Goal: Task Accomplishment & Management: Manage account settings

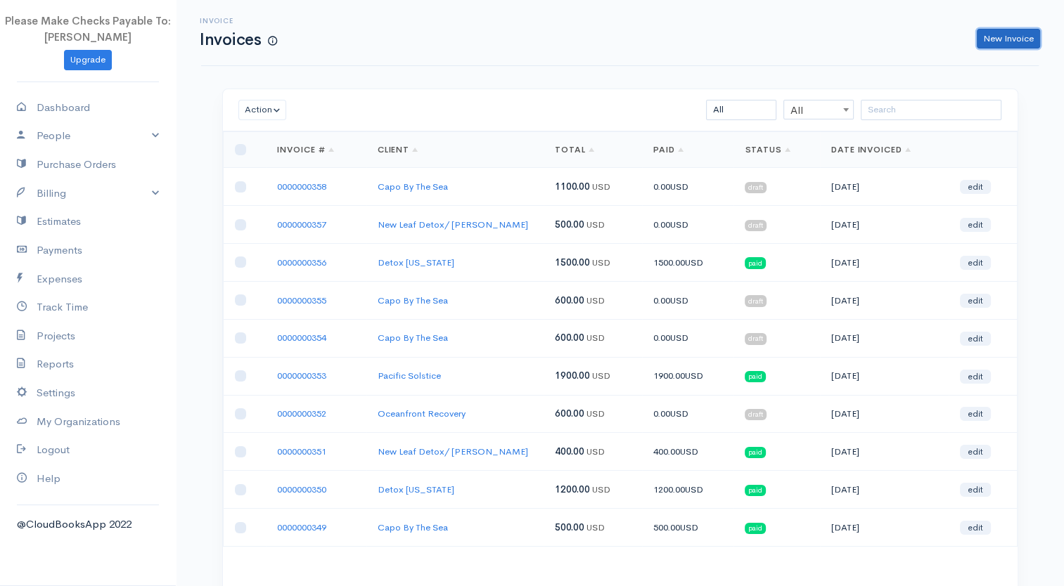
click at [1004, 44] on link "New Invoice" at bounding box center [1007, 39] width 63 height 20
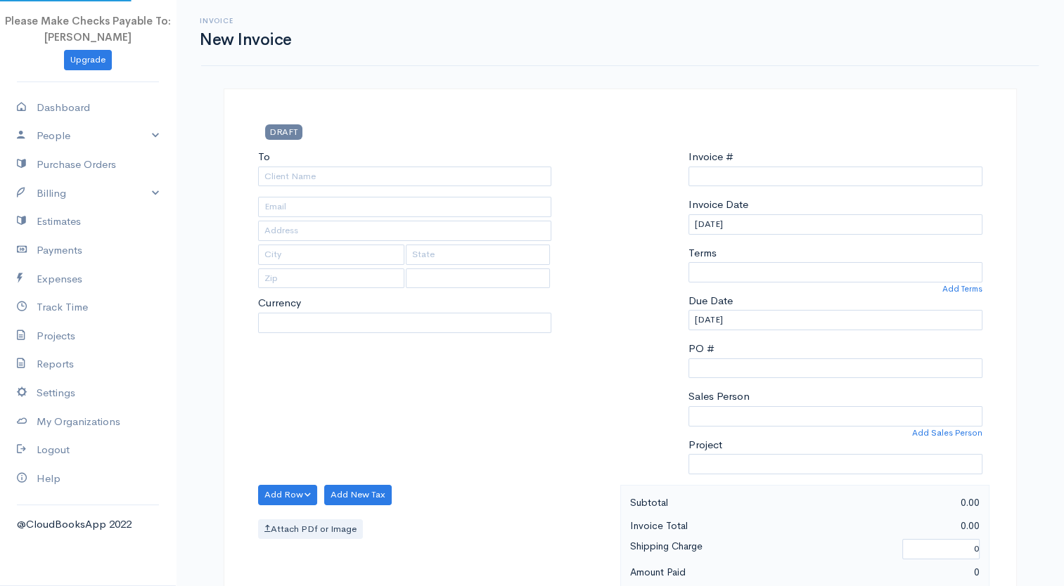
type input "0000000359"
select select "[GEOGRAPHIC_DATA]"
select select "USD"
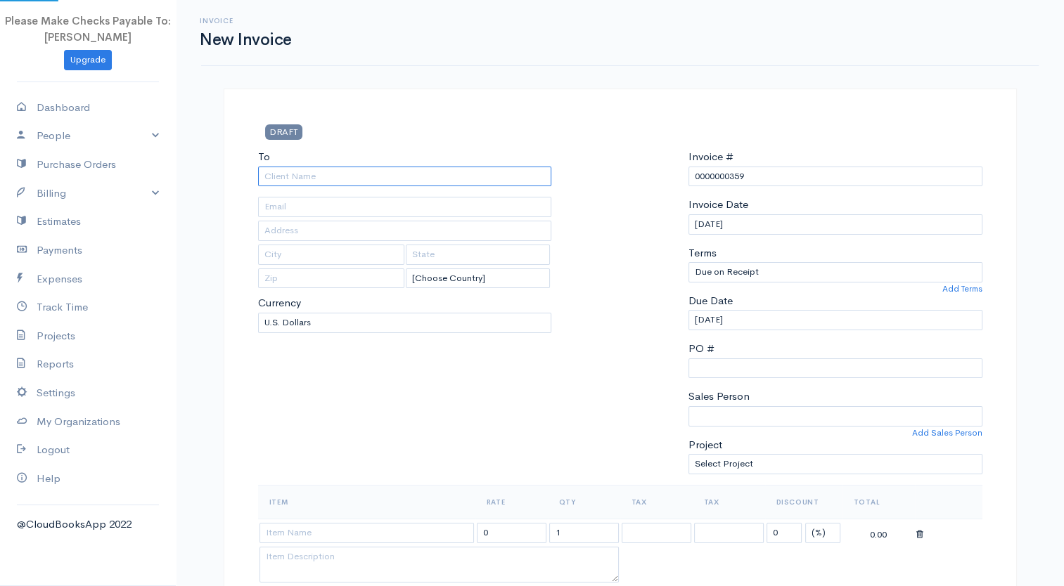
click at [462, 175] on input "To" at bounding box center [405, 177] width 294 height 20
type input "Capo By The Sea"
type input "[EMAIL_ADDRESS][DOMAIN_NAME]"
type input "PO Box 520"
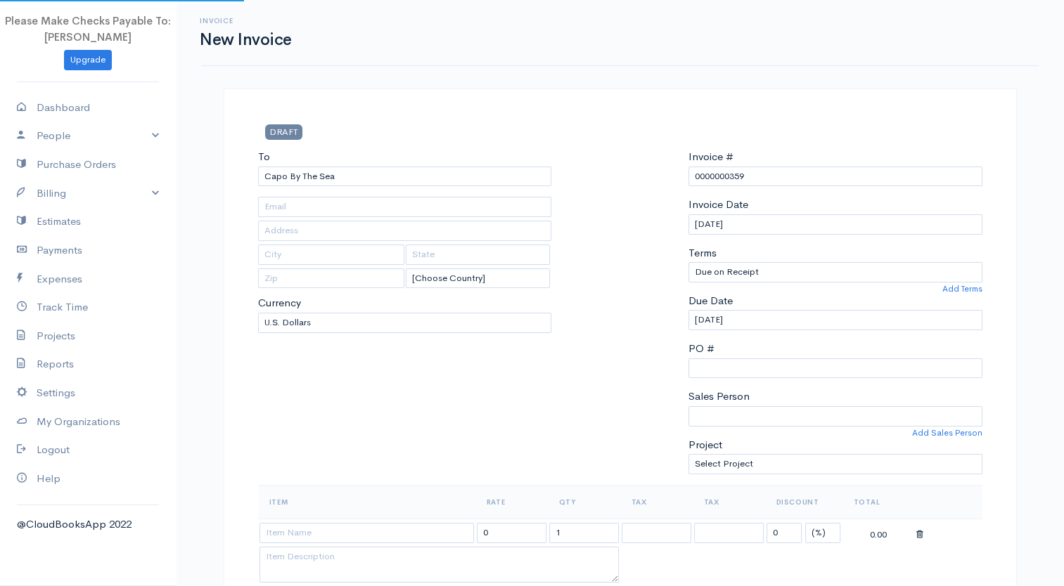
type input "[PERSON_NAME] Point"
type input "CA"
type input "92629"
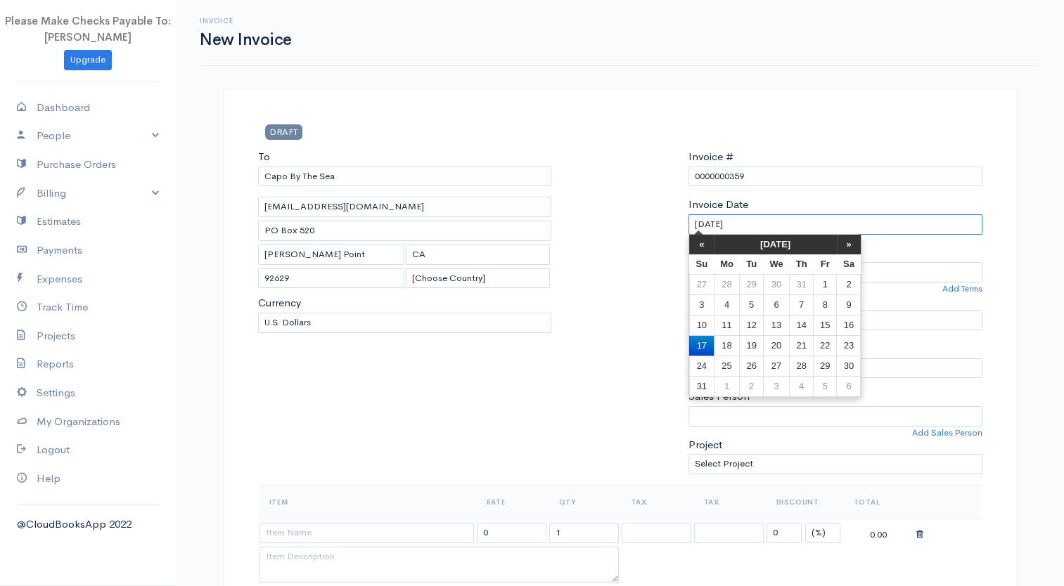
click at [721, 222] on input "[DATE]" at bounding box center [835, 224] width 294 height 20
click at [699, 387] on td "31" at bounding box center [701, 386] width 25 height 20
type input "[DATE]"
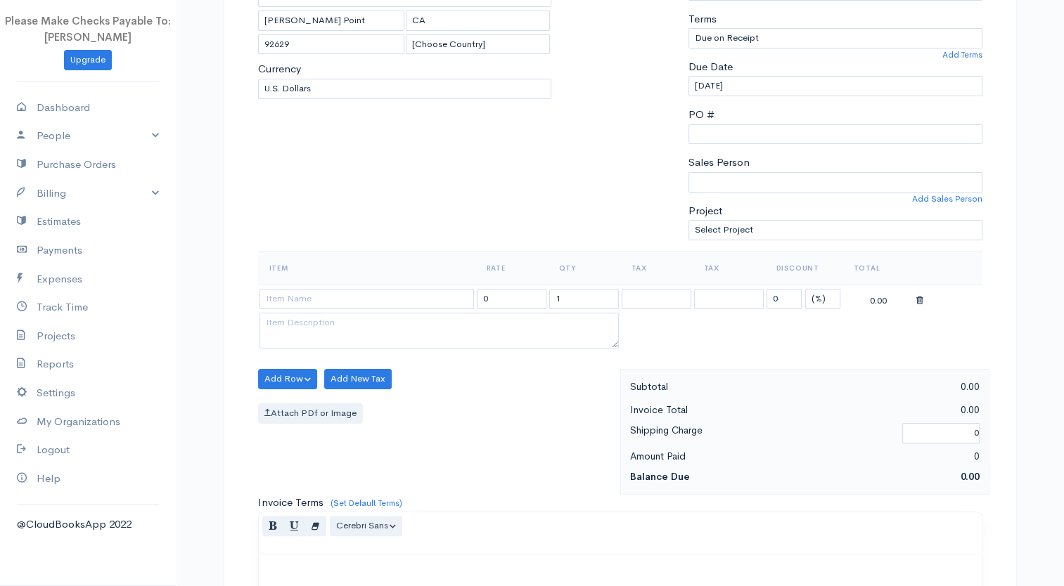
scroll to position [351, 0]
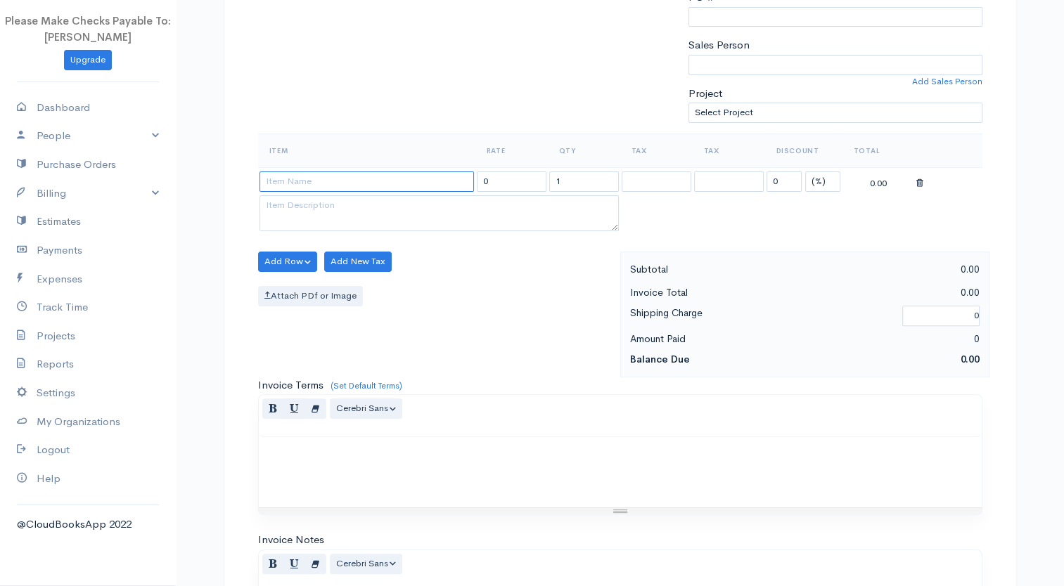
click at [394, 184] on input at bounding box center [366, 182] width 214 height 20
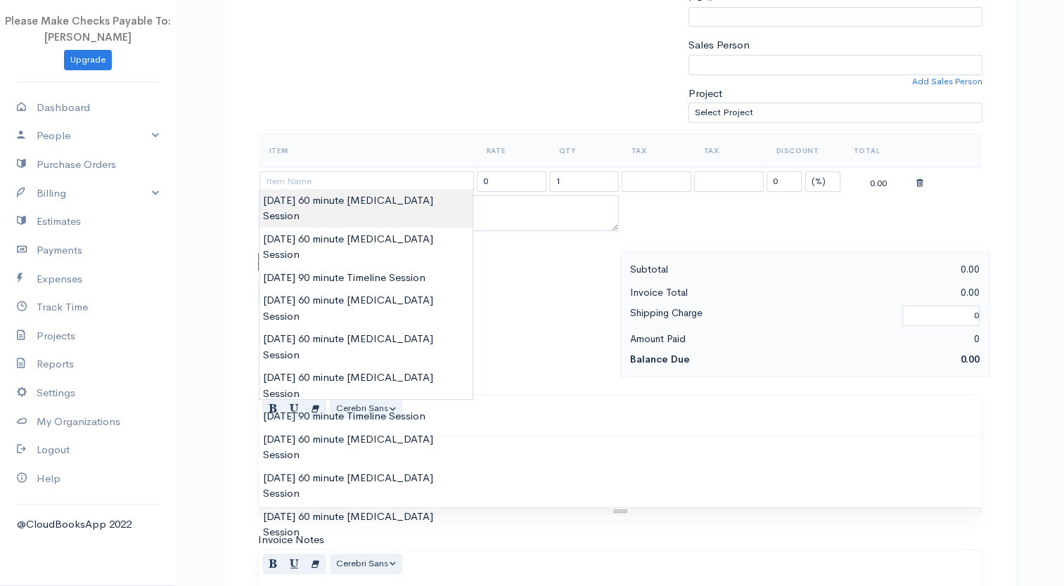
type input "[DATE] 60 minute [MEDICAL_DATA] Session"
type input "100.00"
type textarea "60 Minute [MEDICAL_DATA] and [MEDICAL_DATA] session"
click at [396, 195] on body "Please Make Checks Payable To: [PERSON_NAME] Upgrade Dashboard People Clients V…" at bounding box center [532, 256] width 1064 height 1215
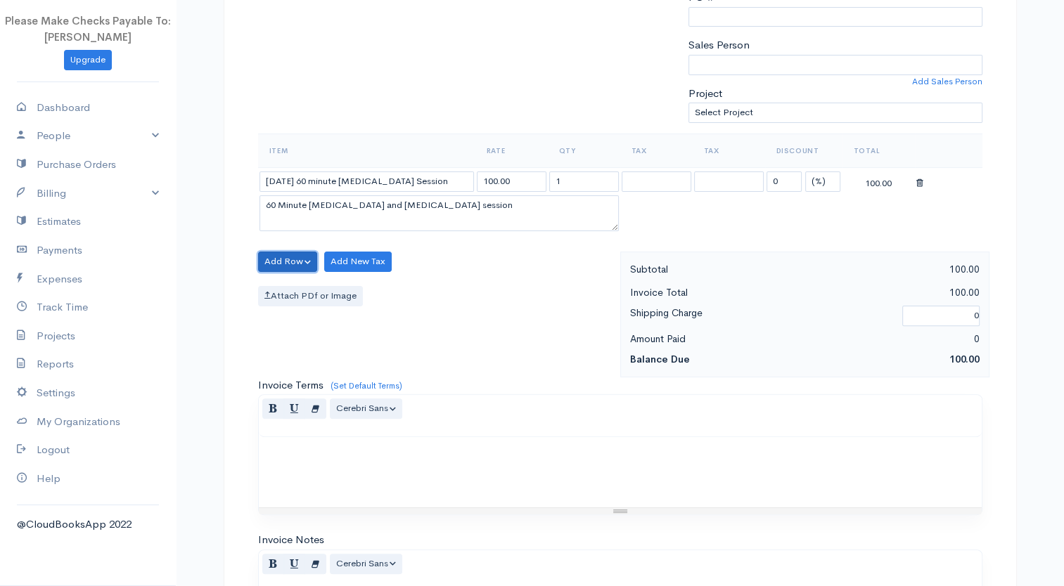
click at [295, 262] on button "Add Row" at bounding box center [288, 262] width 60 height 20
click at [304, 283] on link "Add Item Row" at bounding box center [314, 290] width 111 height 25
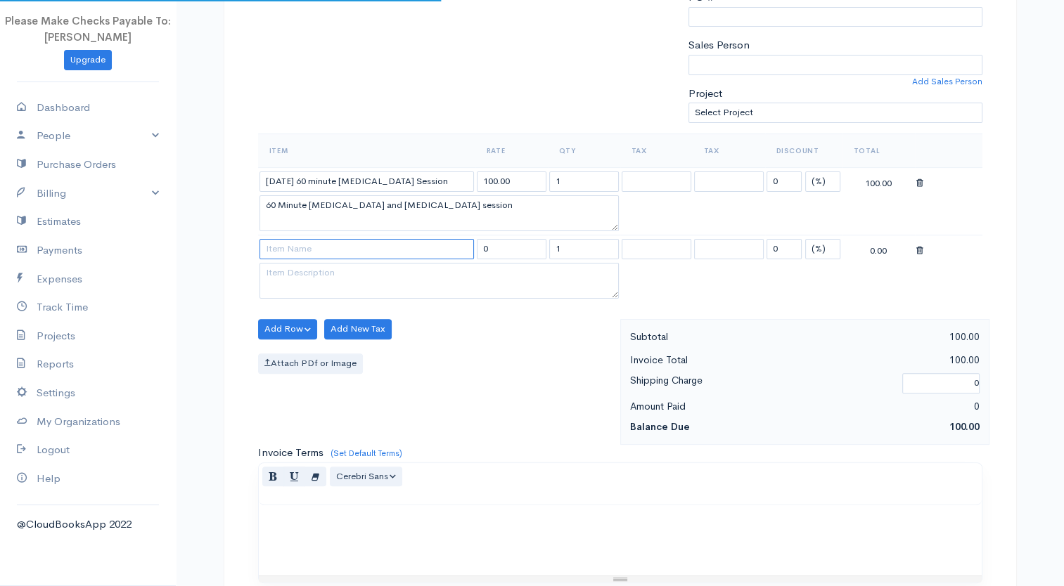
click at [310, 243] on input at bounding box center [366, 249] width 214 height 20
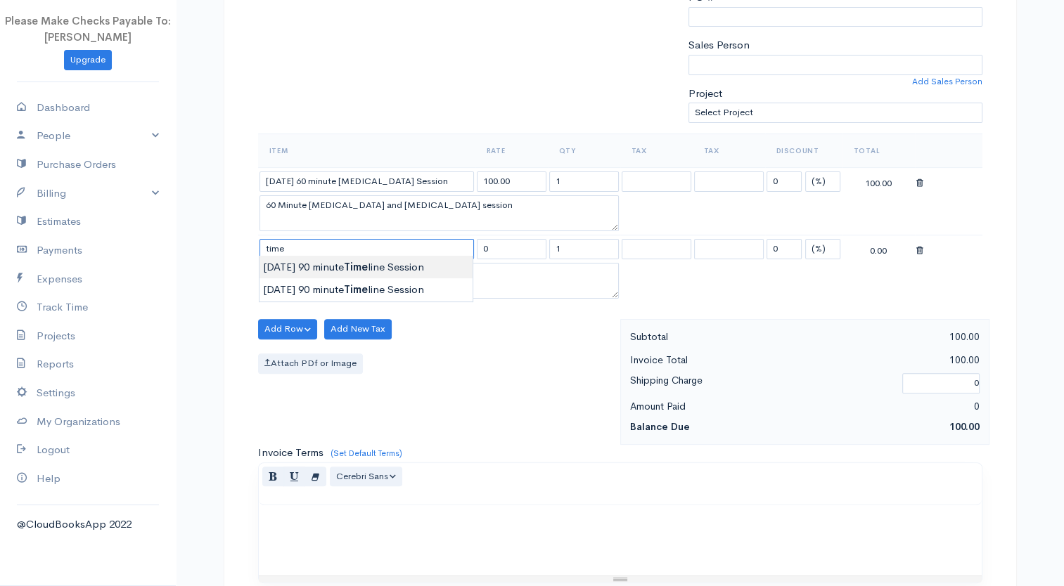
type input "[DATE] 90 minute Timeline Session"
type input "150.00"
type textarea "90 Minute process and [MEDICAL_DATA] session"
click at [323, 258] on body "Please Make Checks Payable To: [PERSON_NAME] Upgrade Dashboard People Clients V…" at bounding box center [532, 290] width 1064 height 1283
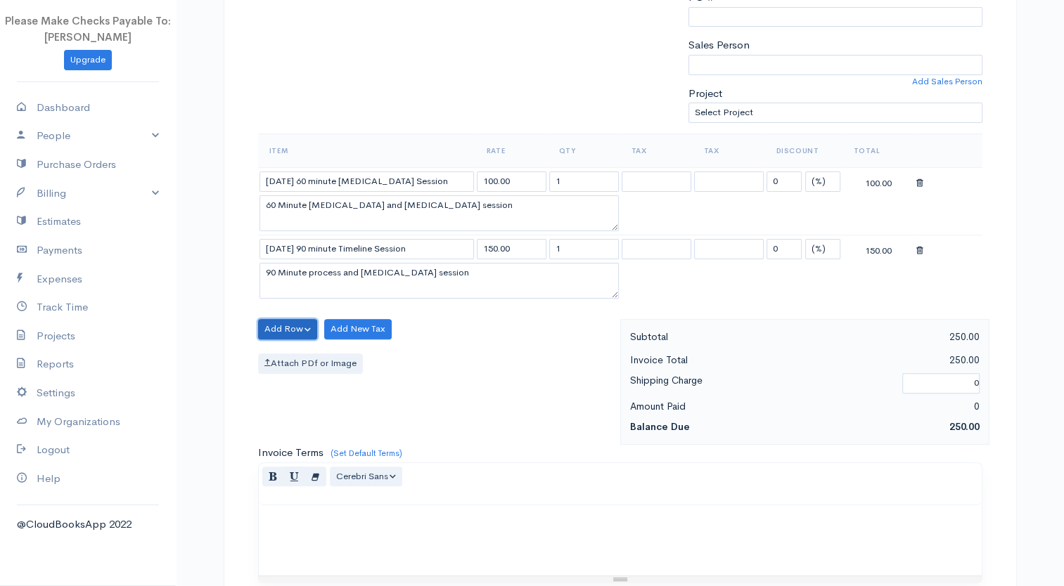
click at [287, 326] on button "Add Row" at bounding box center [288, 329] width 60 height 20
click at [297, 348] on link "Add Item Row" at bounding box center [314, 358] width 111 height 25
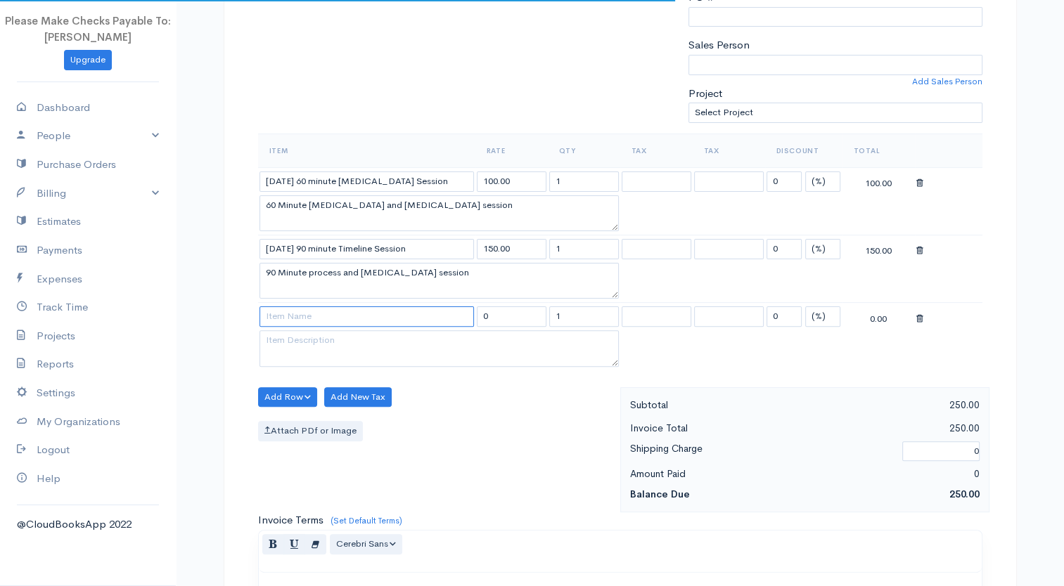
click at [289, 306] on input at bounding box center [366, 316] width 214 height 20
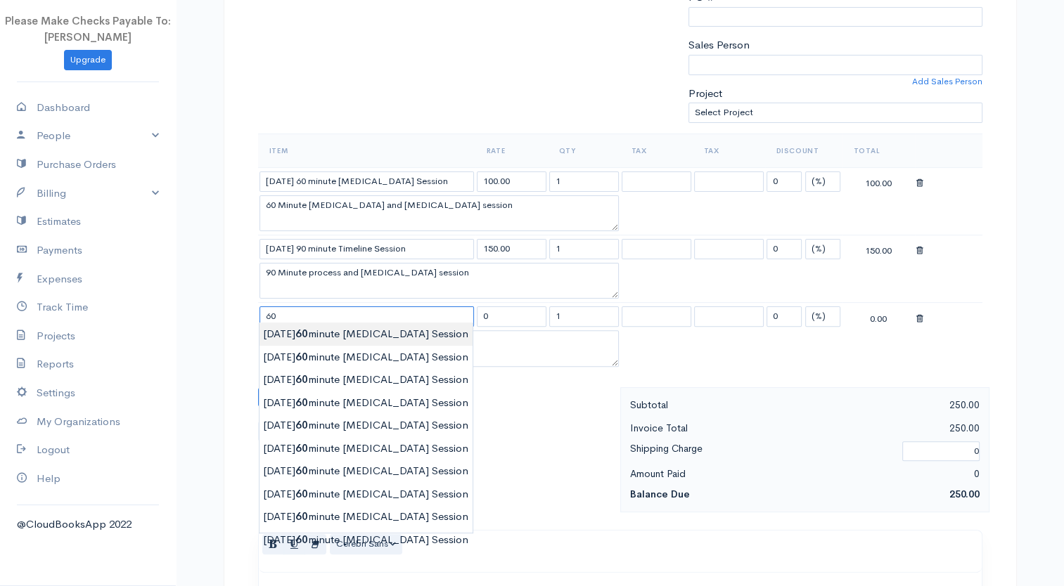
type input "[DATE] 60 minute [MEDICAL_DATA] Session"
type input "100.00"
type textarea "60 Minute [MEDICAL_DATA] and [MEDICAL_DATA] session"
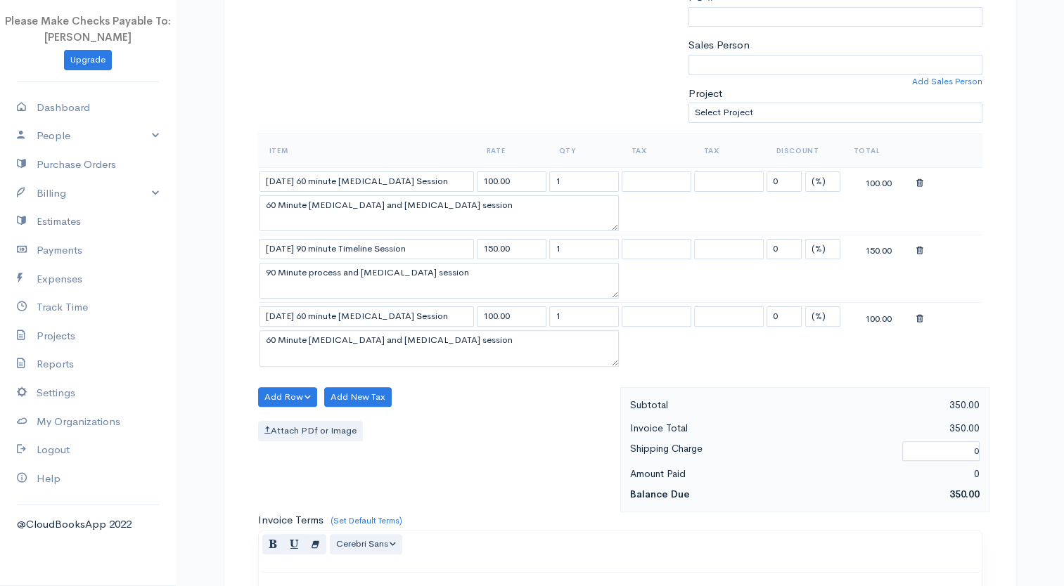
click at [316, 340] on body "Please Make Checks Payable To: [PERSON_NAME] Upgrade Dashboard People Clients V…" at bounding box center [532, 324] width 1064 height 1350
click at [296, 395] on button "Add Row" at bounding box center [288, 397] width 60 height 20
click at [299, 414] on link "Add Item Row" at bounding box center [314, 426] width 111 height 25
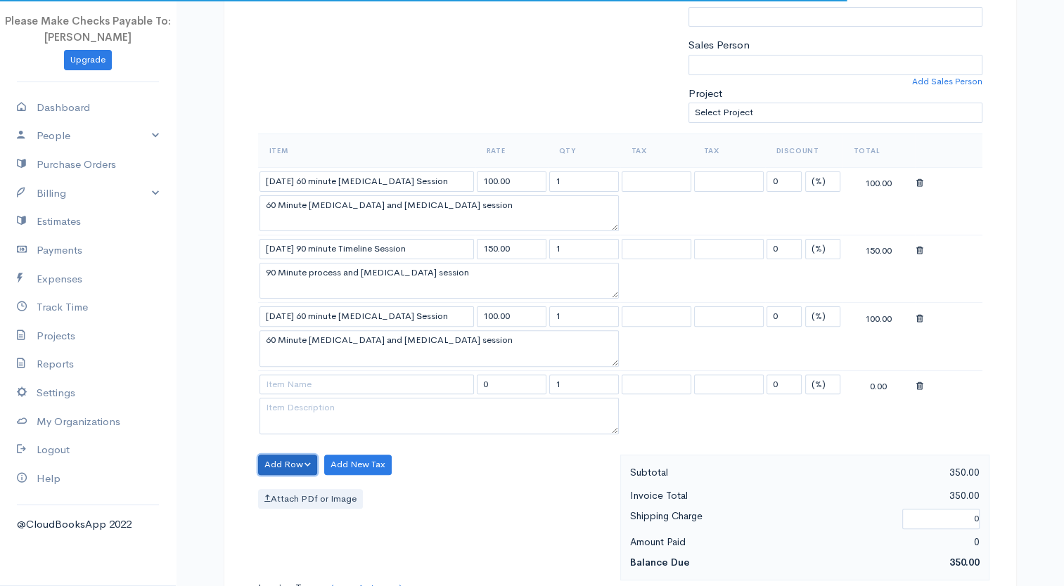
click at [300, 456] on button "Add Row" at bounding box center [288, 465] width 60 height 20
click at [302, 491] on link "Add Item Row" at bounding box center [314, 494] width 111 height 25
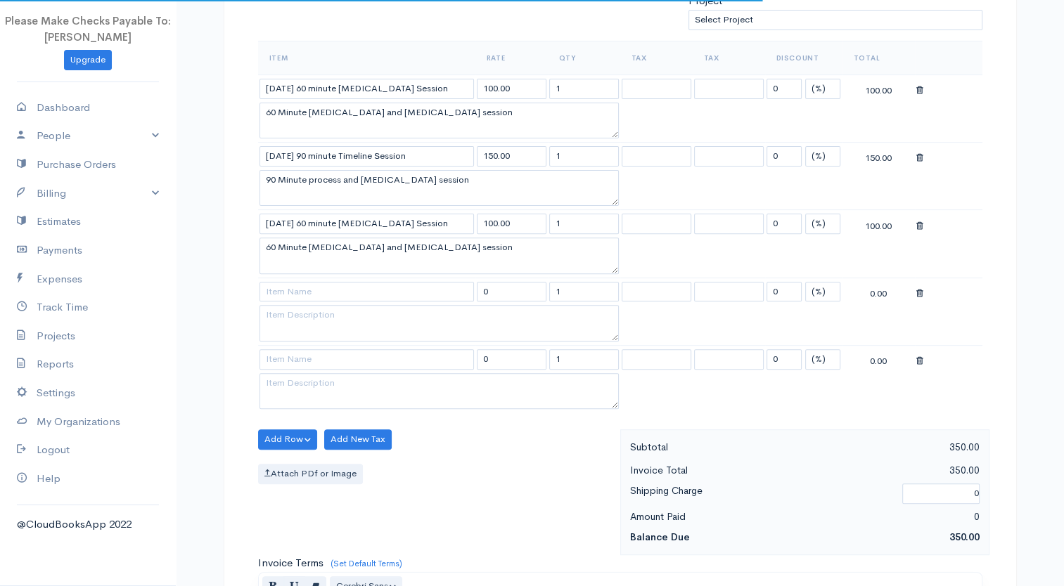
scroll to position [468, 0]
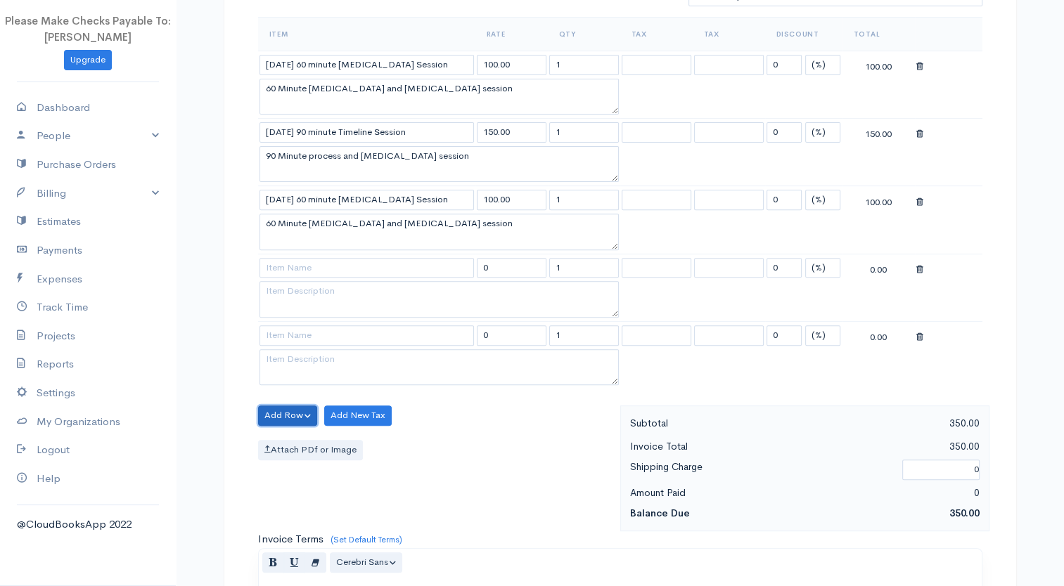
click at [276, 408] on button "Add Row" at bounding box center [288, 416] width 60 height 20
click at [290, 442] on link "Add Item Row" at bounding box center [314, 444] width 111 height 25
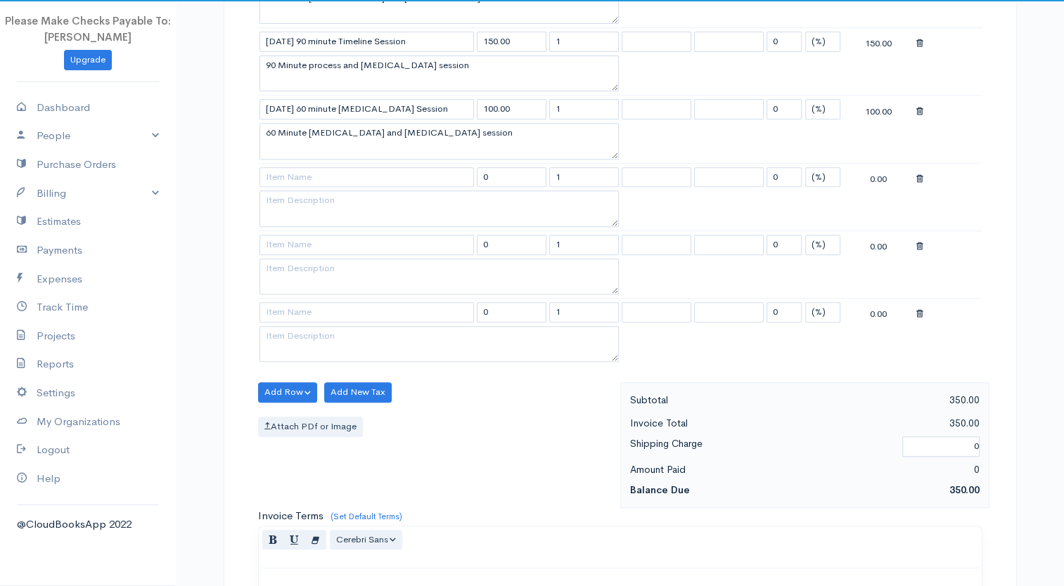
scroll to position [586, 0]
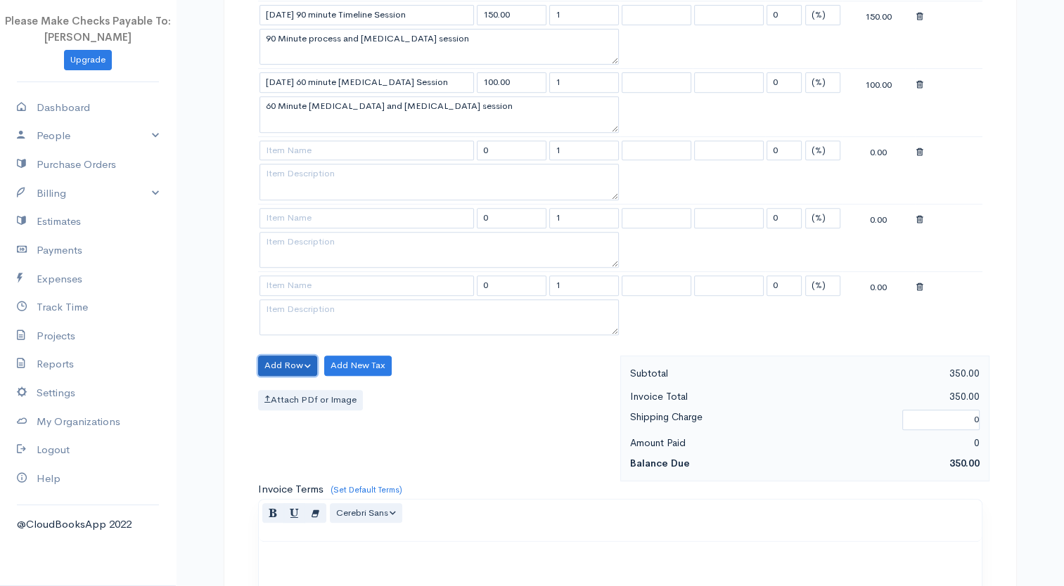
click at [267, 360] on button "Add Row" at bounding box center [288, 366] width 60 height 20
click at [287, 384] on link "Add Item Row" at bounding box center [314, 394] width 111 height 25
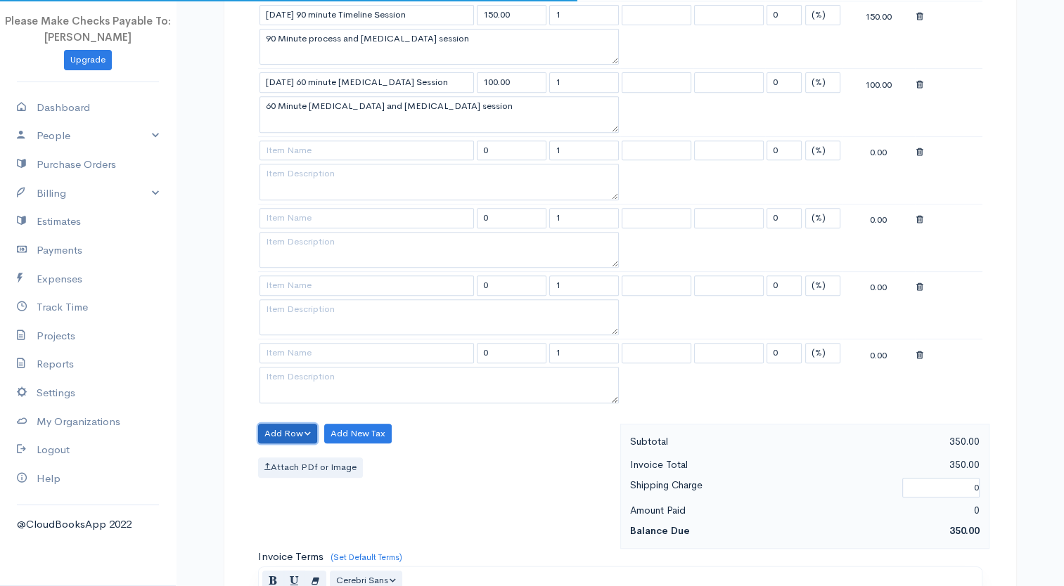
click at [279, 426] on button "Add Row" at bounding box center [288, 434] width 60 height 20
click at [290, 459] on link "Add Item Row" at bounding box center [314, 463] width 111 height 25
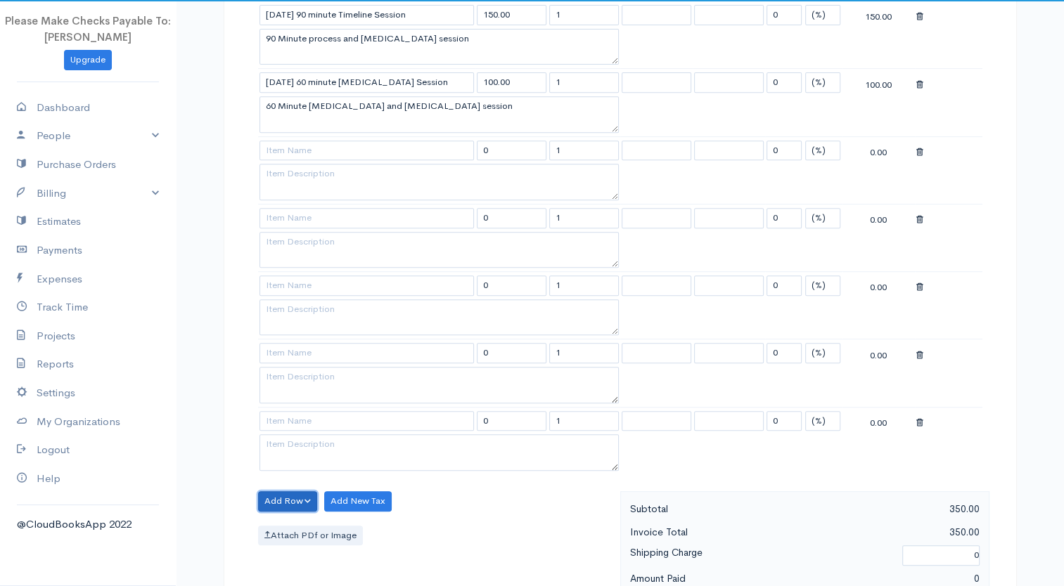
click at [279, 491] on button "Add Row" at bounding box center [288, 501] width 60 height 20
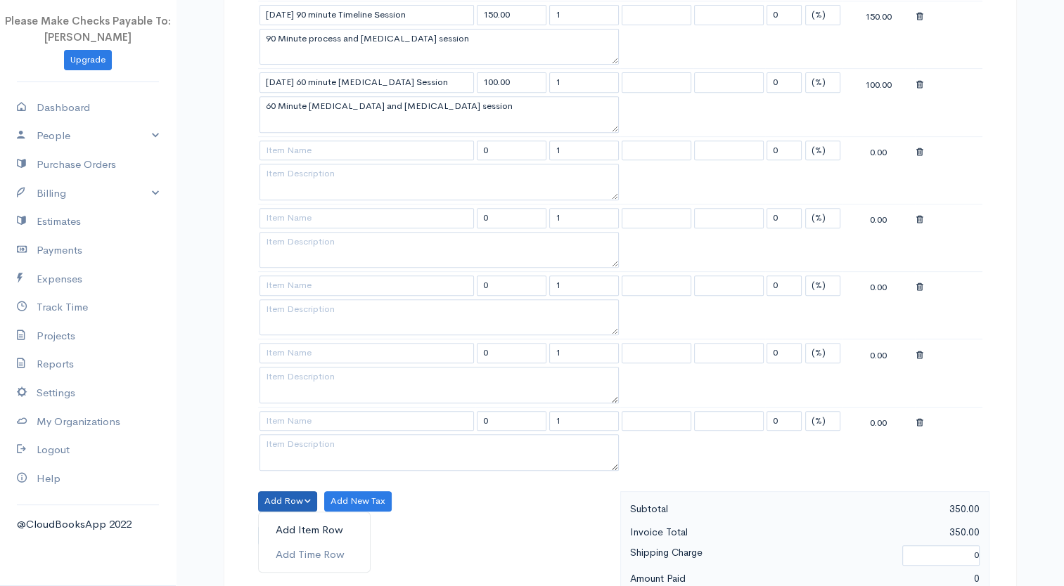
click at [284, 518] on link "Add Item Row" at bounding box center [314, 530] width 111 height 25
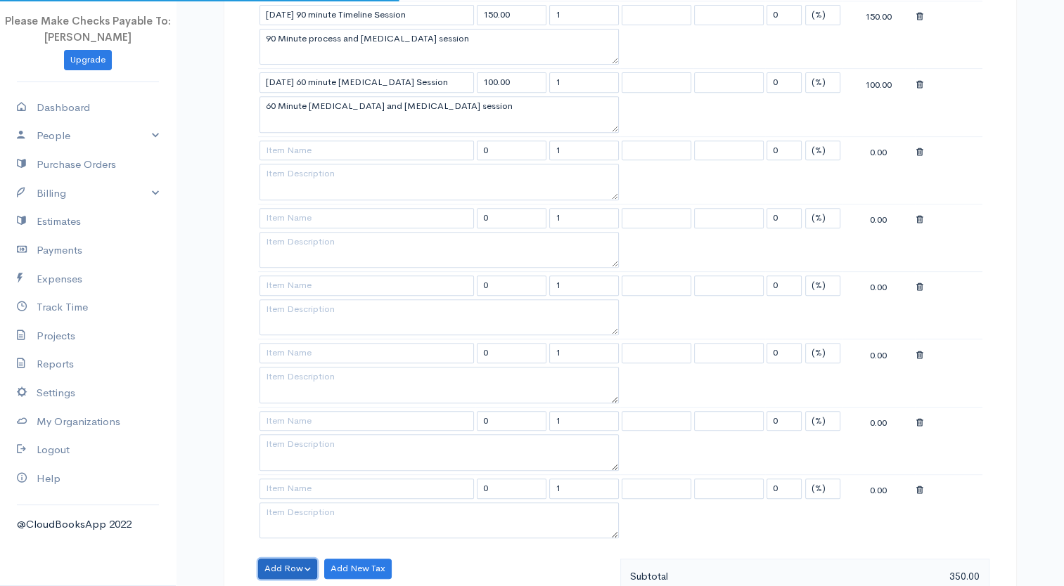
click at [278, 559] on button "Add Row" at bounding box center [288, 569] width 60 height 20
click at [284, 504] on link "Add Item Row" at bounding box center [314, 516] width 111 height 25
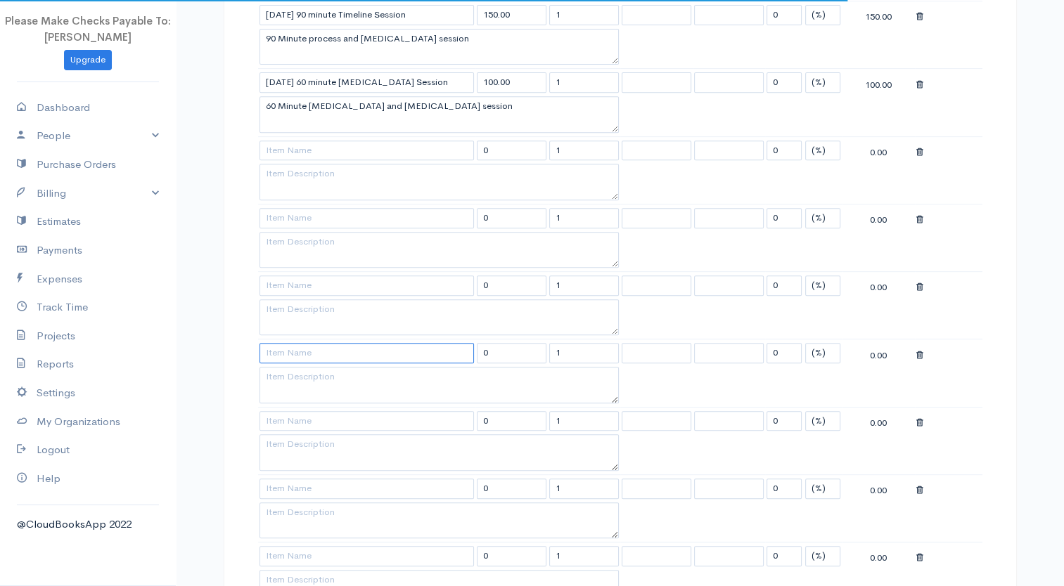
click at [280, 349] on input at bounding box center [366, 353] width 214 height 20
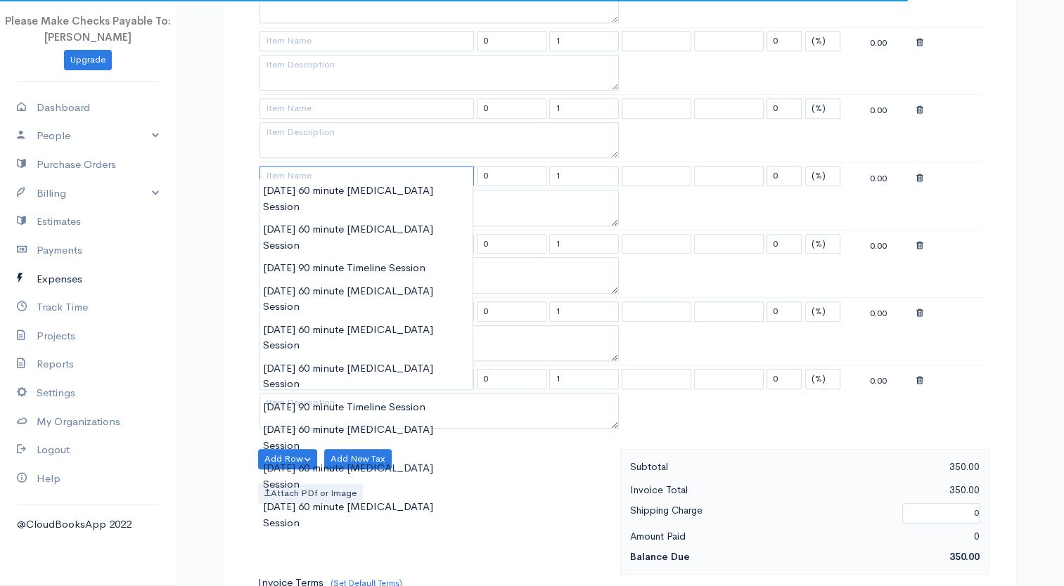
scroll to position [820, 0]
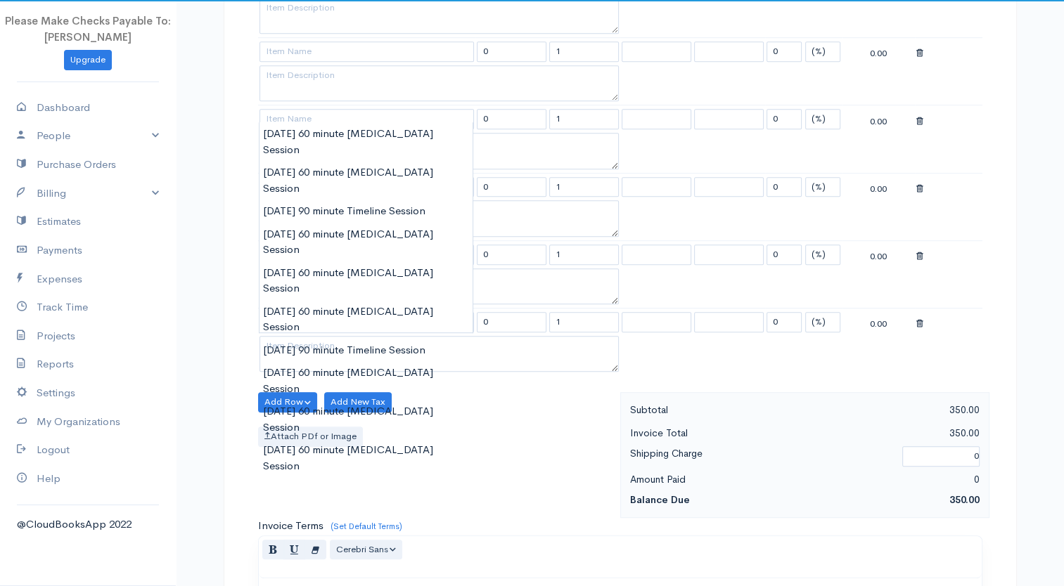
click at [512, 463] on div "Add Row Add Item Row Add Time Row Add New Tax Attach PDf or Image" at bounding box center [435, 455] width 369 height 126
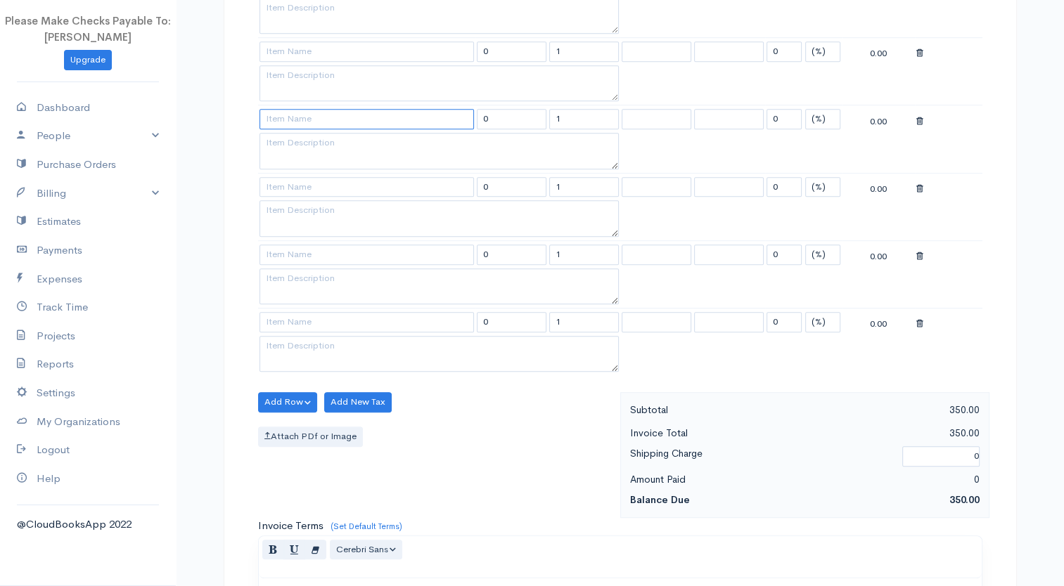
click at [304, 112] on input at bounding box center [366, 119] width 214 height 20
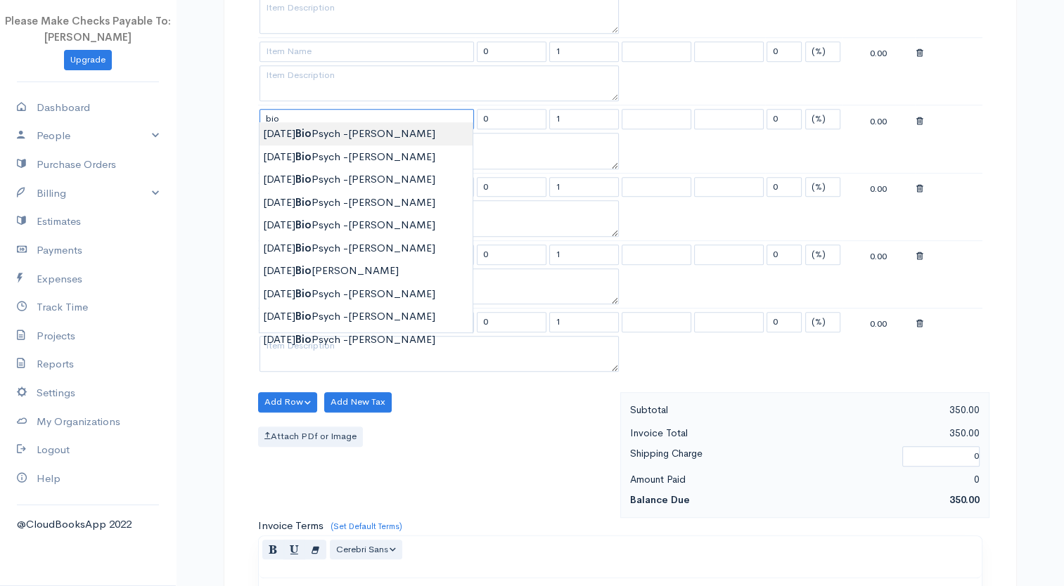
type input "[DATE] Bio Psych -[PERSON_NAME]"
type input "100.00"
type textarea "60 Minute Bio Psych Assessment with clinical opinion"
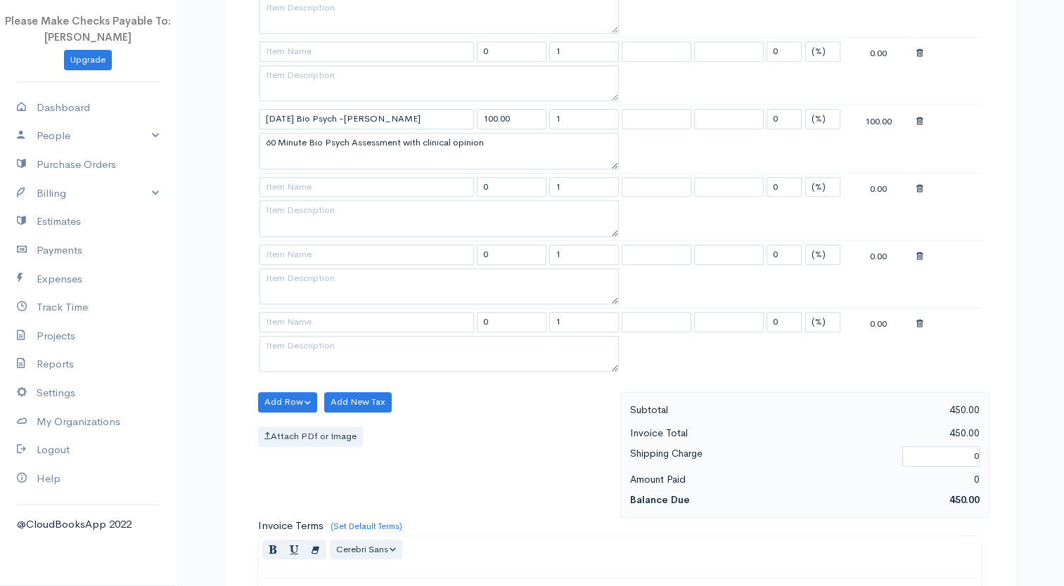
click at [311, 134] on body "Please Make Checks Payable To: [PERSON_NAME] Upgrade Dashboard People Clients V…" at bounding box center [532, 92] width 1064 height 1824
click at [314, 181] on input at bounding box center [366, 187] width 214 height 20
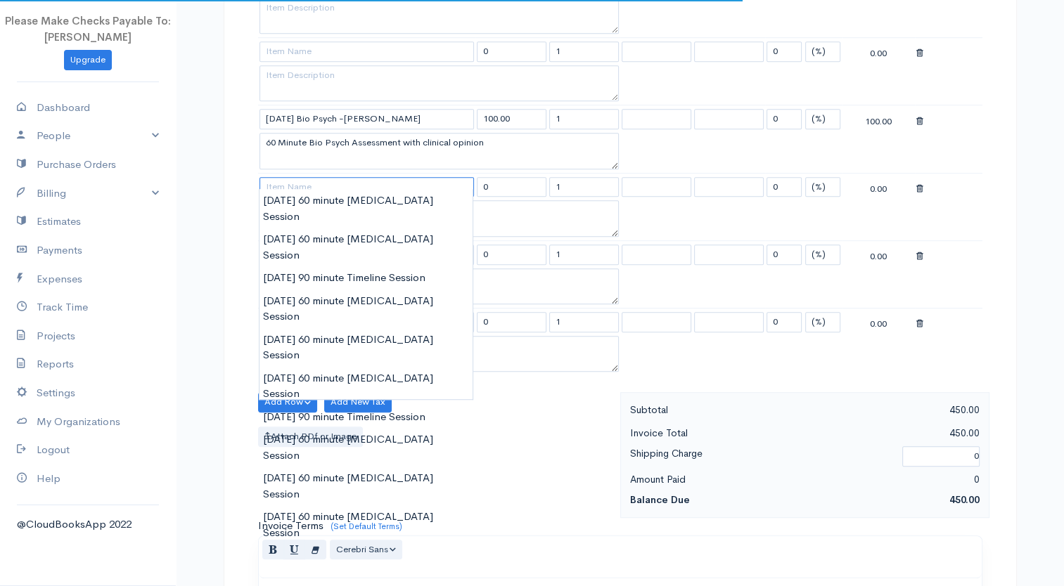
scroll to position [821, 0]
click at [314, 181] on input at bounding box center [366, 186] width 214 height 20
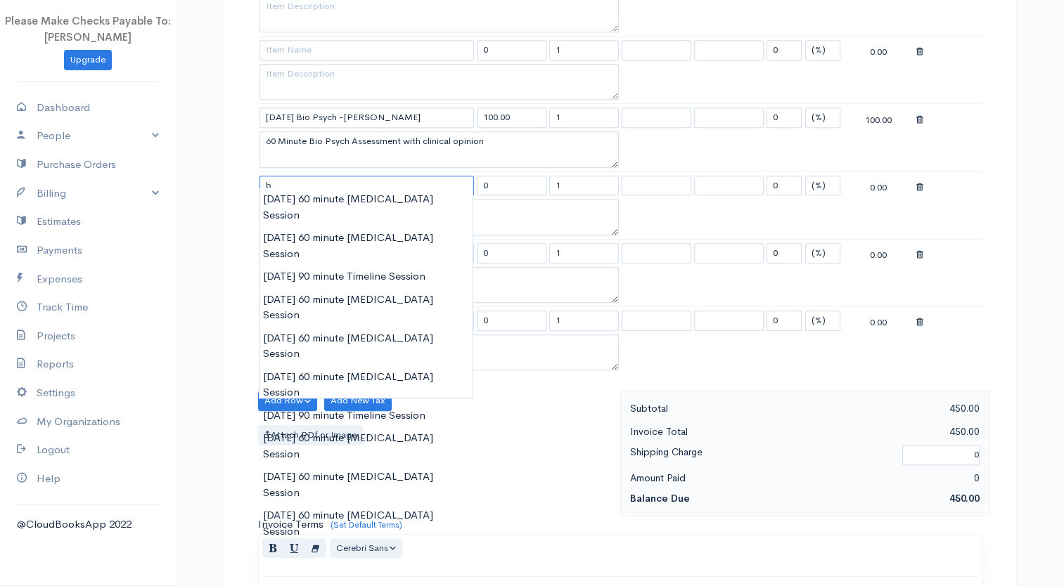
click at [314, 181] on input "b" at bounding box center [366, 186] width 214 height 20
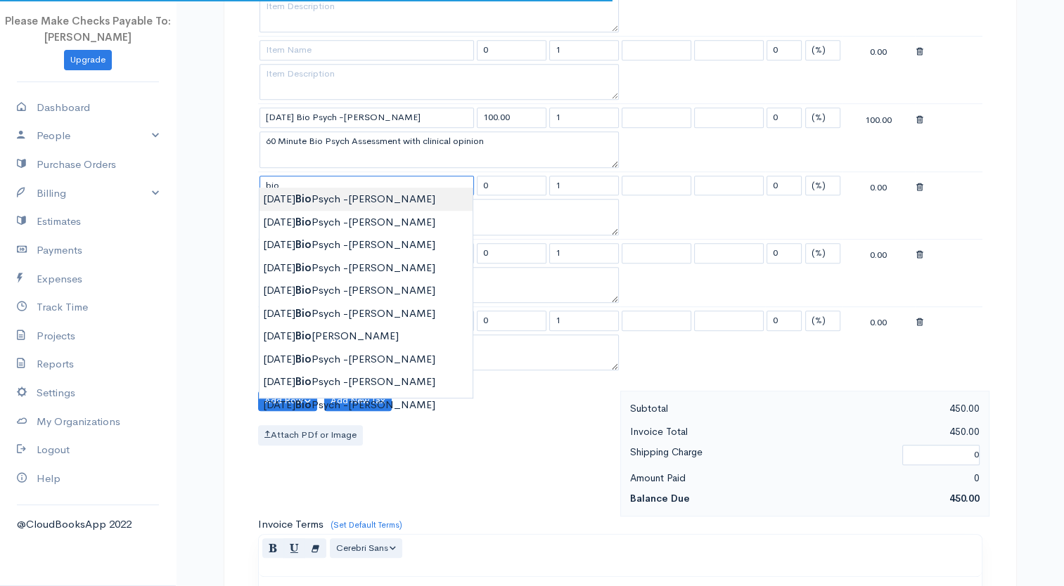
type input "[DATE] Bio Psych -[PERSON_NAME]"
type input "100.00"
type textarea "60 Minute Bio Psych Assessment with clinical opinion"
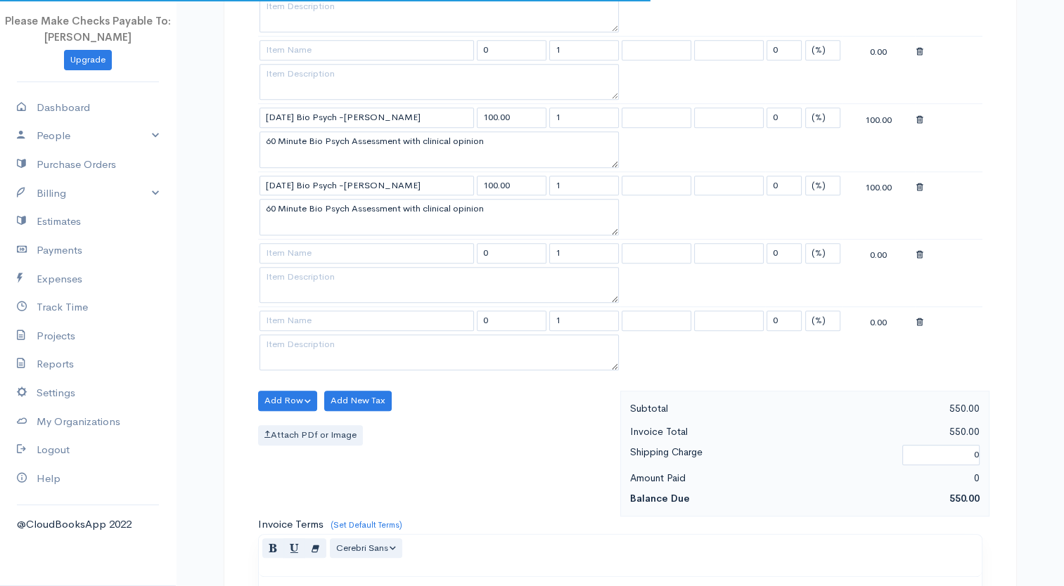
click at [315, 201] on body "Please Make Checks Payable To: [PERSON_NAME] Upgrade Dashboard People Clients V…" at bounding box center [532, 91] width 1064 height 1824
click at [297, 252] on input at bounding box center [366, 253] width 214 height 20
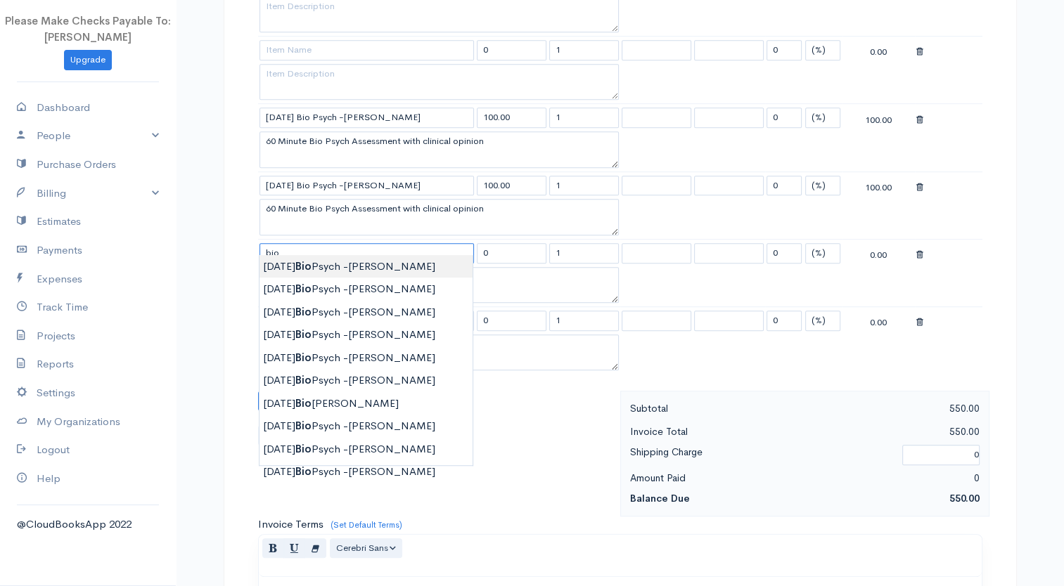
type input "[DATE] Bio Psych -[PERSON_NAME]"
type input "100.00"
type textarea "60 Minute Bio Psych Assessment with clinical opinion"
click at [293, 264] on body "Please Make Checks Payable To: [PERSON_NAME] Upgrade Dashboard People Clients V…" at bounding box center [532, 91] width 1064 height 1824
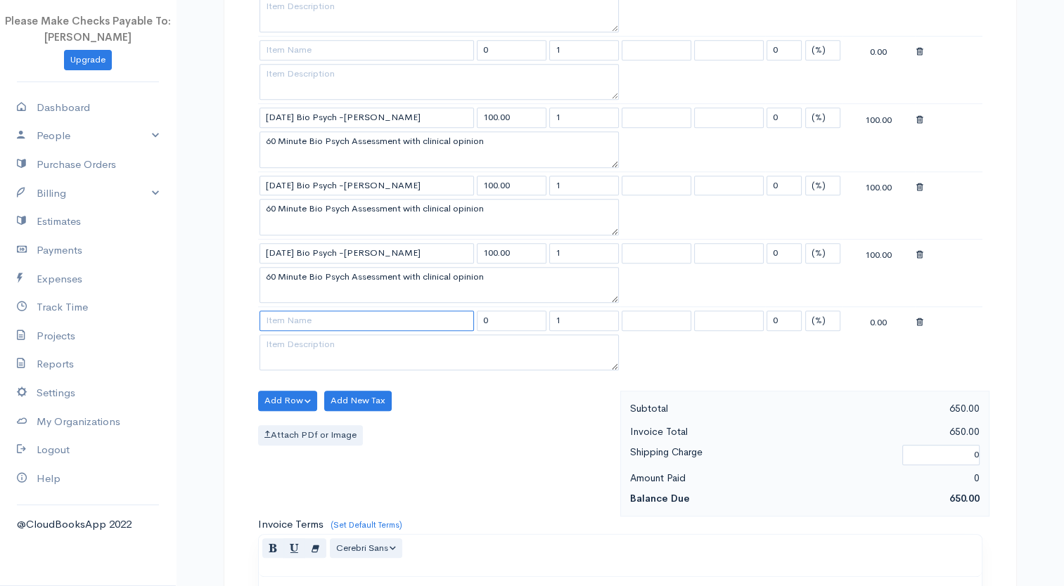
click at [286, 316] on input at bounding box center [366, 321] width 214 height 20
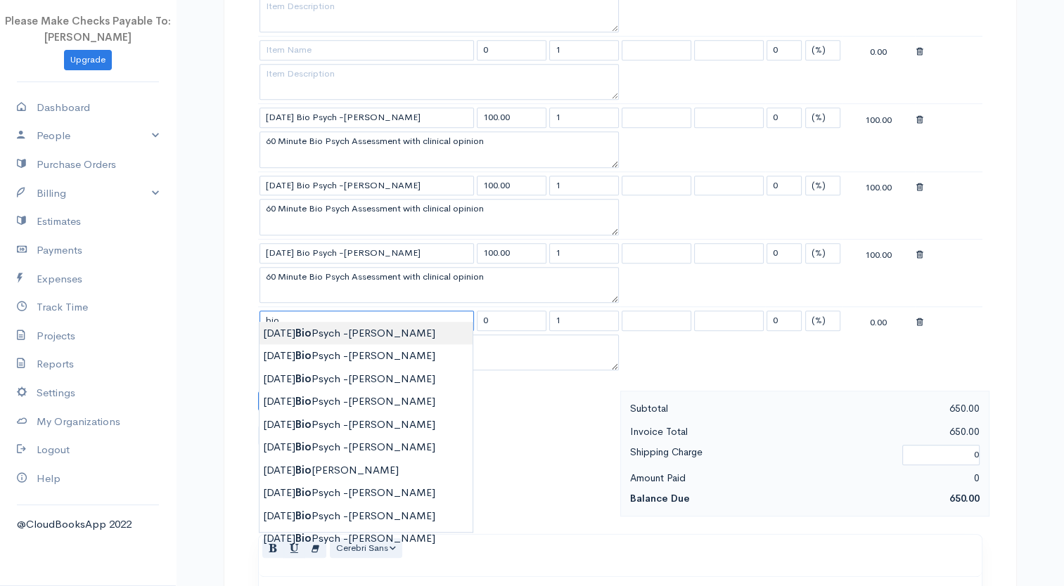
type input "[DATE] Bio Psych -[PERSON_NAME]"
type input "100.00"
type textarea "60 Minute Bio Psych Assessment with clinical opinion"
click at [288, 328] on body "Please Make Checks Payable To: [PERSON_NAME] Upgrade Dashboard People Clients V…" at bounding box center [532, 91] width 1064 height 1824
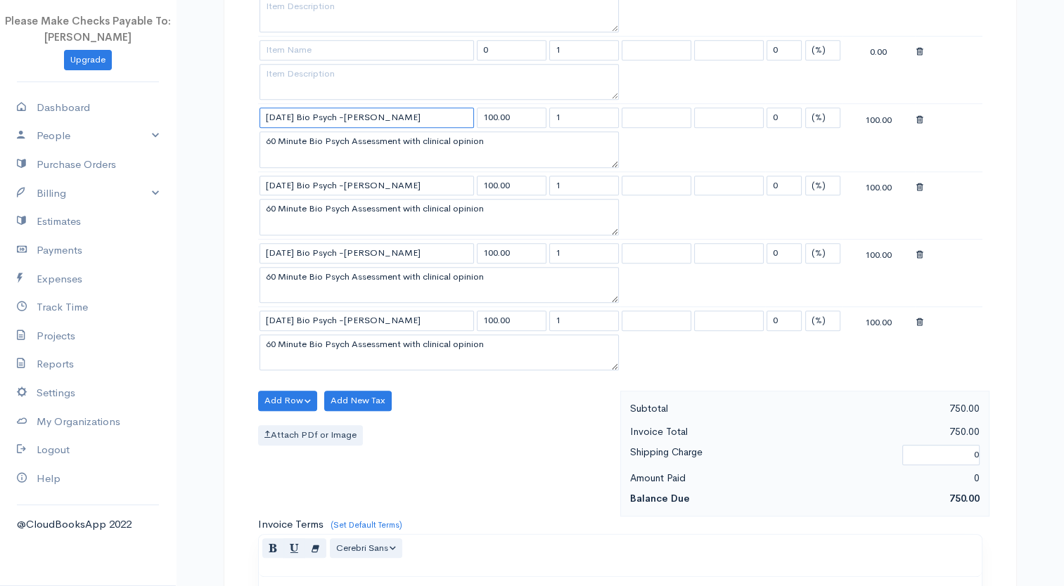
click at [382, 117] on input "[DATE] Bio Psych -[PERSON_NAME]" at bounding box center [366, 118] width 214 height 20
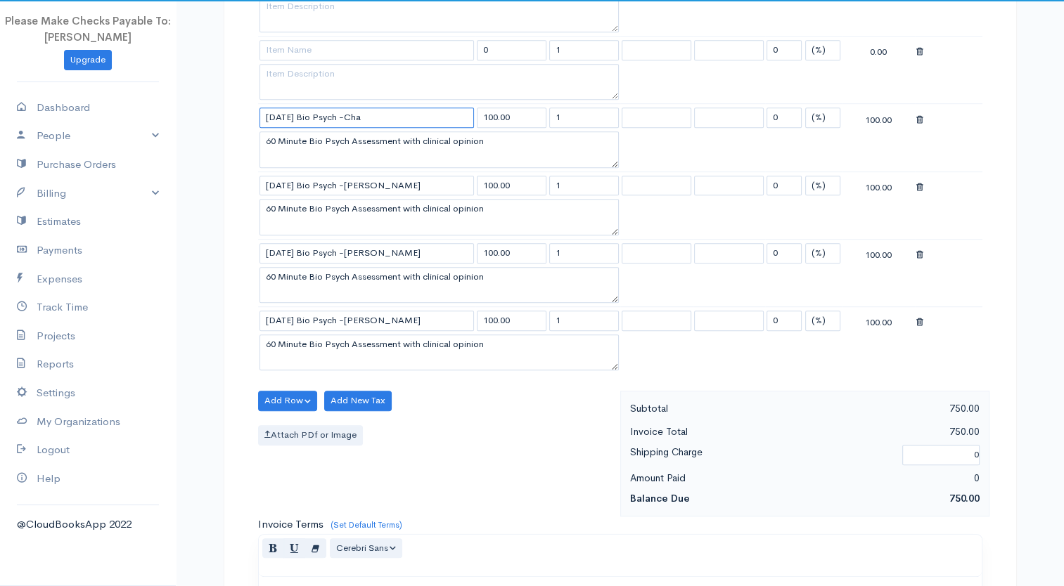
click at [382, 117] on input "[DATE] Bio Psych -Cha" at bounding box center [366, 118] width 214 height 20
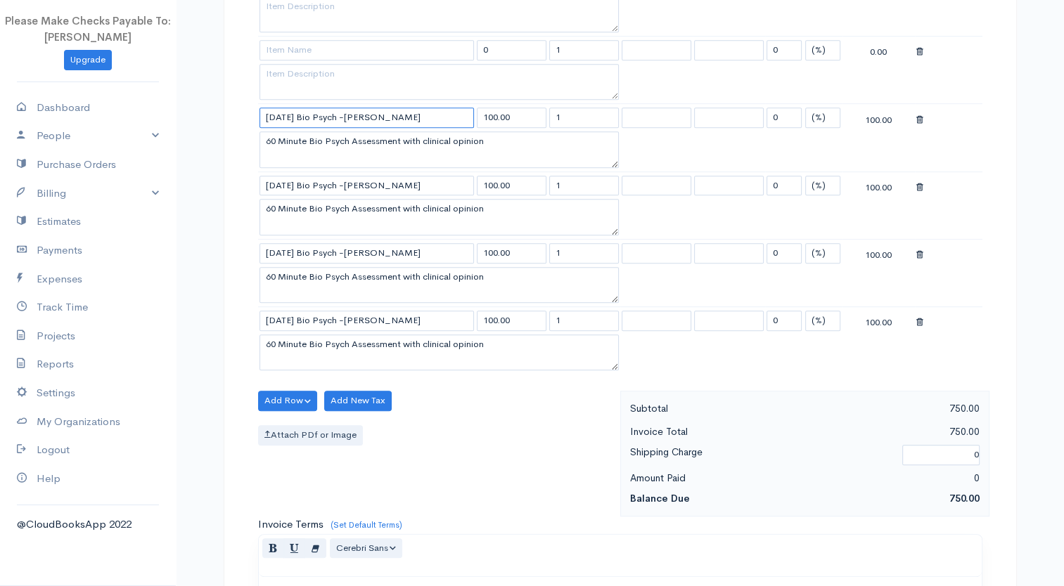
drag, startPoint x: 385, startPoint y: 112, endPoint x: 351, endPoint y: 116, distance: 34.0
click at [351, 116] on input "[DATE] Bio Psych -[PERSON_NAME]" at bounding box center [366, 118] width 214 height 20
type input "[DATE] Bio Psych -[PERSON_NAME]"
click at [380, 176] on input "[DATE] Bio Psych -[PERSON_NAME]" at bounding box center [366, 186] width 214 height 20
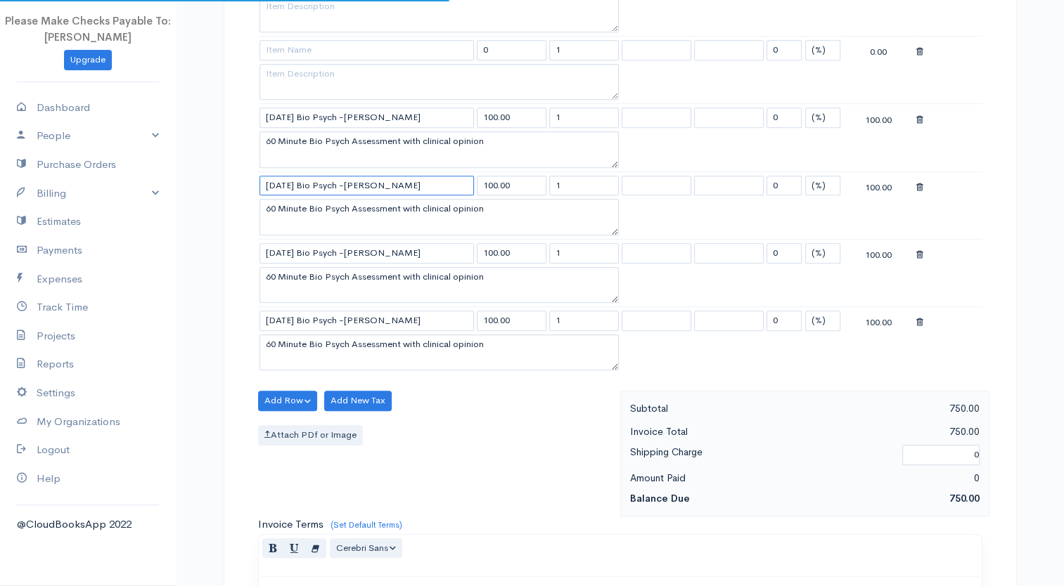
type input "[DATE] Bio Psych -[PERSON_NAME]"
click at [392, 243] on input "[DATE] Bio Psych -[PERSON_NAME]" at bounding box center [366, 253] width 214 height 20
type input "[DATE] Bio [PERSON_NAME]"
click at [385, 314] on input "[DATE] Bio Psych -[PERSON_NAME]" at bounding box center [366, 321] width 214 height 20
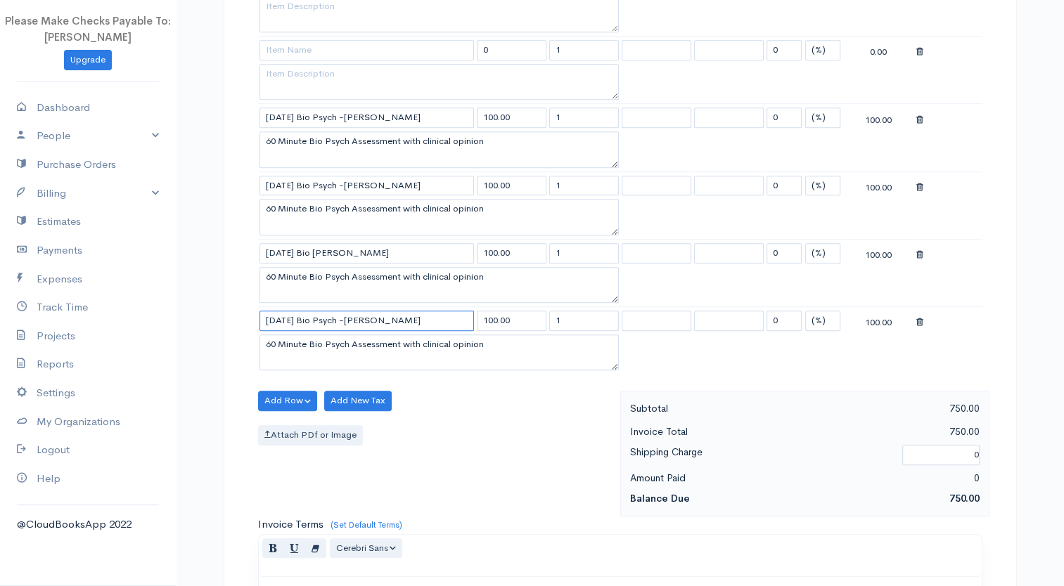
drag, startPoint x: 302, startPoint y: 314, endPoint x: 376, endPoint y: 312, distance: 74.5
click at [376, 312] on input "[DATE] Bio Psych -[PERSON_NAME]" at bounding box center [366, 321] width 214 height 20
click at [300, 314] on input "6/21/25Concurrent Review - [PERSON_NAME]" at bounding box center [366, 321] width 214 height 20
type input "[DATE] Concurrent Review - [PERSON_NAME]"
drag, startPoint x: 400, startPoint y: 335, endPoint x: 311, endPoint y: 333, distance: 89.3
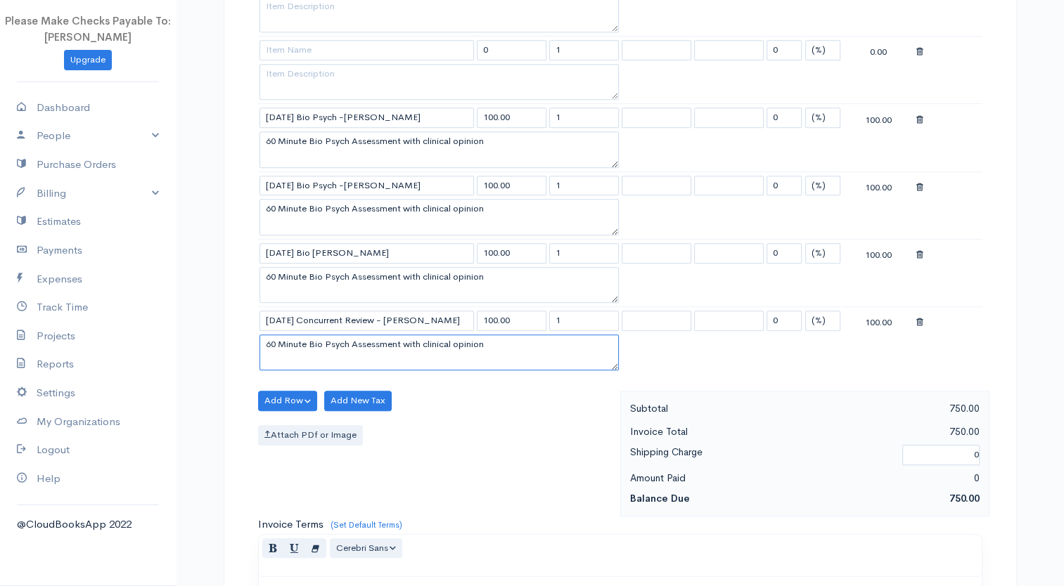
click at [311, 335] on textarea "60 Minute Bio Psych Assessment with clinical opinion" at bounding box center [438, 353] width 359 height 37
click at [312, 336] on textarea "60 Minute concurrent Review with clinical opinion" at bounding box center [438, 353] width 359 height 37
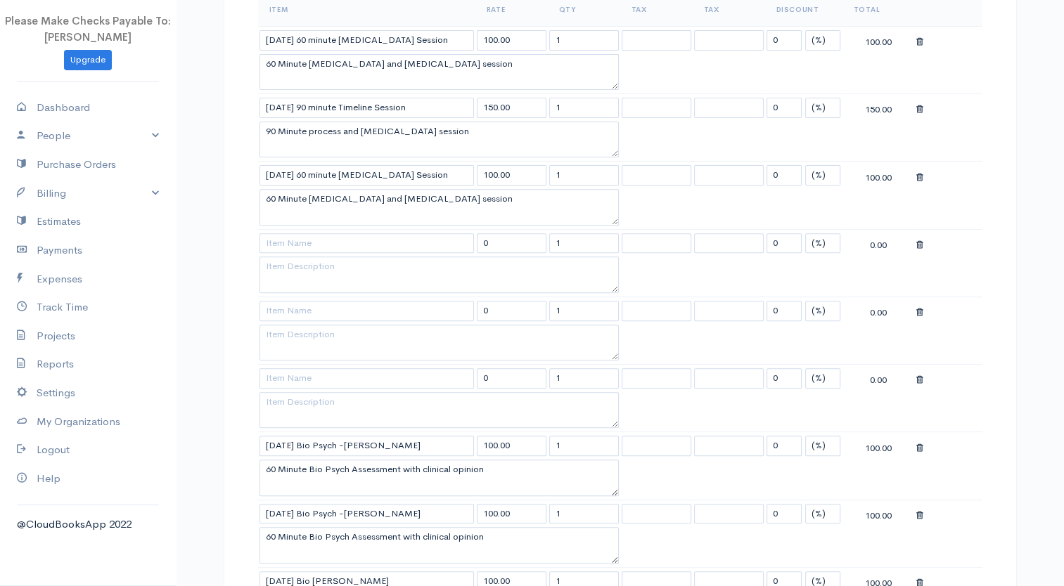
scroll to position [470, 0]
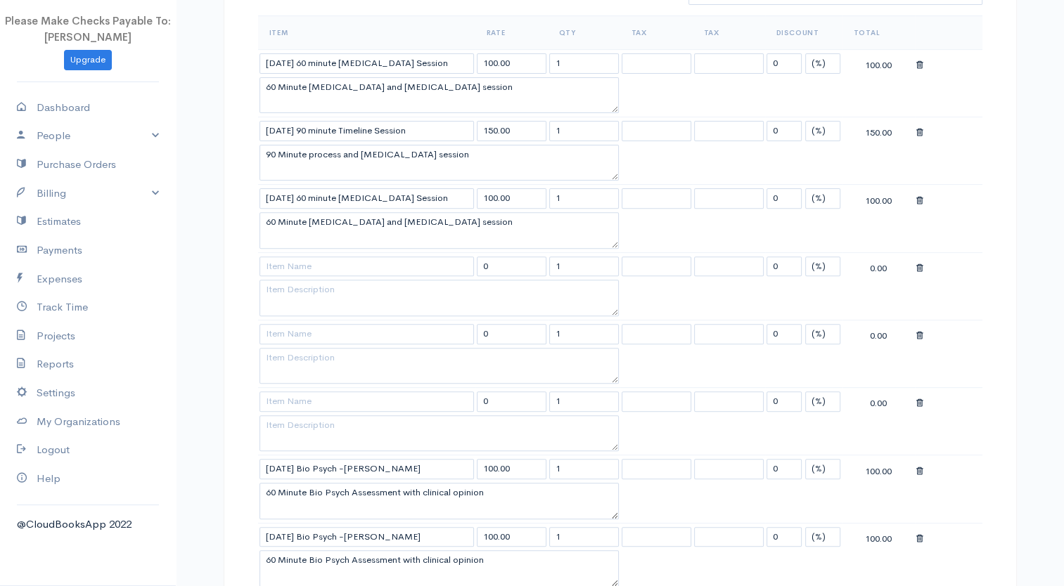
type textarea "60 Minute Concurrent Review with clinical opinion"
click at [298, 263] on input at bounding box center [366, 267] width 214 height 20
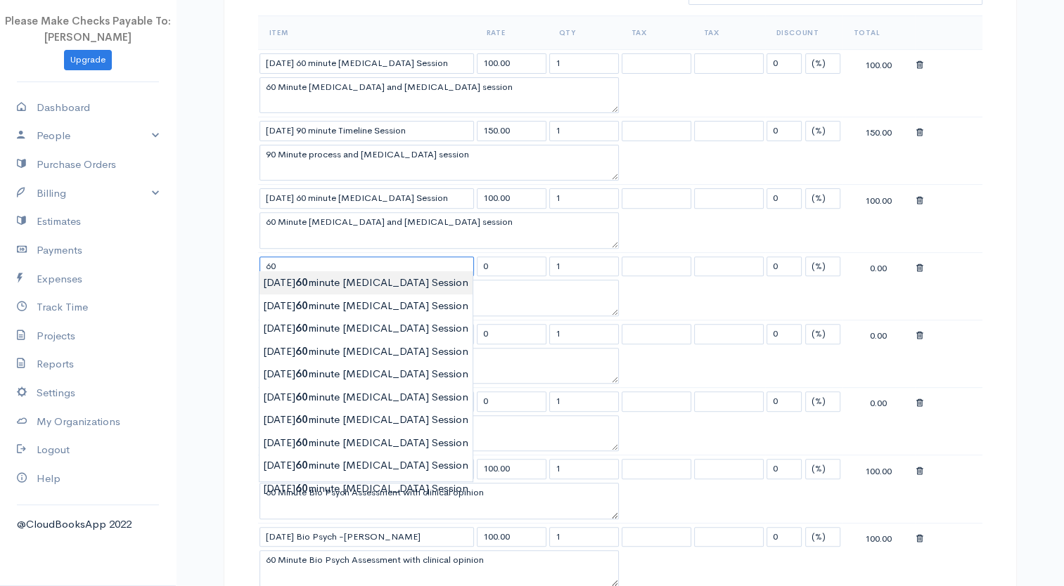
type input "[DATE] 60 minute [MEDICAL_DATA] Session"
type input "100.00"
type textarea "60 Minute [MEDICAL_DATA] and [MEDICAL_DATA] session"
click at [336, 285] on body "Please Make Checks Payable To: [PERSON_NAME] Upgrade Dashboard People Clients V…" at bounding box center [532, 442] width 1064 height 1824
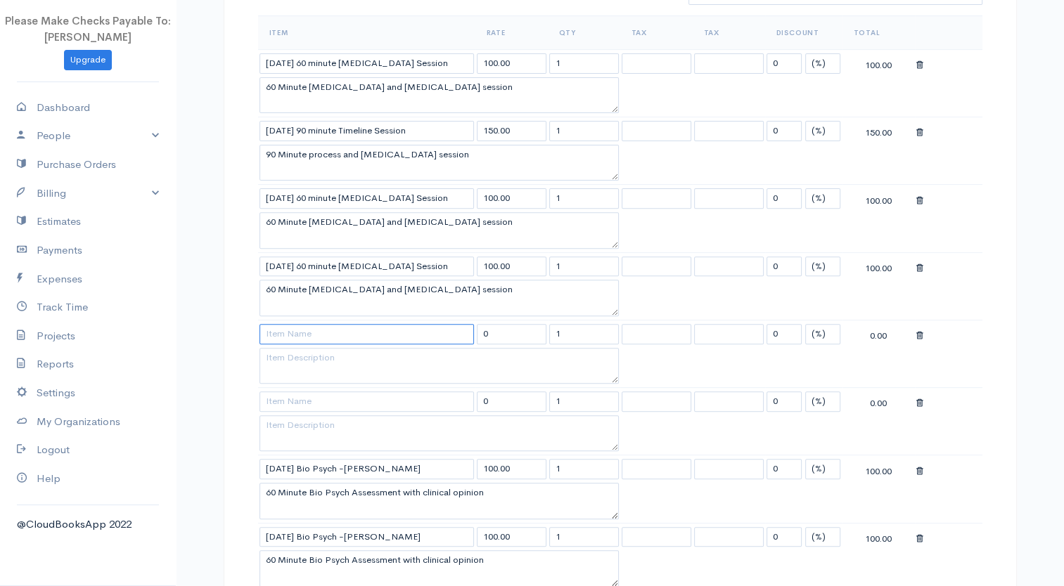
click at [323, 333] on input at bounding box center [366, 334] width 214 height 20
type input "[DATE] 90 minute Timeline Session"
type input "150.00"
type textarea "90 Minute process and [MEDICAL_DATA] session"
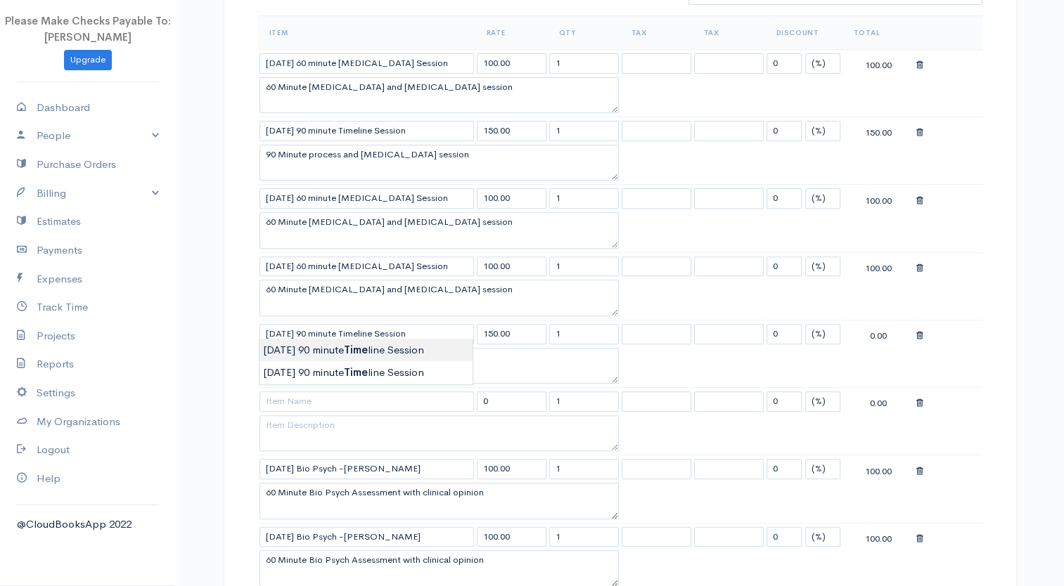
click at [303, 348] on body "Please Make Checks Payable To: [PERSON_NAME] Upgrade Dashboard People Clients V…" at bounding box center [532, 442] width 1064 height 1824
click at [306, 401] on input at bounding box center [366, 402] width 214 height 20
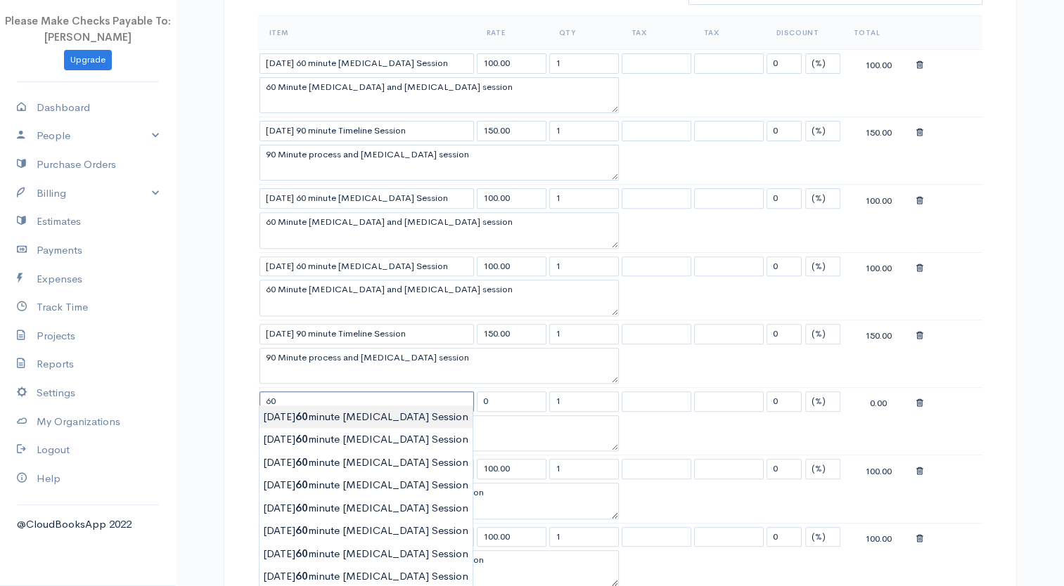
type input "[DATE] 60 minute [MEDICAL_DATA] Session"
type input "100.00"
type textarea "60 Minute [MEDICAL_DATA] and [MEDICAL_DATA] session"
click at [311, 419] on body "Please Make Checks Payable To: [PERSON_NAME] Upgrade Dashboard People Clients V…" at bounding box center [532, 442] width 1064 height 1824
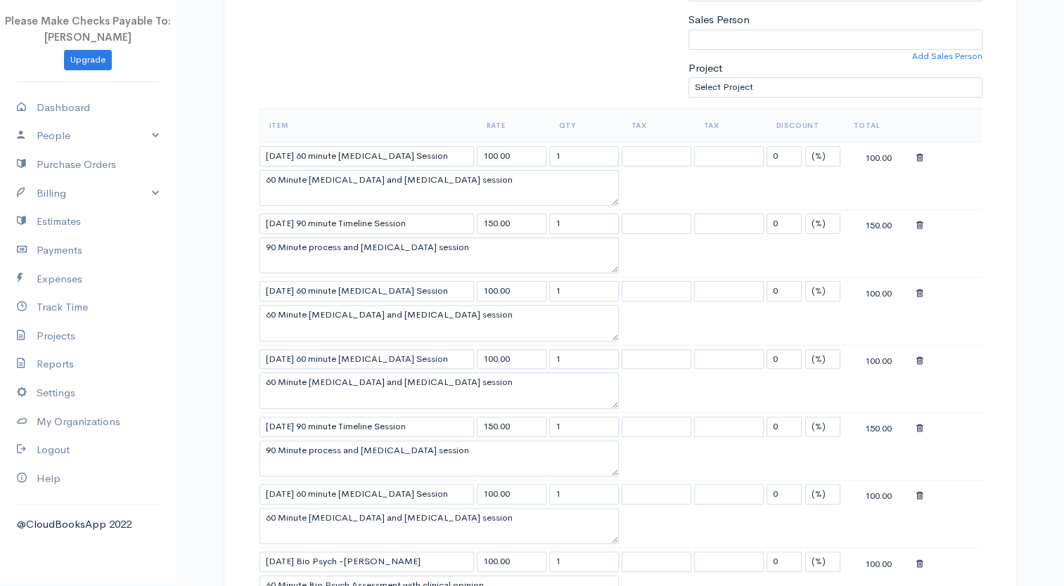
scroll to position [351, 0]
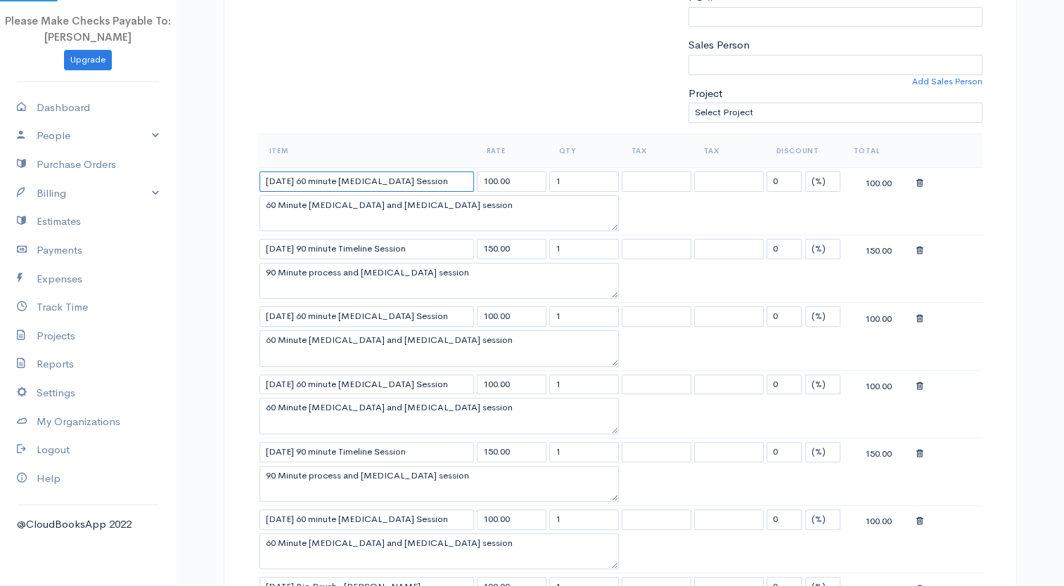
click at [280, 179] on input "[DATE] 60 minute [MEDICAL_DATA] Session" at bounding box center [366, 182] width 214 height 20
type input "[DATE] 60 minute [MEDICAL_DATA] Session"
click at [278, 247] on input "[DATE] 90 minute Timeline Session" at bounding box center [366, 249] width 214 height 20
type input "[DATE] 90 minute Timeline Session"
click at [278, 314] on input "[DATE] 60 minute [MEDICAL_DATA] Session" at bounding box center [366, 316] width 214 height 20
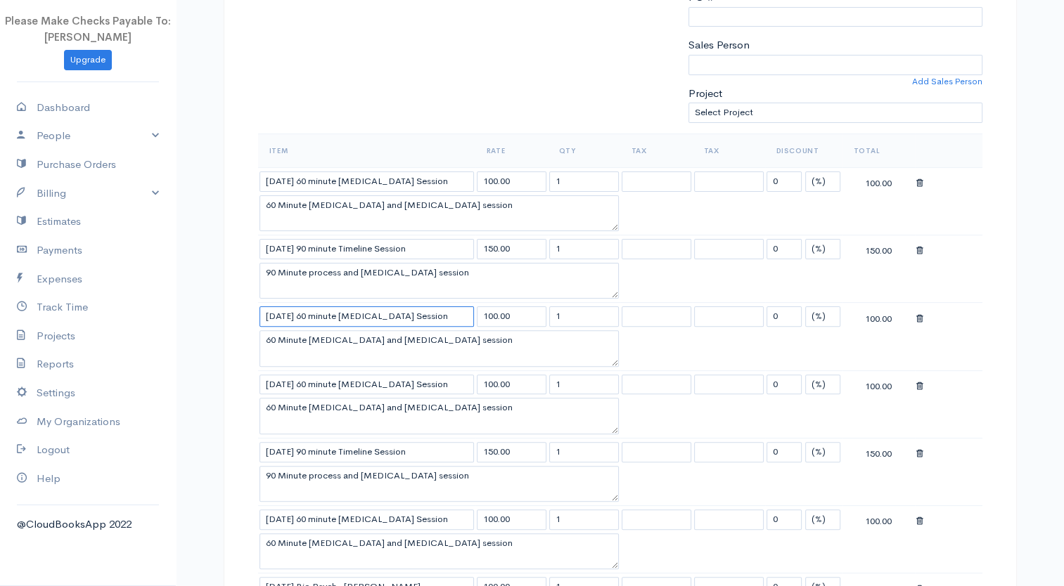
type input "[DATE] 60 minute [MEDICAL_DATA] Session"
click at [280, 381] on input "[DATE] 60 minute [MEDICAL_DATA] Session" at bounding box center [366, 385] width 214 height 20
type input "[DATE] 60 minute [MEDICAL_DATA] Session"
click at [279, 444] on input "[DATE] 90 minute Timeline Session" at bounding box center [366, 452] width 214 height 20
type input "[DATE] 90 minute Timeline Session"
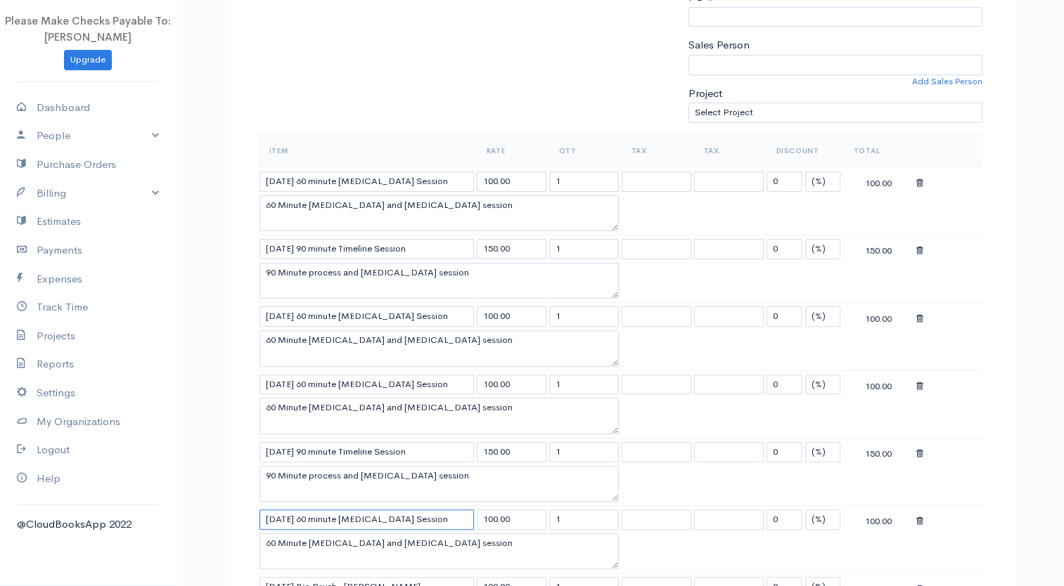
drag, startPoint x: 278, startPoint y: 511, endPoint x: 312, endPoint y: 509, distance: 33.8
click at [285, 512] on input "[DATE] 60 minute [MEDICAL_DATA] Session" at bounding box center [366, 520] width 214 height 20
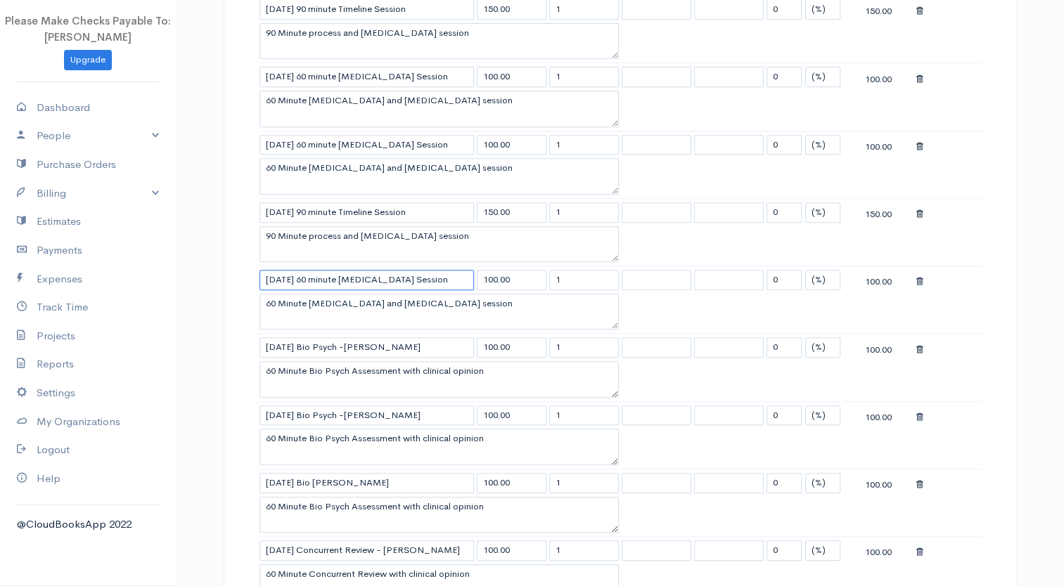
scroll to position [586, 0]
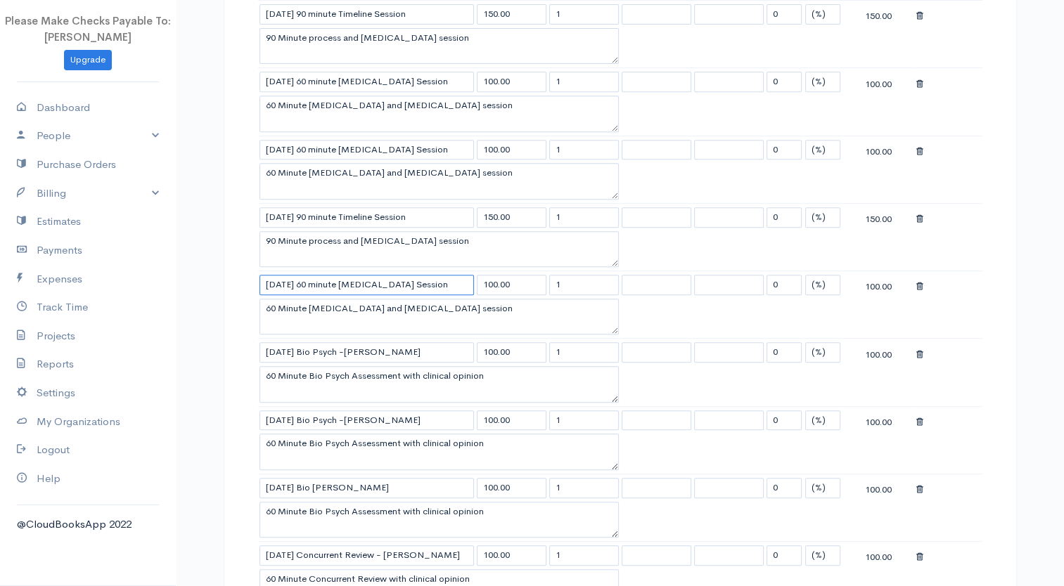
type input "[DATE] 60 minute [MEDICAL_DATA] Session"
drag, startPoint x: 283, startPoint y: 345, endPoint x: 199, endPoint y: 349, distance: 84.4
click at [200, 349] on div "DRAFT To Capo By The Sea [EMAIL_ADDRESS][DOMAIN_NAME] [GEOGRAPHIC_DATA] [Choose…" at bounding box center [620, 370] width 844 height 1736
type input "[DATE] Bio Psych -[PERSON_NAME]"
click at [285, 413] on input "[DATE] Bio Psych -[PERSON_NAME]" at bounding box center [366, 421] width 214 height 20
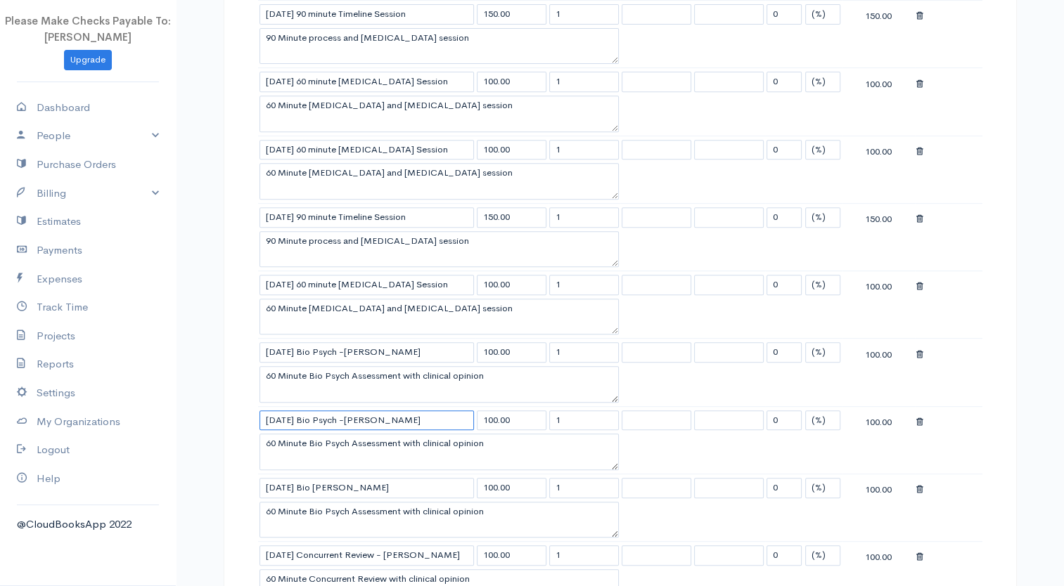
type input "[DATE] Bio Psych -[PERSON_NAME]"
click at [284, 344] on input "[DATE] Bio Psych -[PERSON_NAME]" at bounding box center [366, 352] width 214 height 20
type input "[DATE] Bio Psych -[PERSON_NAME]"
click at [287, 412] on input "[DATE] Bio Psych -[PERSON_NAME]" at bounding box center [366, 421] width 214 height 20
drag, startPoint x: 284, startPoint y: 478, endPoint x: 254, endPoint y: 477, distance: 29.5
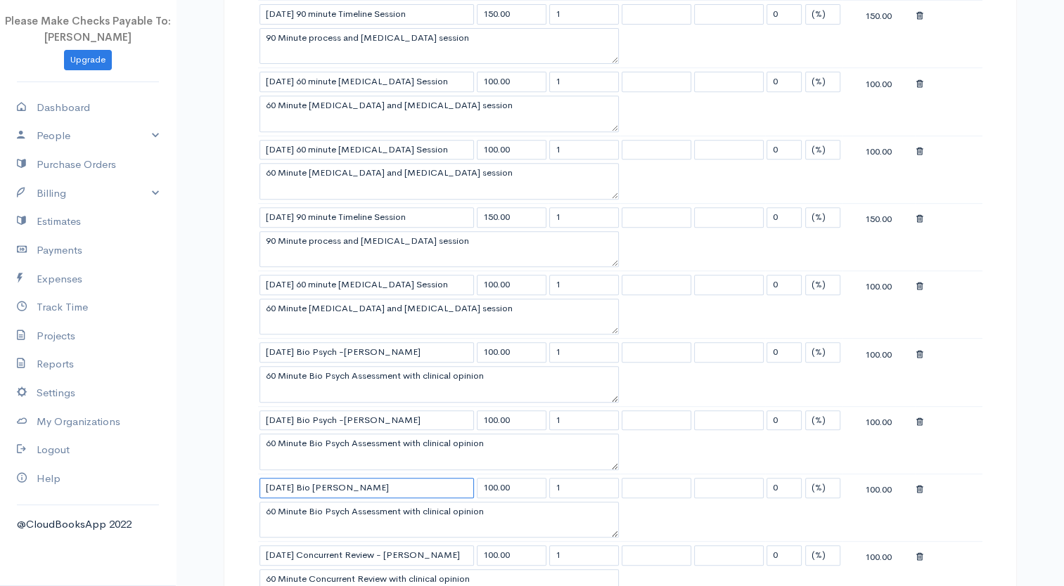
click at [258, 479] on td "[DATE] Bio [PERSON_NAME]" at bounding box center [366, 487] width 217 height 27
type input "[DATE] Bio [PERSON_NAME]"
drag, startPoint x: 284, startPoint y: 546, endPoint x: 205, endPoint y: 546, distance: 79.4
click at [205, 546] on div "DRAFT To Capo By The Sea [EMAIL_ADDRESS][DOMAIN_NAME] [GEOGRAPHIC_DATA] [Choose…" at bounding box center [620, 370] width 844 height 1736
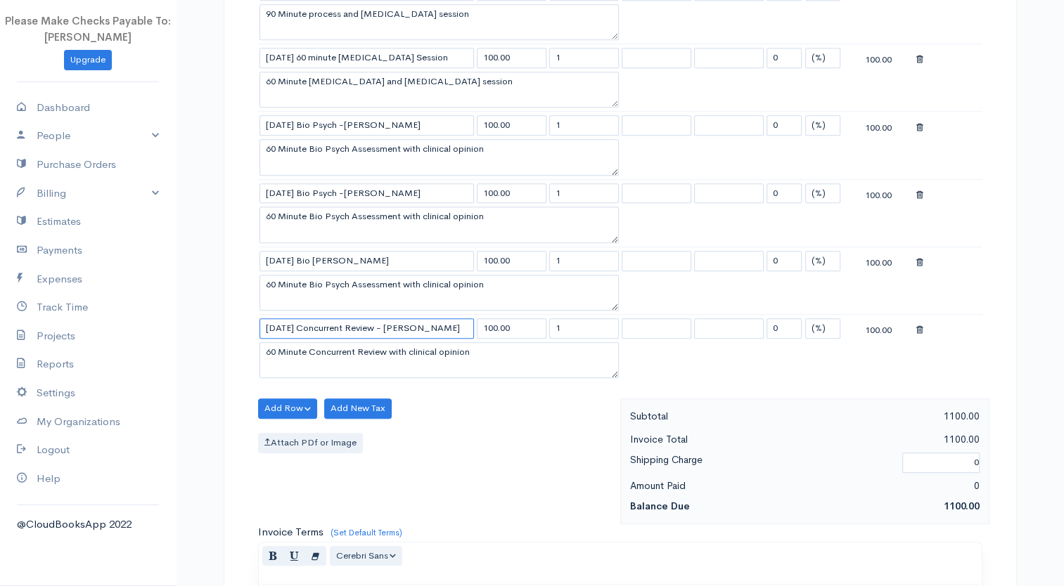
scroll to position [821, 0]
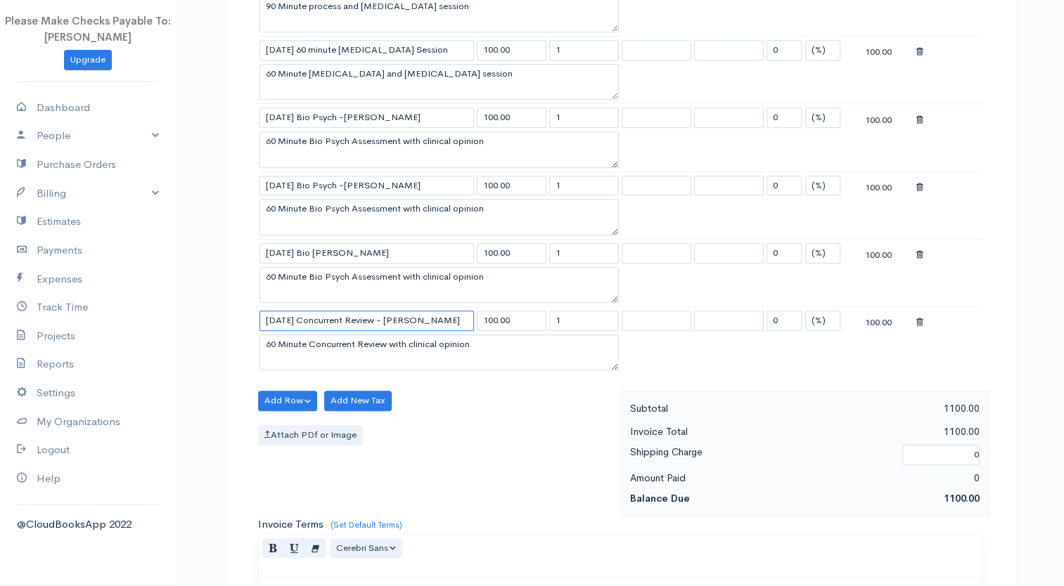
type input "[DATE] Concurrent Review - [PERSON_NAME]"
click at [280, 243] on input "[DATE] Bio [PERSON_NAME]" at bounding box center [366, 253] width 214 height 20
type input "[DATE] Bio [PERSON_NAME]"
click at [278, 314] on input "[DATE] Concurrent Review - [PERSON_NAME]" at bounding box center [366, 321] width 214 height 20
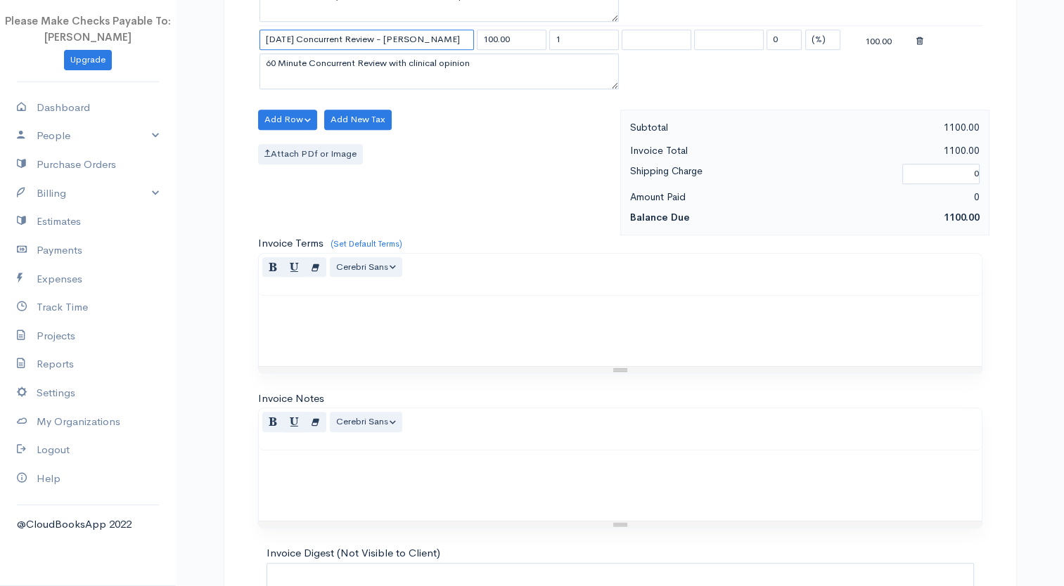
scroll to position [1226, 0]
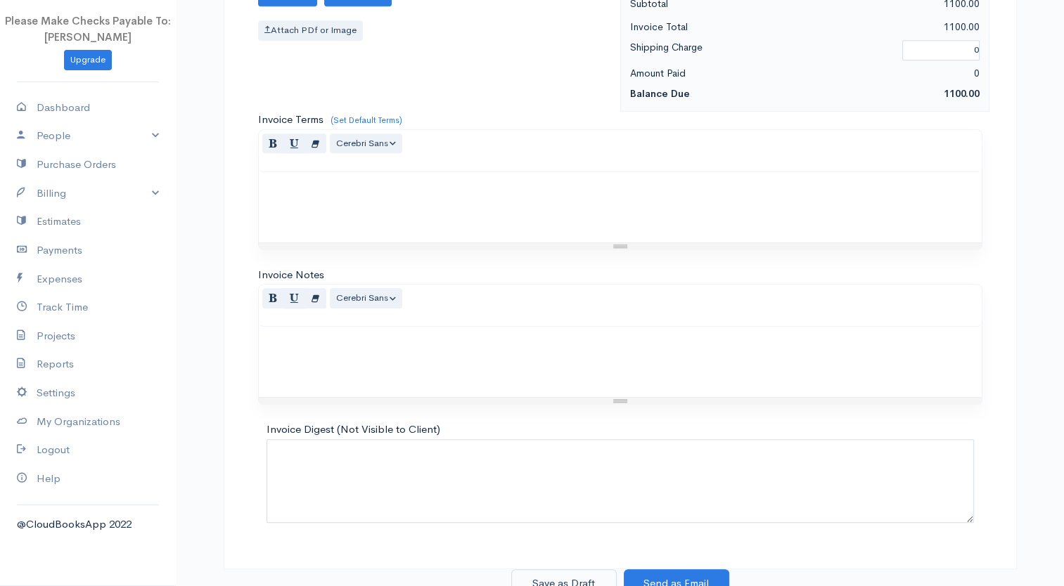
type input "[DATE] Concurrent Review - [PERSON_NAME]"
click at [564, 569] on button "Save as Draft" at bounding box center [563, 583] width 105 height 29
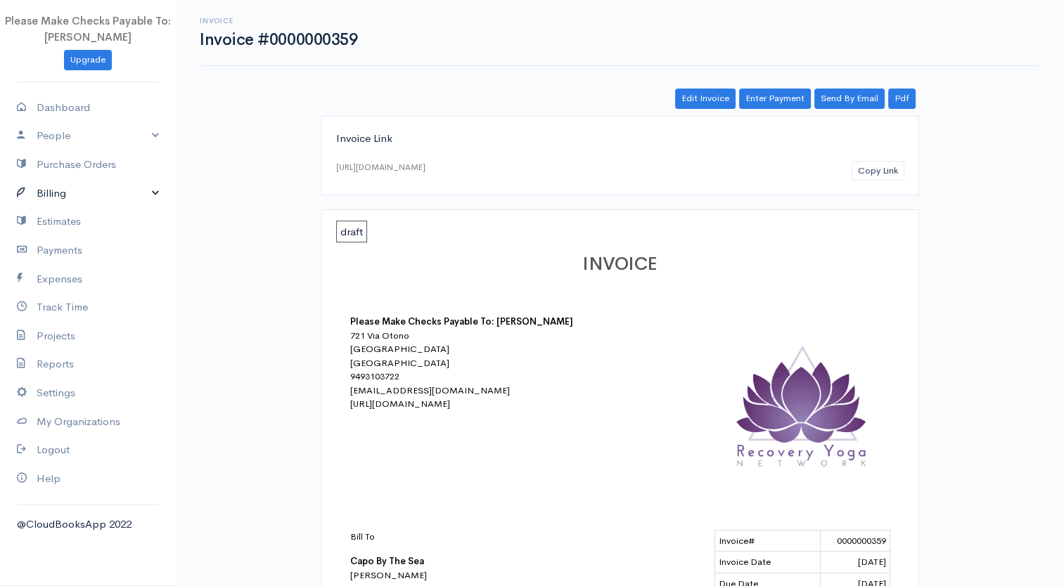
click at [48, 193] on link "Billing" at bounding box center [88, 193] width 176 height 29
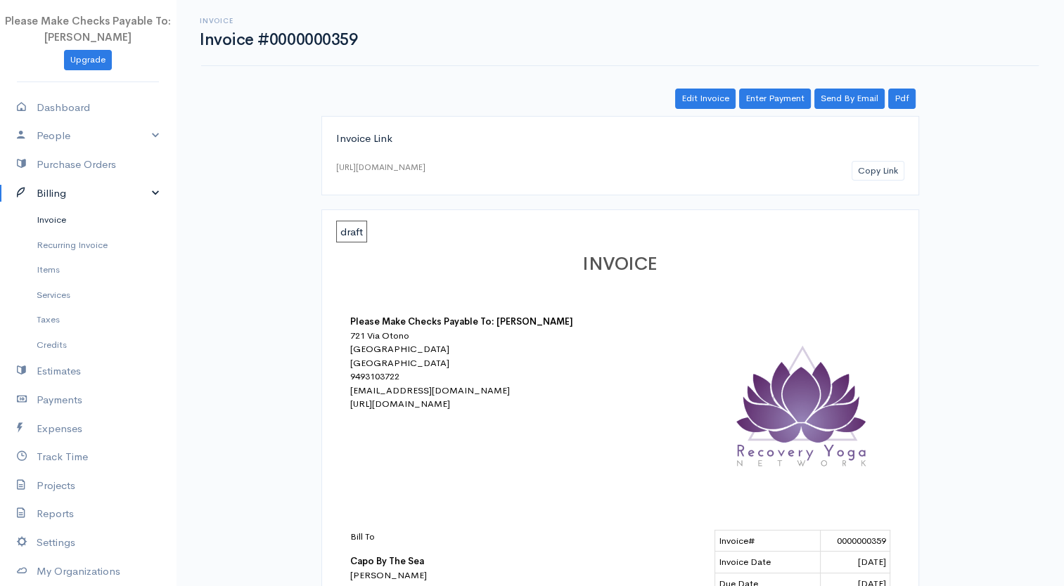
click at [56, 214] on link "Invoice" at bounding box center [88, 219] width 176 height 25
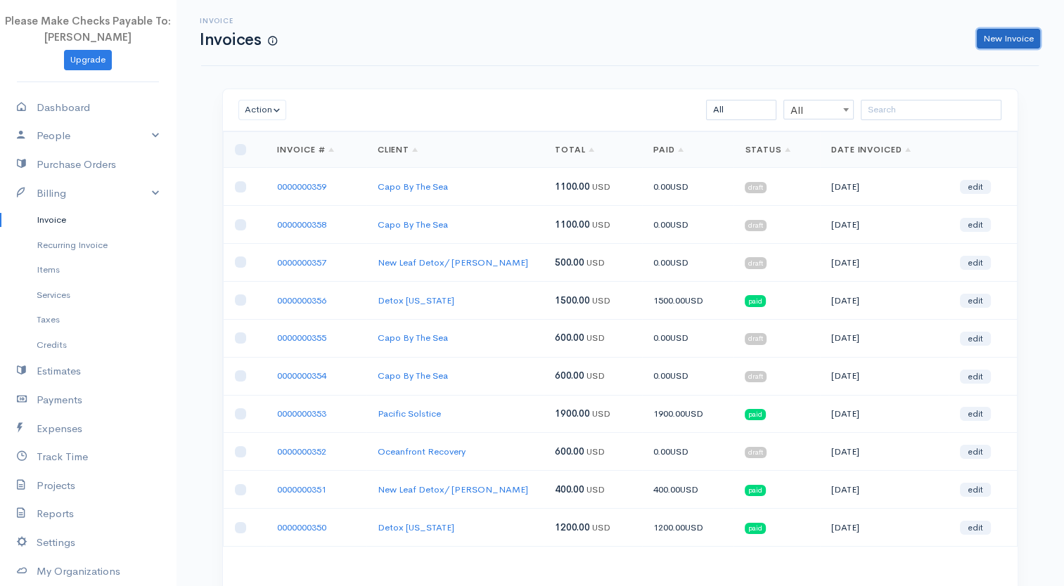
click at [1011, 32] on link "New Invoice" at bounding box center [1007, 39] width 63 height 20
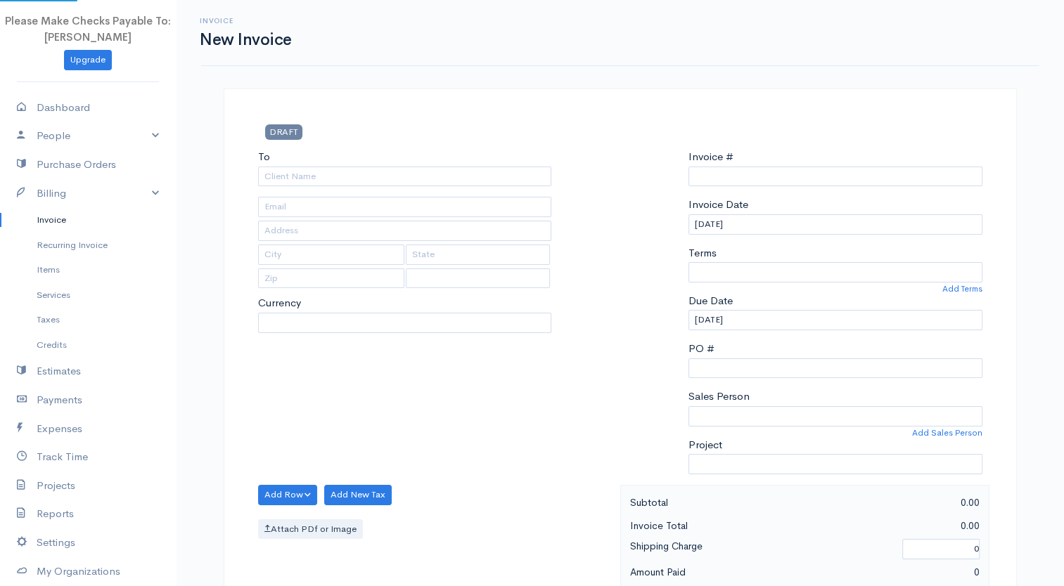
type input "0000000360"
select select "[GEOGRAPHIC_DATA]"
select select "USD"
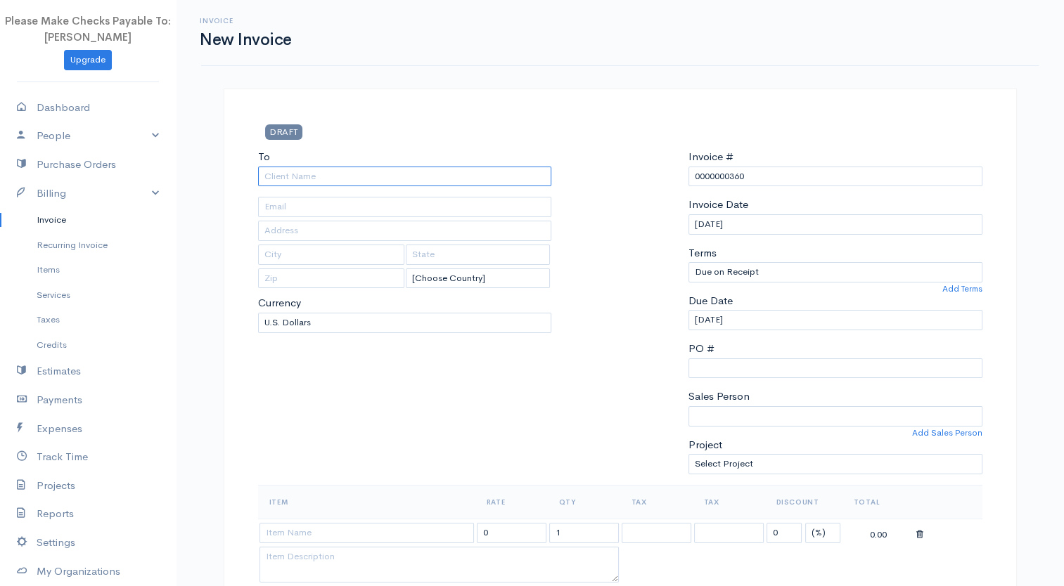
click at [453, 177] on input "To" at bounding box center [405, 177] width 294 height 20
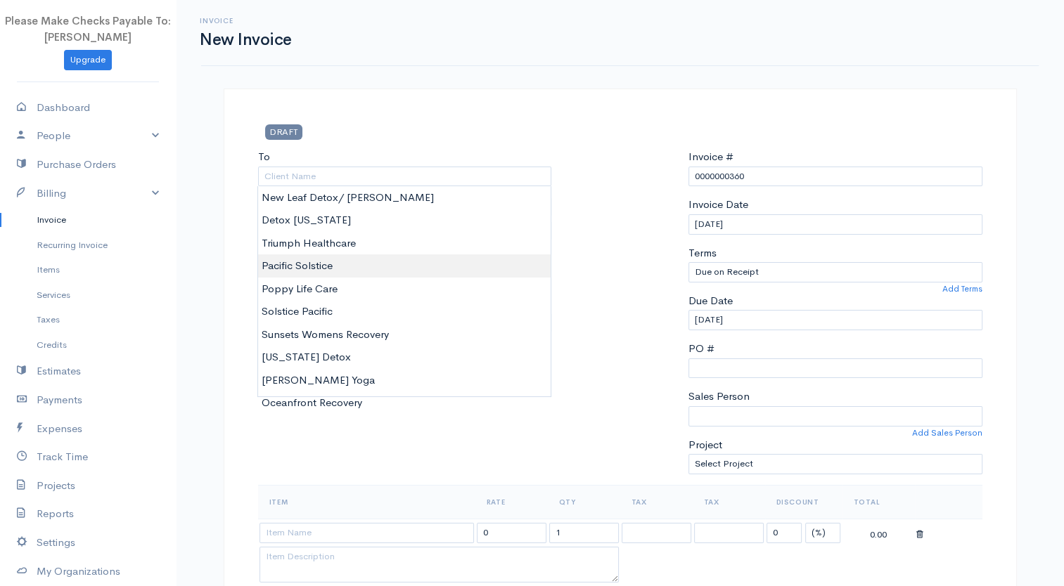
type input "Pacific Solstice"
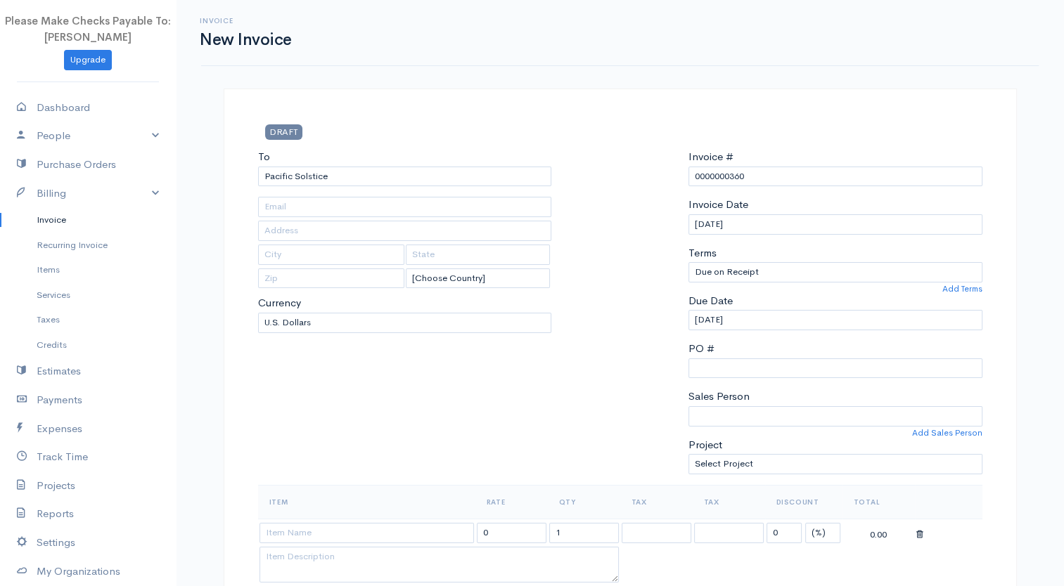
type input "[PERSON_NAME][EMAIL_ADDRESS][DOMAIN_NAME]"
type input "[STREET_ADDRESS]"
type input "[GEOGRAPHIC_DATA]"
type input "CA"
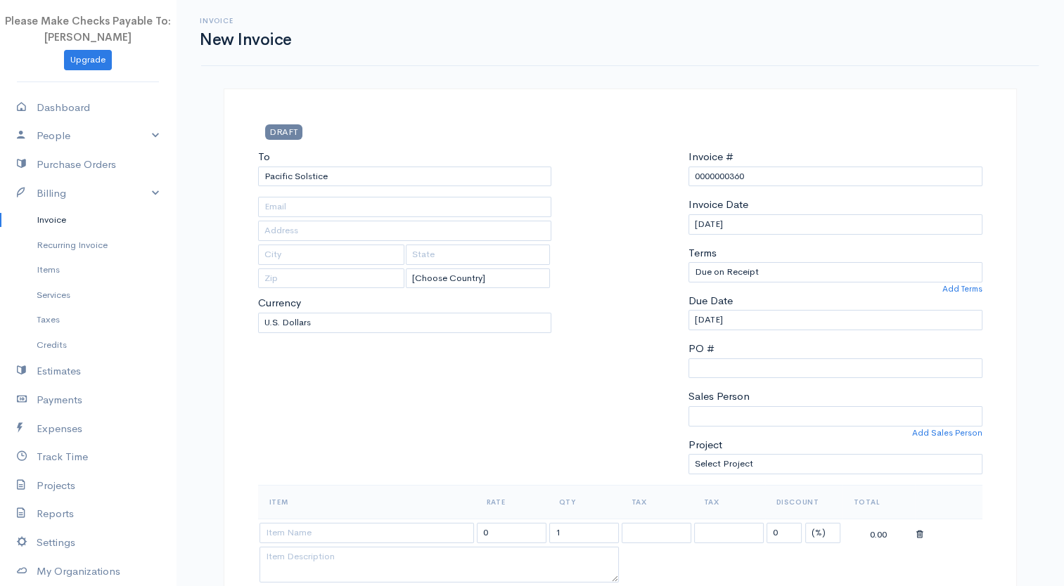
type input "92691"
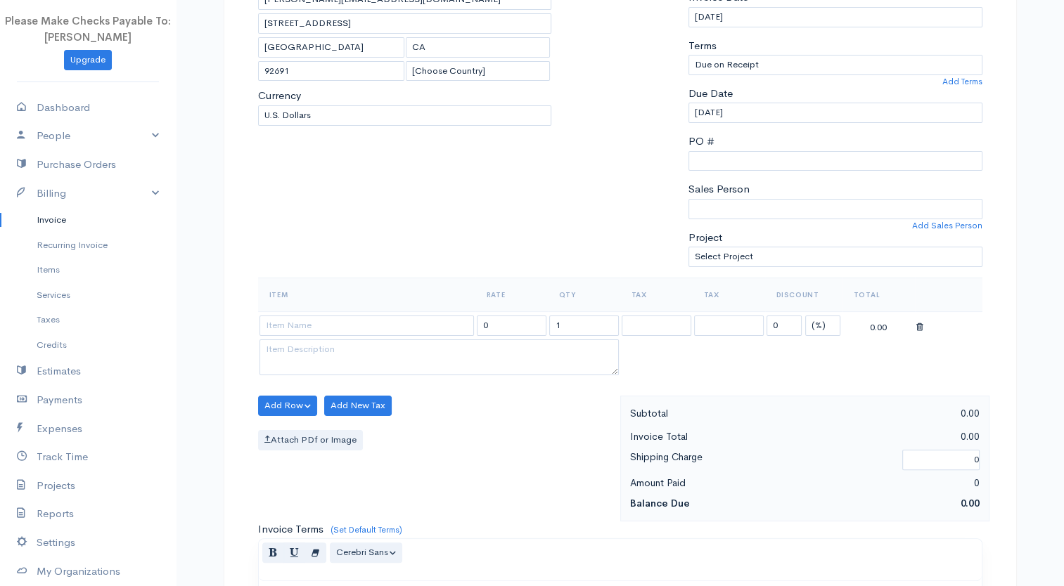
scroll to position [234, 0]
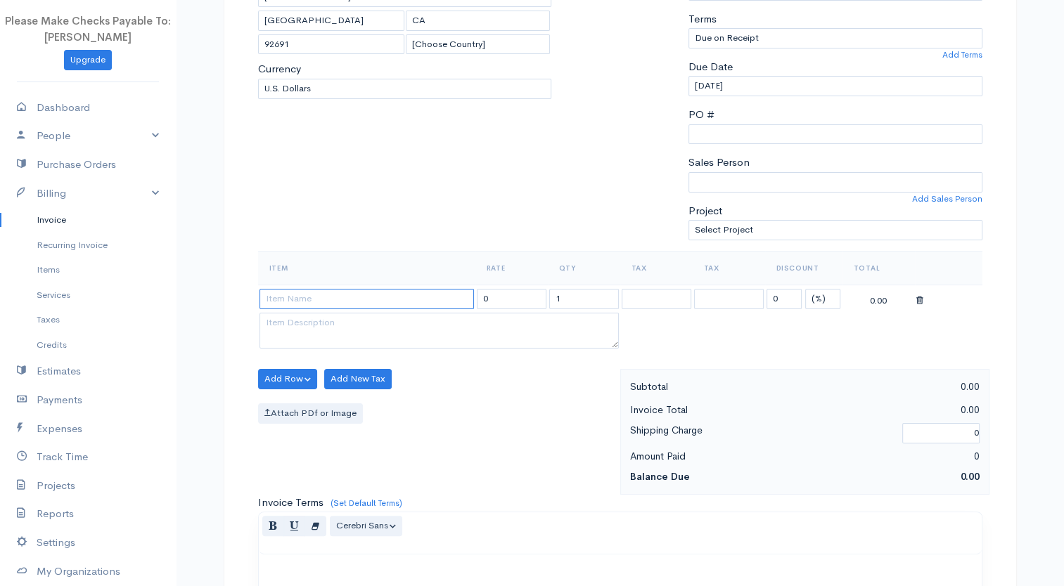
click at [389, 295] on input at bounding box center [366, 299] width 214 height 20
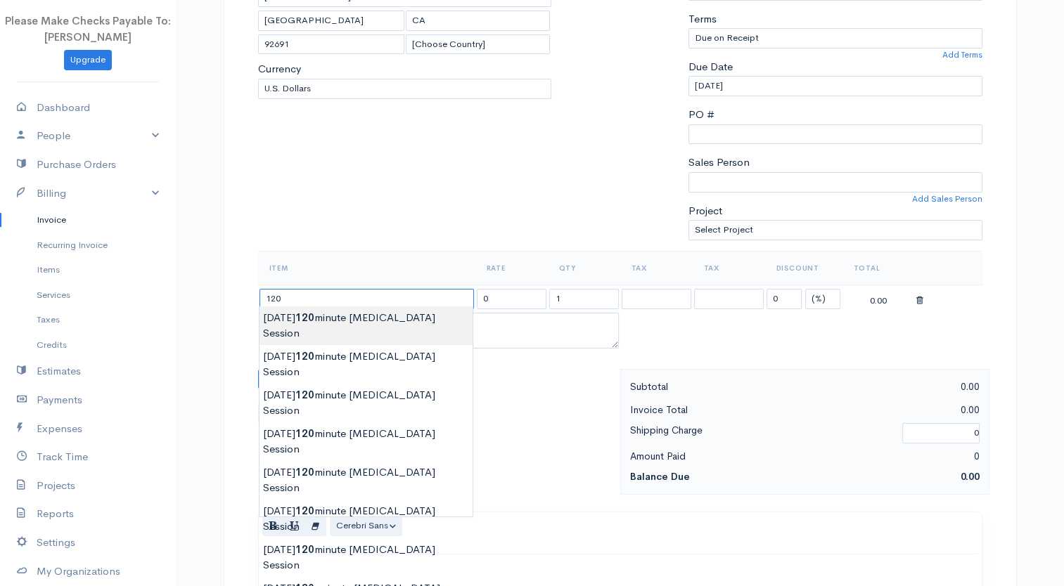
type input "[DATE] 120 minute [MEDICAL_DATA] Session"
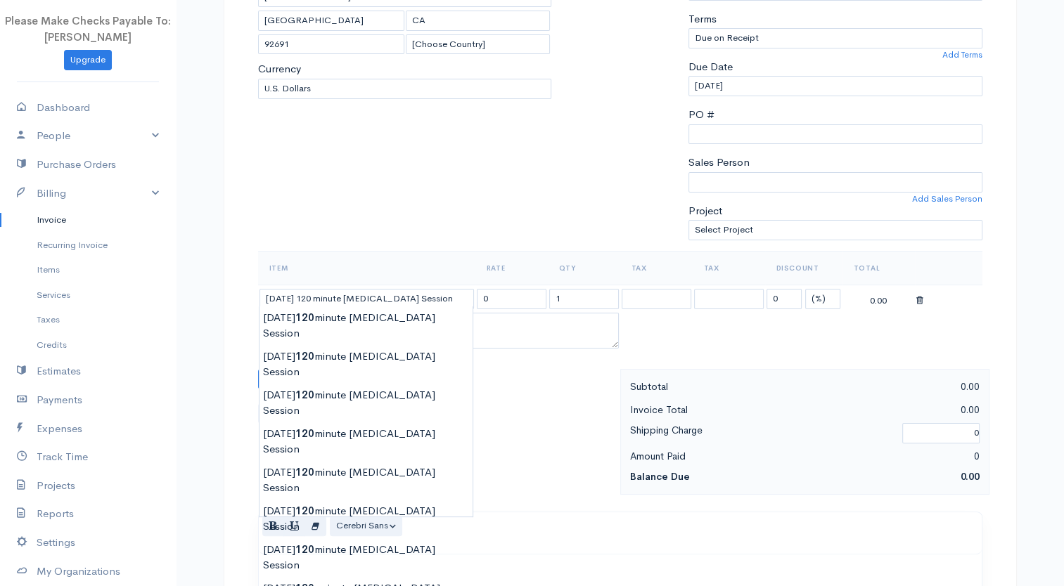
type input "100.00"
type textarea "60 Minute [MEDICAL_DATA] and [MEDICAL_DATA] session"
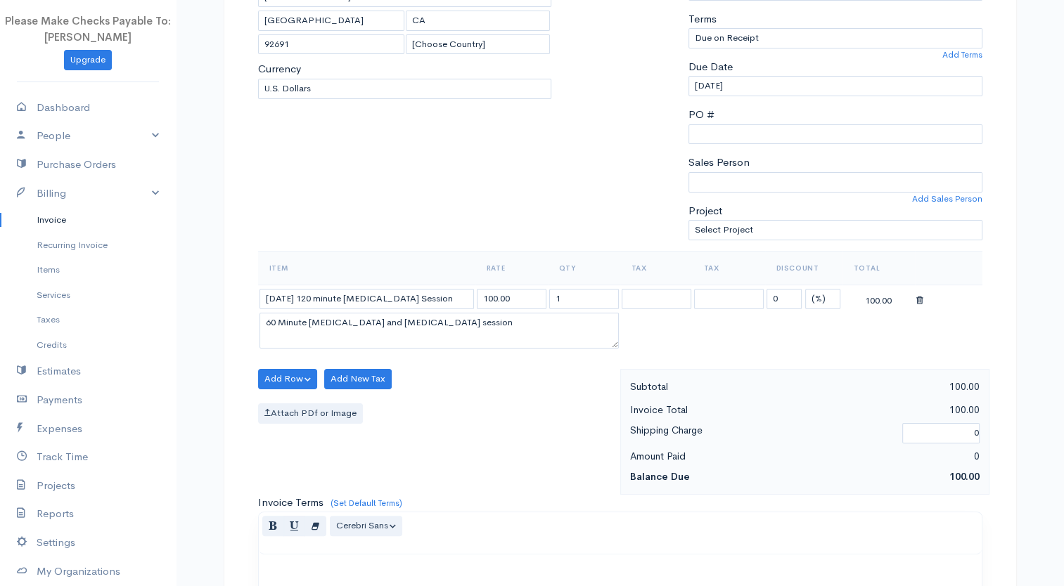
click at [396, 317] on body "Please Make Checks Payable To: [PERSON_NAME] Upgrade Dashboard People Clients V…" at bounding box center [532, 373] width 1064 height 1215
click at [272, 323] on textarea "60 Minute [MEDICAL_DATA] and [MEDICAL_DATA] session" at bounding box center [438, 331] width 359 height 37
click at [489, 297] on input "100.00" at bounding box center [512, 299] width 70 height 20
type input "200.00"
drag, startPoint x: 217, startPoint y: 323, endPoint x: 208, endPoint y: 320, distance: 8.9
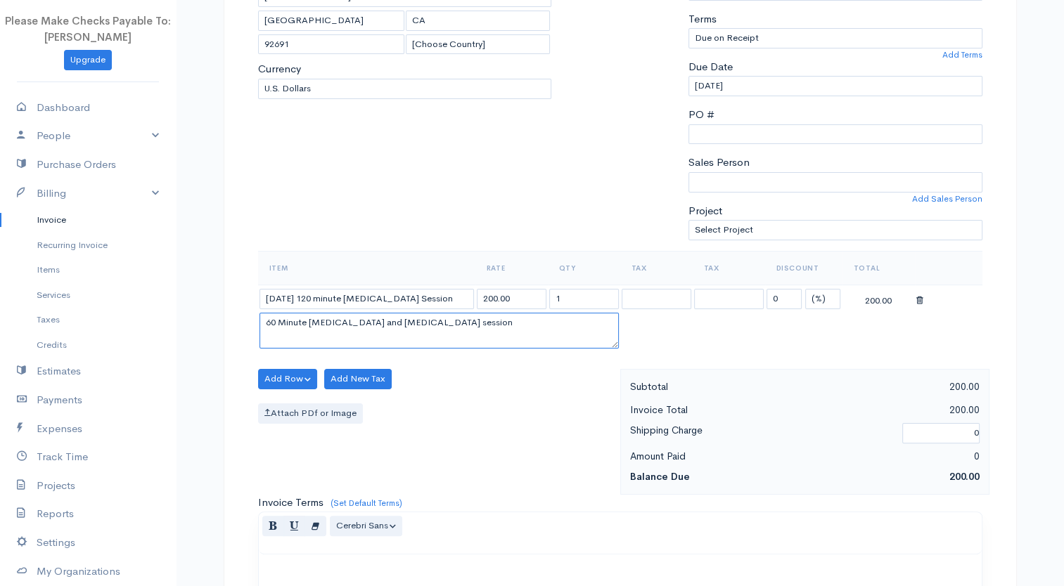
click at [211, 322] on div "DRAFT To Pacific Solstice [PERSON_NAME][EMAIL_ADDRESS][DOMAIN_NAME] [STREET_ADD…" at bounding box center [620, 417] width 844 height 1126
type textarea "120 Minute [MEDICAL_DATA] and [MEDICAL_DATA] session"
click at [280, 381] on button "Add Row" at bounding box center [288, 379] width 60 height 20
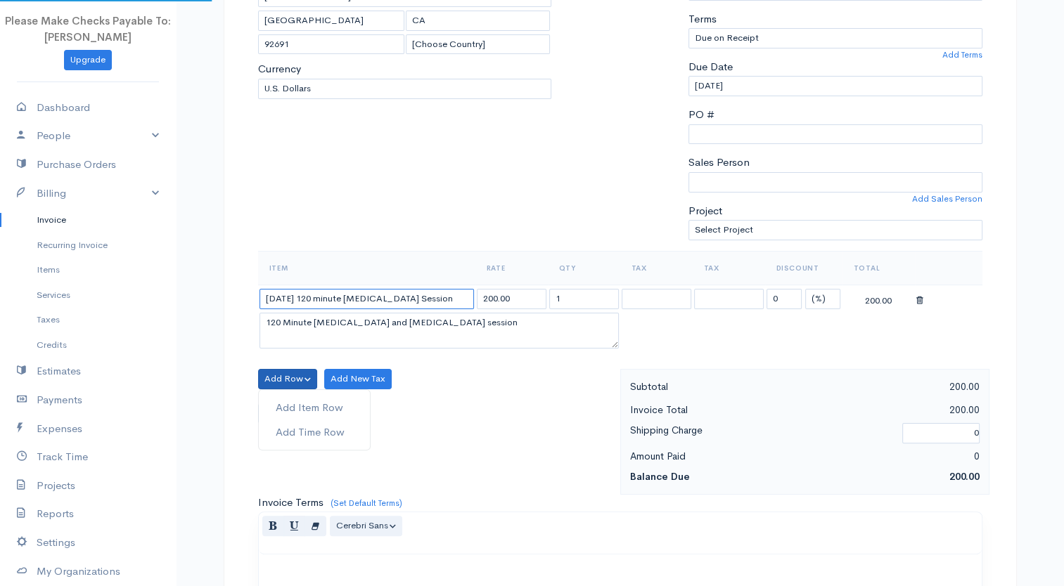
drag, startPoint x: 278, startPoint y: 297, endPoint x: 245, endPoint y: 300, distance: 33.9
click at [245, 300] on div "DRAFT To Pacific Solstice [PERSON_NAME][EMAIL_ADDRESS][DOMAIN_NAME] [STREET_ADD…" at bounding box center [620, 403] width 793 height 1098
click at [295, 365] on div "Item Rate Qty Tax Tax Discount Total [DATE] 120 minute [MEDICAL_DATA] Session 2…" at bounding box center [620, 310] width 724 height 118
click at [293, 369] on button "Add Row" at bounding box center [288, 379] width 60 height 20
click at [292, 398] on link "Add Item Row" at bounding box center [314, 408] width 111 height 25
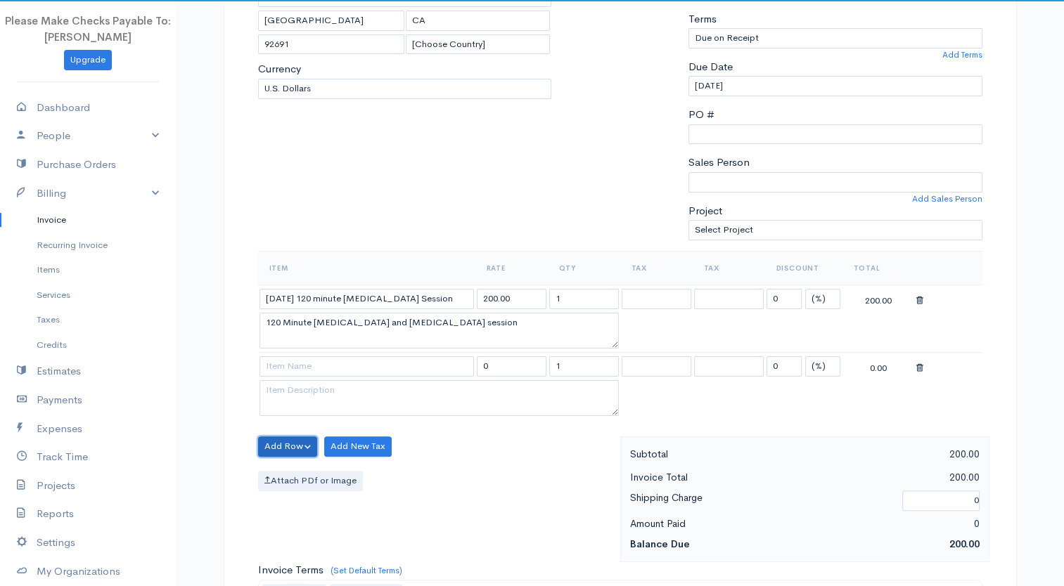
click at [269, 437] on button "Add Row" at bounding box center [288, 447] width 60 height 20
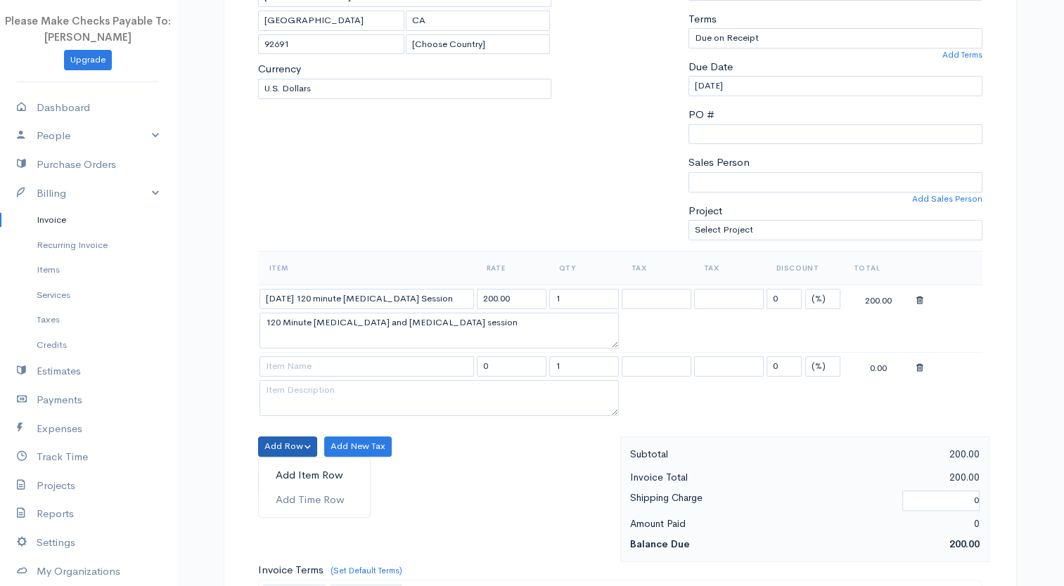
click at [266, 463] on link "Add Item Row" at bounding box center [314, 475] width 111 height 25
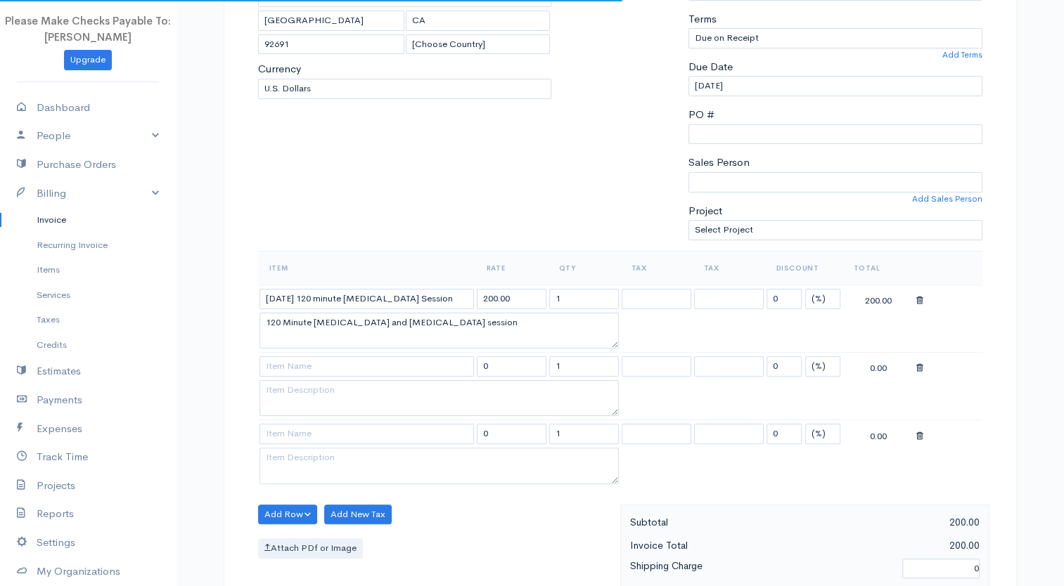
scroll to position [468, 0]
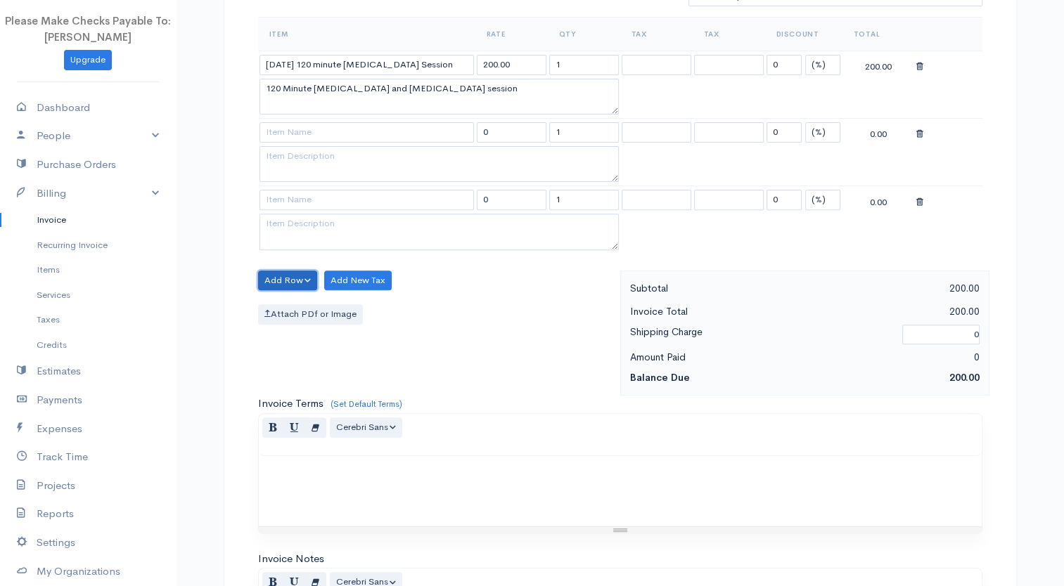
click at [310, 273] on button "Add Row" at bounding box center [288, 281] width 60 height 20
click at [307, 309] on link "Add Item Row" at bounding box center [314, 309] width 111 height 25
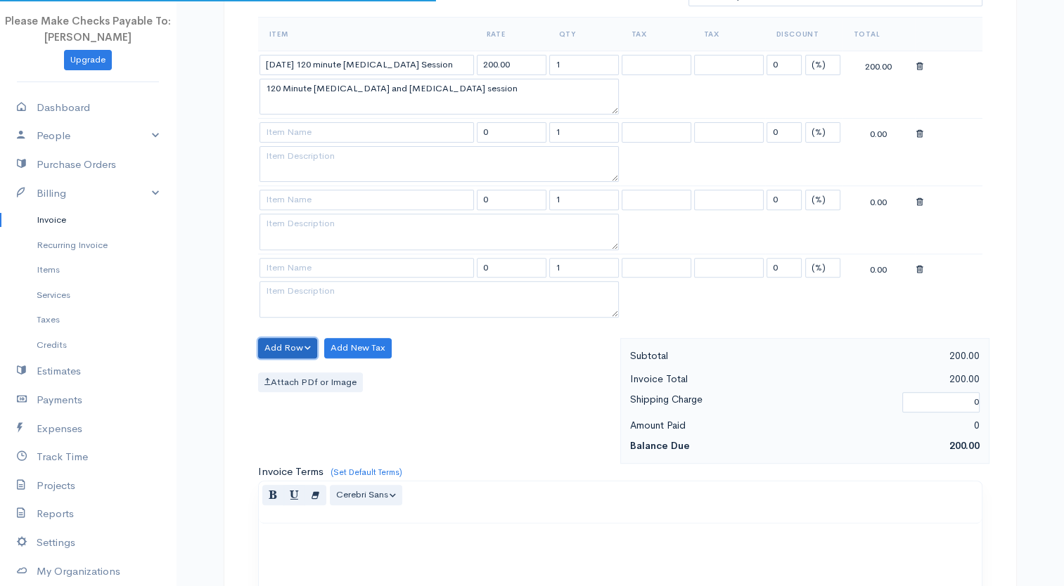
click at [274, 338] on button "Add Row" at bounding box center [288, 348] width 60 height 20
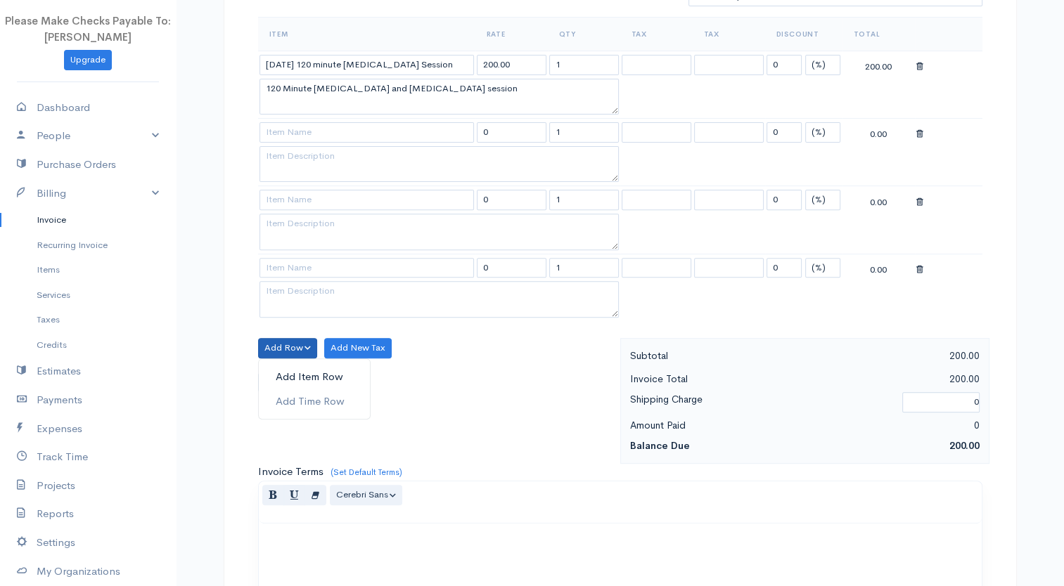
click at [287, 370] on link "Add Item Row" at bounding box center [314, 377] width 111 height 25
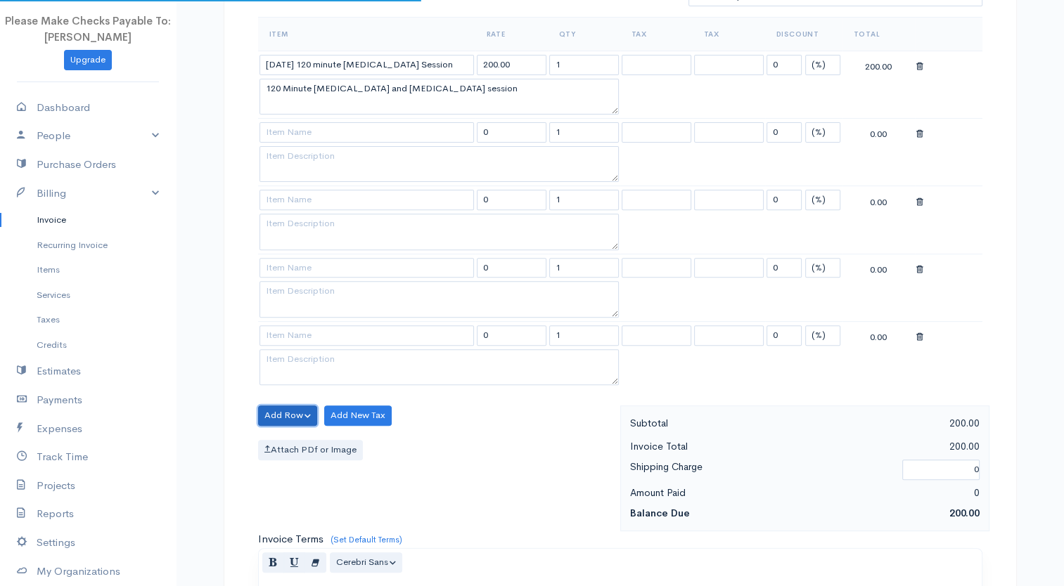
click at [276, 406] on button "Add Row" at bounding box center [288, 416] width 60 height 20
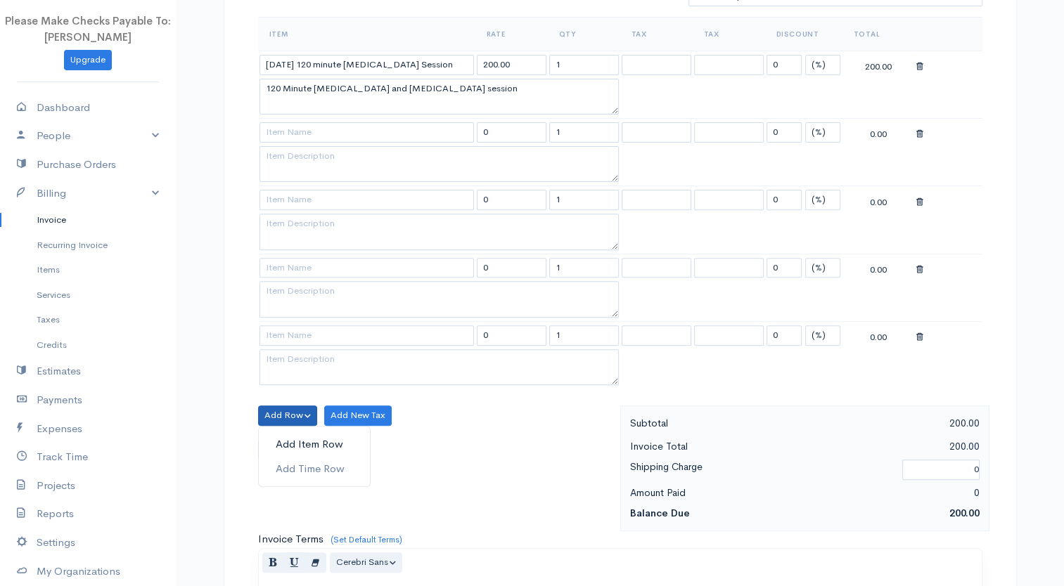
click at [288, 432] on link "Add Item Row" at bounding box center [314, 444] width 111 height 25
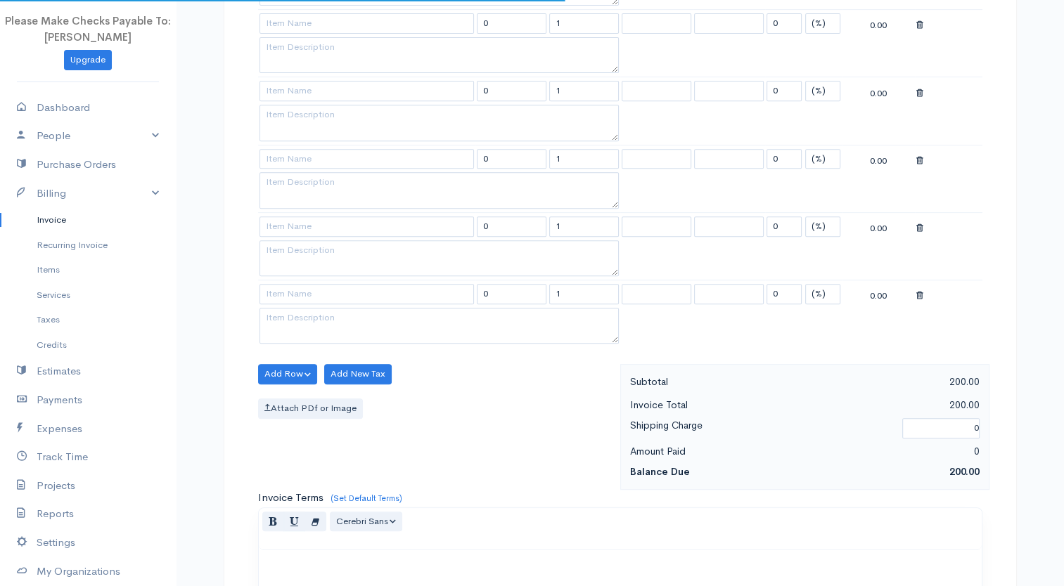
scroll to position [703, 0]
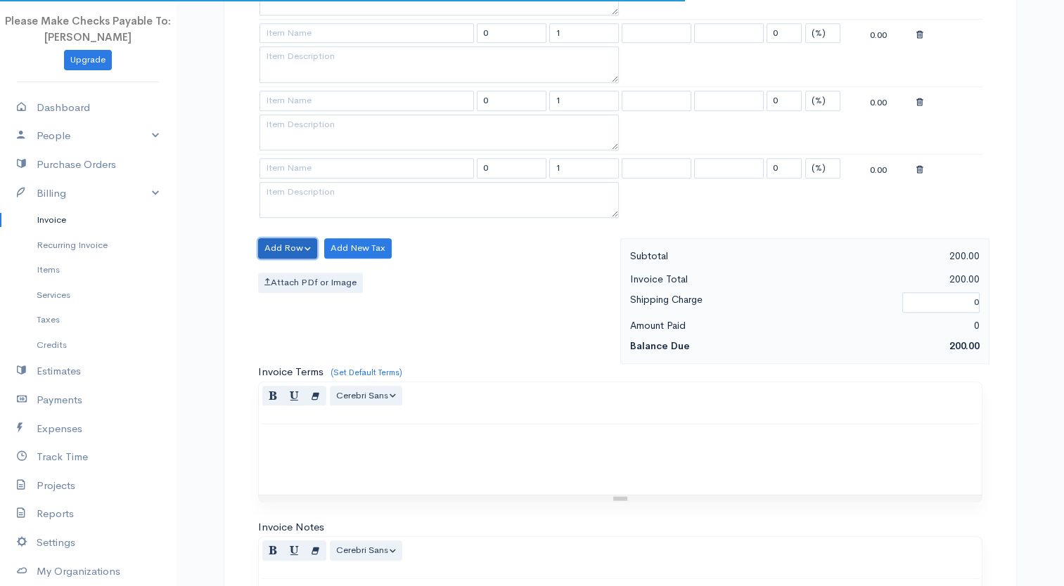
click at [287, 245] on button "Add Row" at bounding box center [288, 248] width 60 height 20
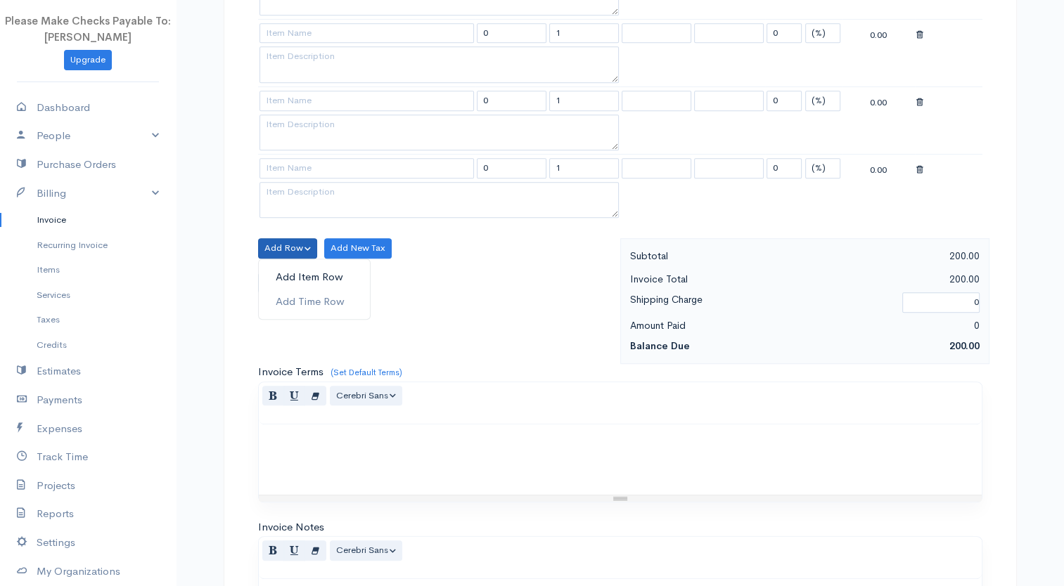
click at [295, 274] on link "Add Item Row" at bounding box center [314, 277] width 111 height 25
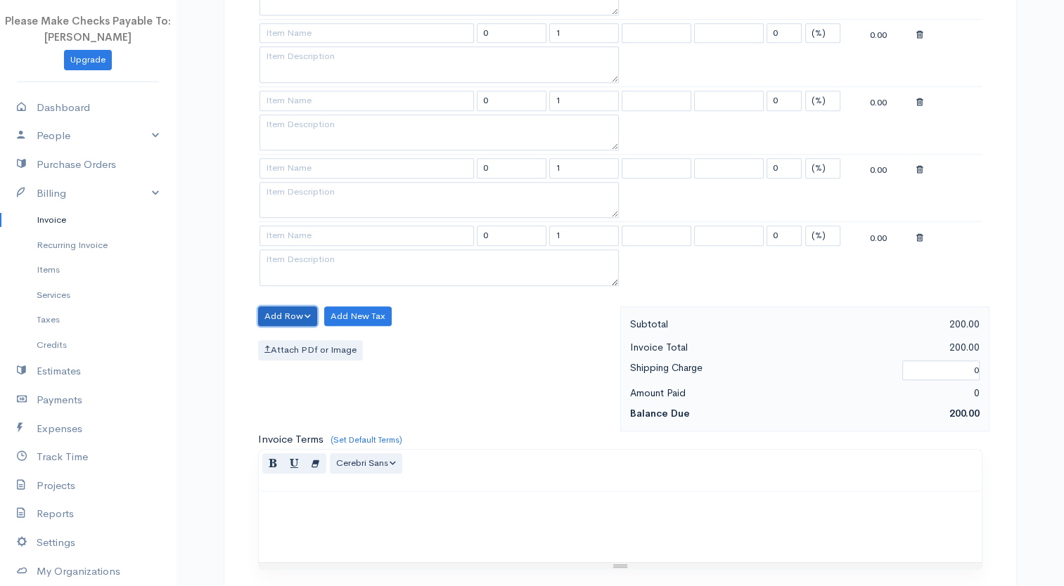
click at [285, 307] on button "Add Row" at bounding box center [288, 316] width 60 height 20
click at [290, 340] on link "Add Item Row" at bounding box center [314, 345] width 111 height 25
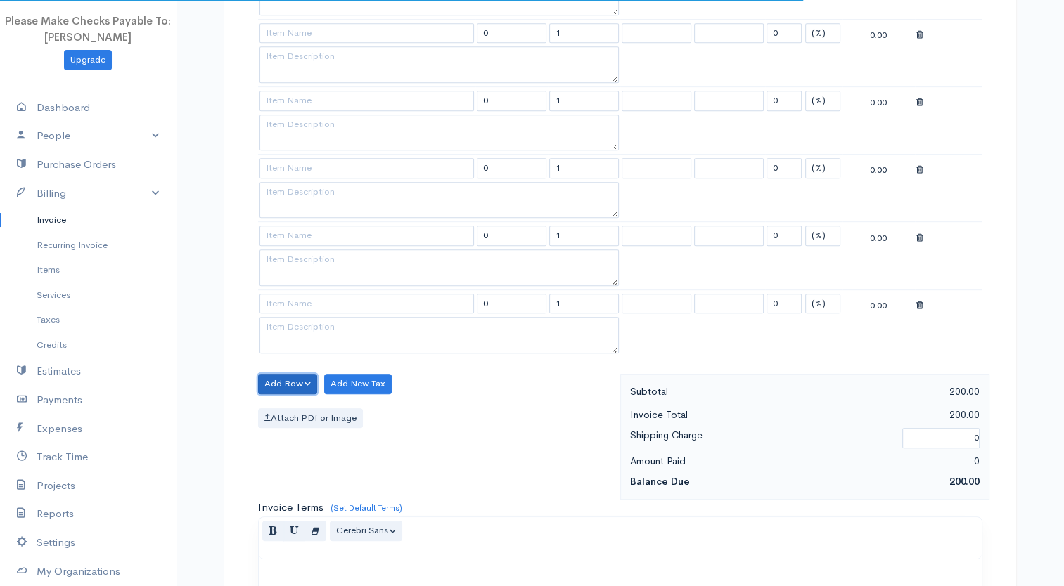
click at [279, 383] on button "Add Row" at bounding box center [288, 384] width 60 height 20
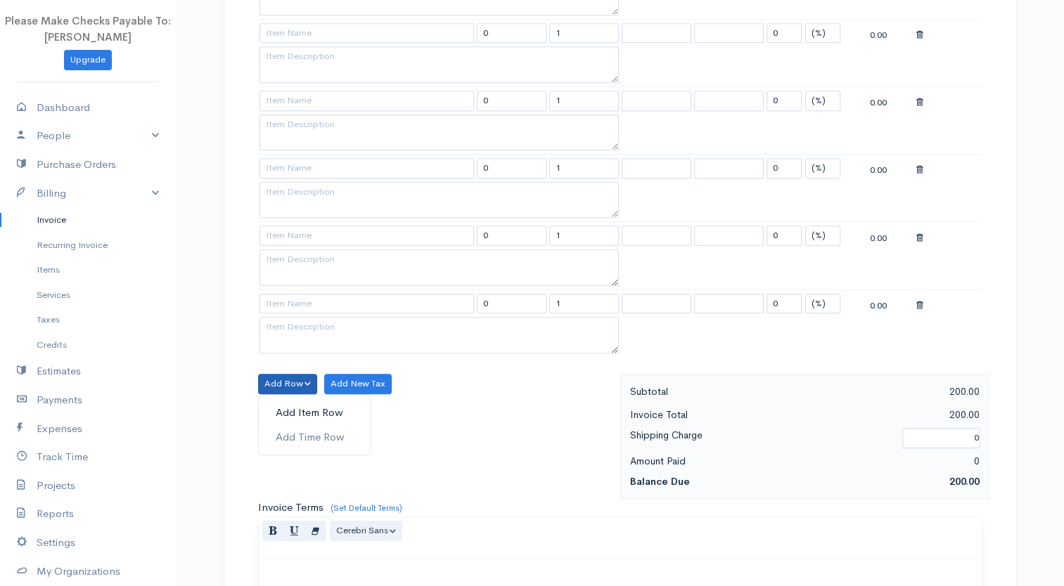
click at [284, 411] on link "Add Item Row" at bounding box center [314, 413] width 111 height 25
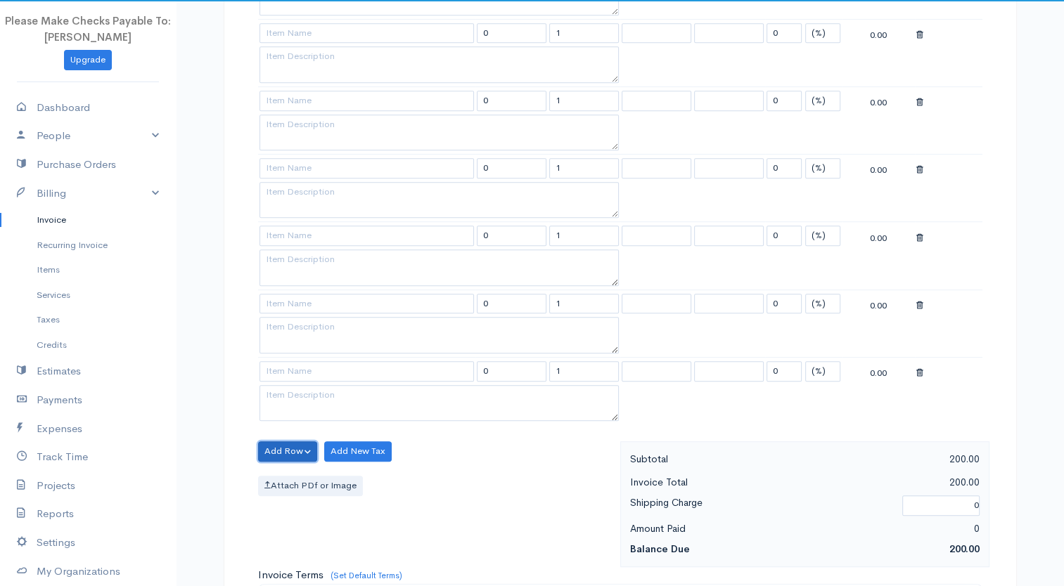
click at [283, 445] on button "Add Row" at bounding box center [288, 451] width 60 height 20
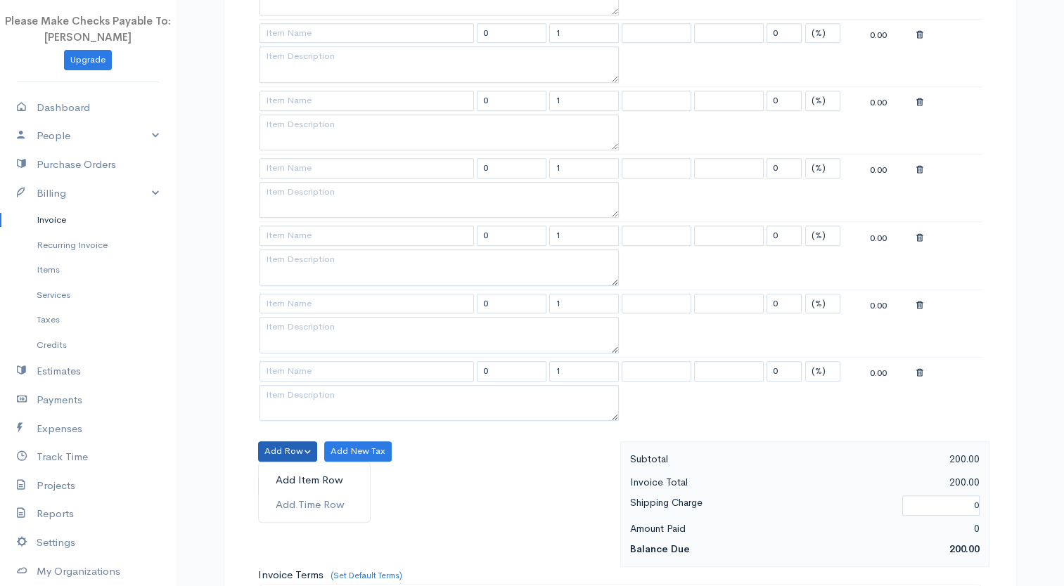
click at [285, 468] on link "Add Item Row" at bounding box center [314, 480] width 111 height 25
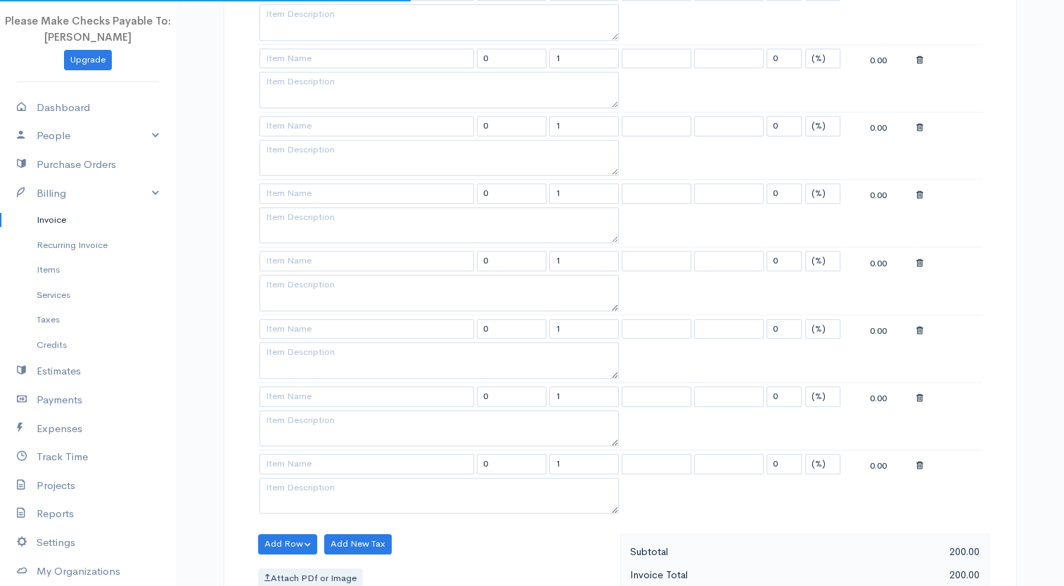
scroll to position [351, 0]
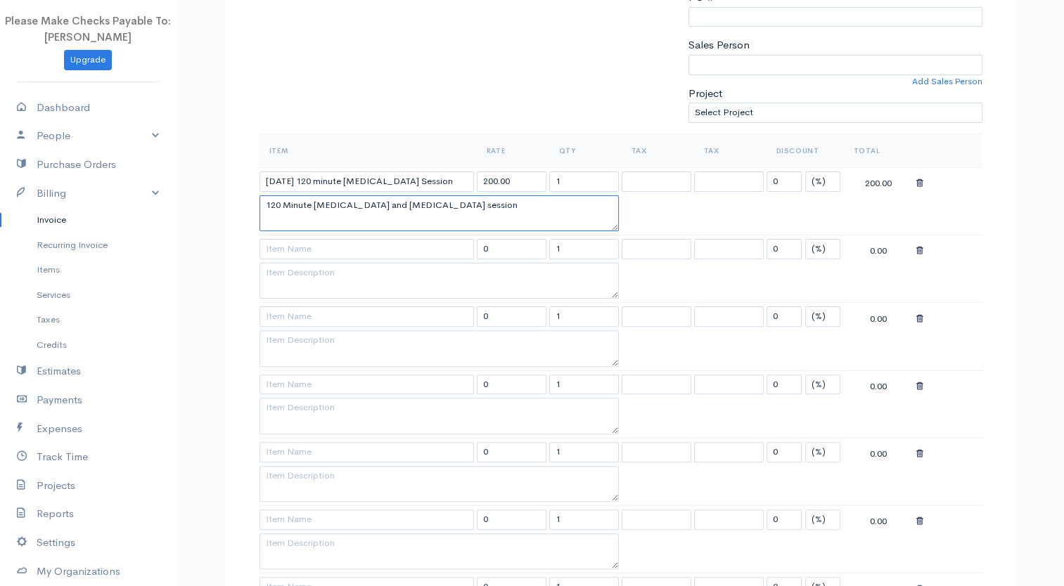
drag, startPoint x: 503, startPoint y: 206, endPoint x: 262, endPoint y: 205, distance: 241.8
click at [262, 205] on textarea "120 Minute [MEDICAL_DATA] and [MEDICAL_DATA] session" at bounding box center [438, 213] width 359 height 37
paste textarea "120 Minute [MEDICAL_DATA] and [MEDICAL_DATA] session"
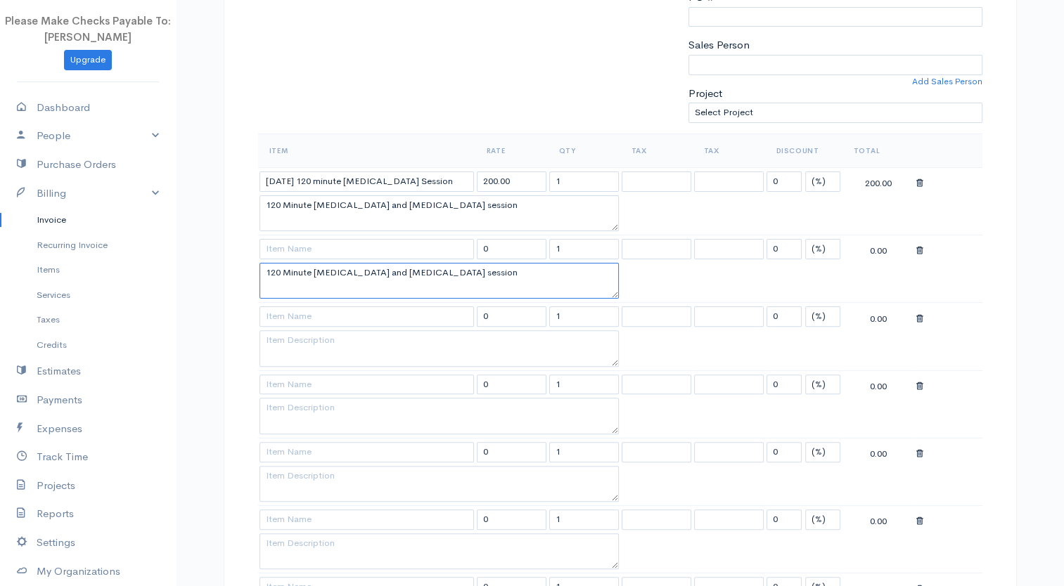
type textarea "120 Minute [MEDICAL_DATA] and [MEDICAL_DATA] session"
paste textarea "120 Minute [MEDICAL_DATA] and [MEDICAL_DATA] session"
type textarea "120 Minute [MEDICAL_DATA] and [MEDICAL_DATA] session"
paste textarea "120 Minute [MEDICAL_DATA] and [MEDICAL_DATA] session"
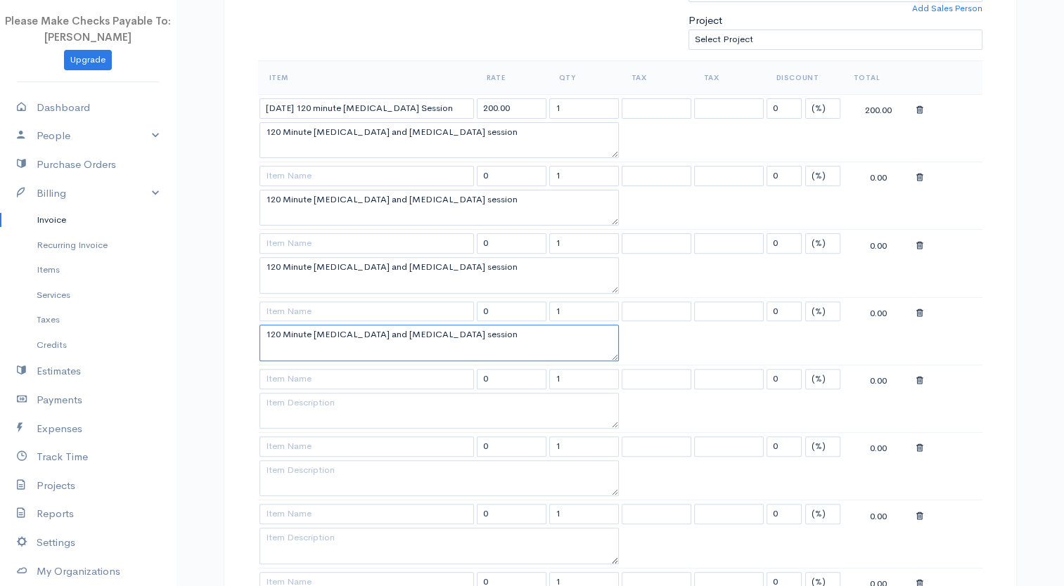
scroll to position [468, 0]
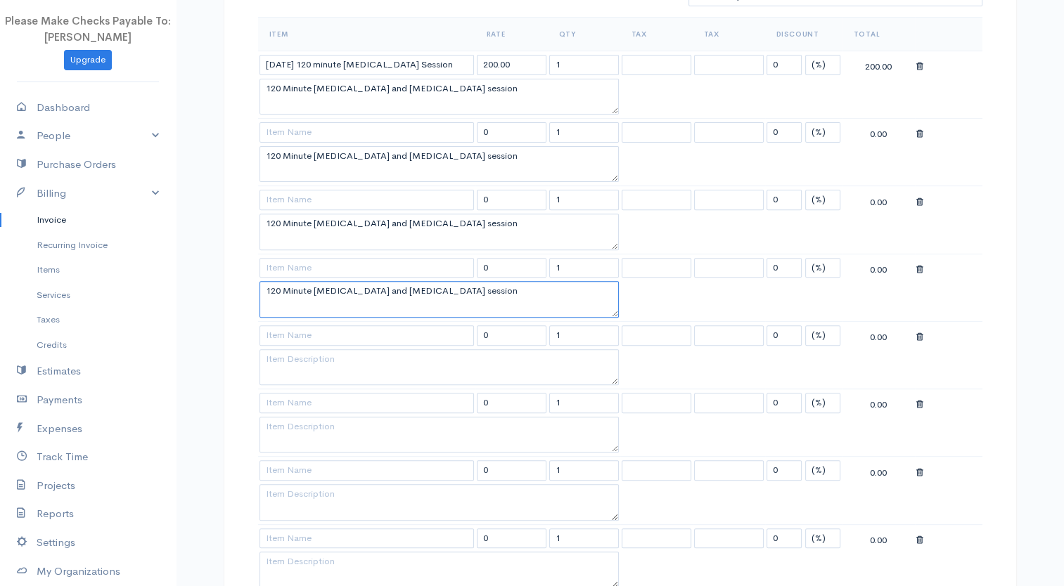
type textarea "120 Minute [MEDICAL_DATA] and [MEDICAL_DATA] session"
paste textarea "120 Minute [MEDICAL_DATA] and [MEDICAL_DATA] session"
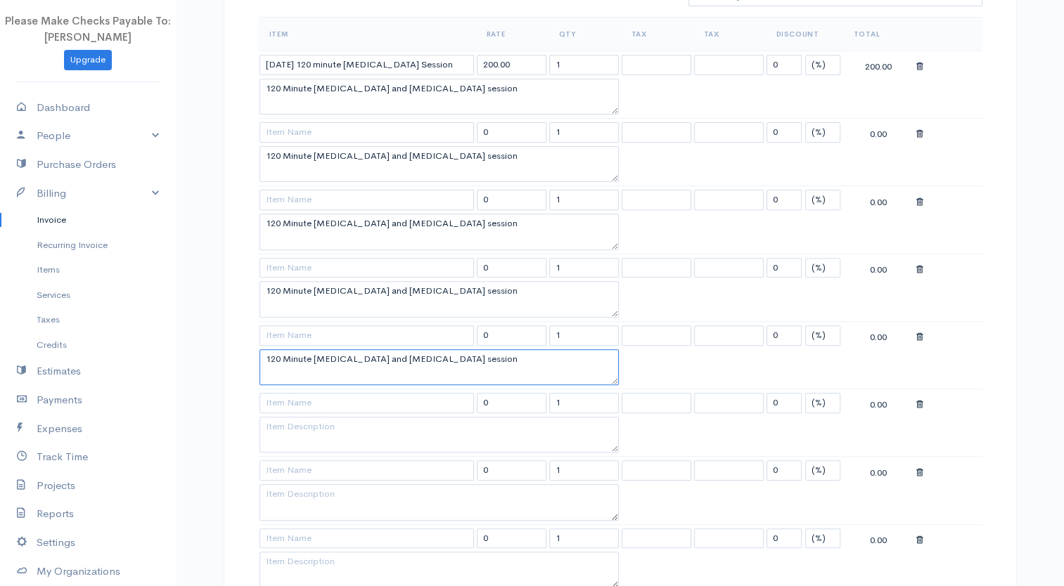
scroll to position [586, 0]
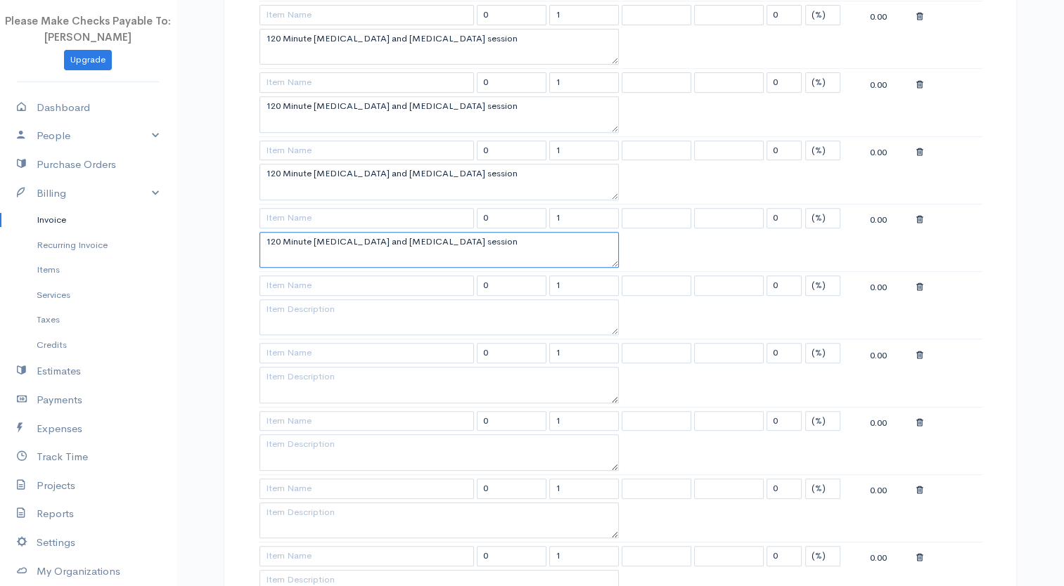
type textarea "120 Minute [MEDICAL_DATA] and [MEDICAL_DATA] session"
paste textarea "120 Minute [MEDICAL_DATA] and [MEDICAL_DATA] session"
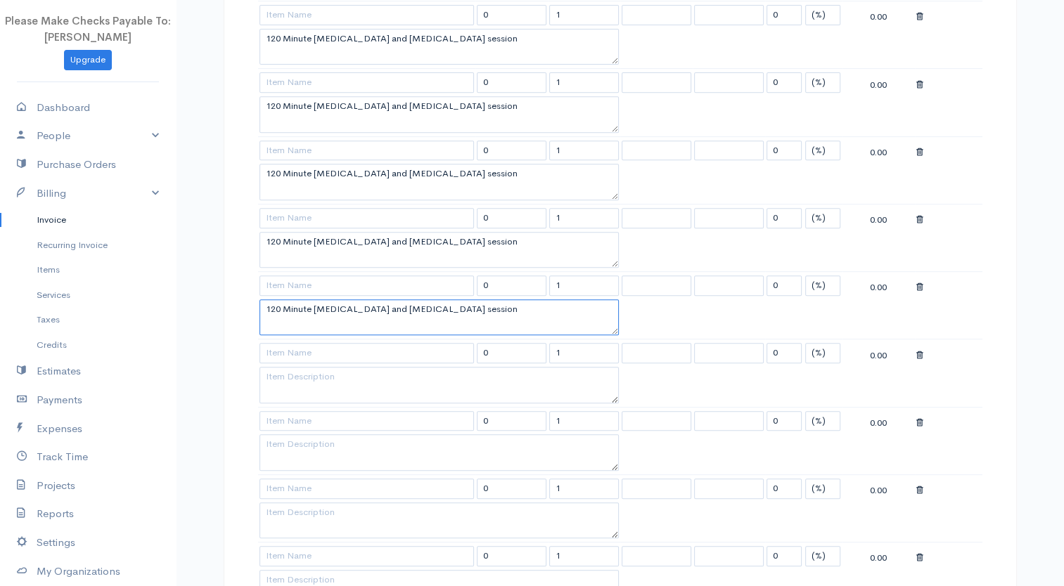
type textarea "120 Minute [MEDICAL_DATA] and [MEDICAL_DATA] session"
paste textarea "120 Minute [MEDICAL_DATA] and [MEDICAL_DATA] session"
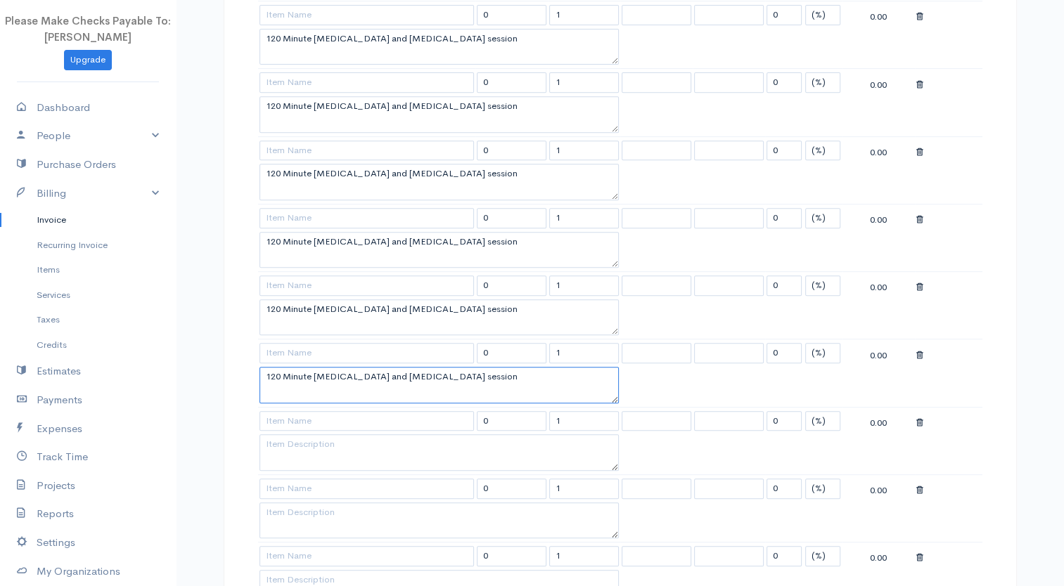
scroll to position [820, 0]
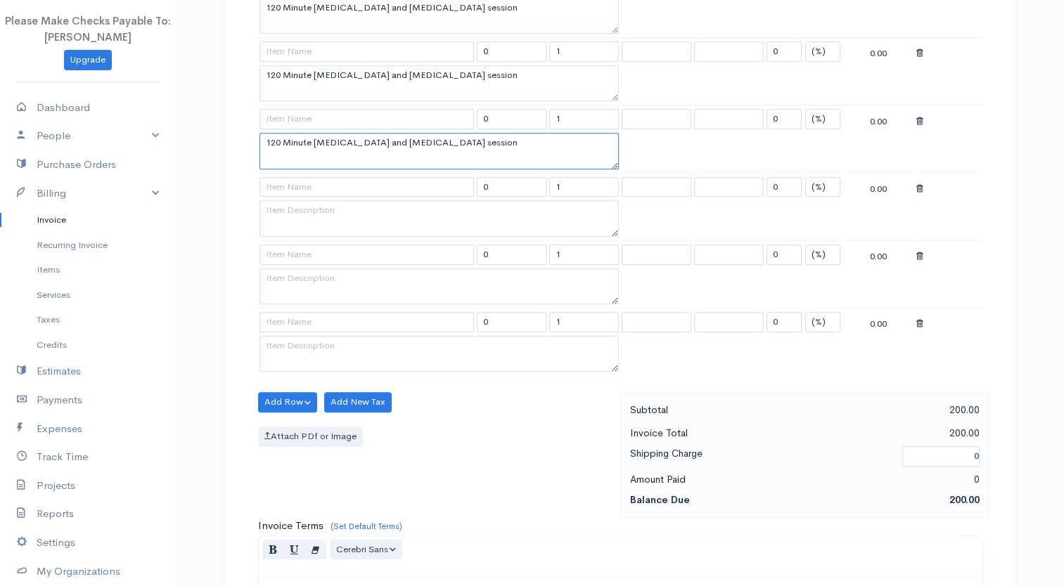
type textarea "120 Minute [MEDICAL_DATA] and [MEDICAL_DATA] session"
paste textarea "120 Minute [MEDICAL_DATA] and [MEDICAL_DATA] session"
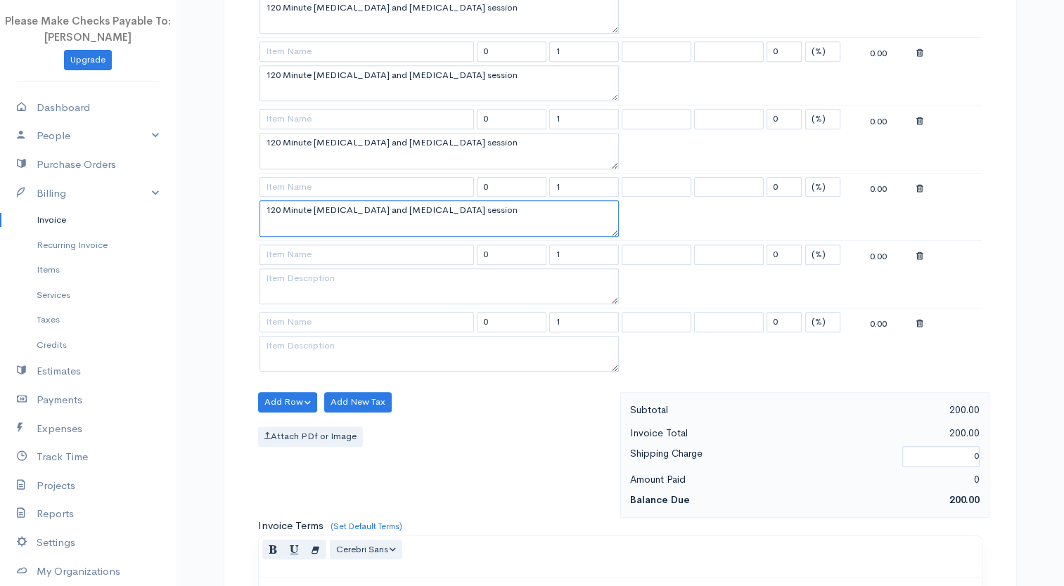
type textarea "120 Minute [MEDICAL_DATA] and [MEDICAL_DATA] session"
paste textarea "120 Minute [MEDICAL_DATA] and [MEDICAL_DATA] session"
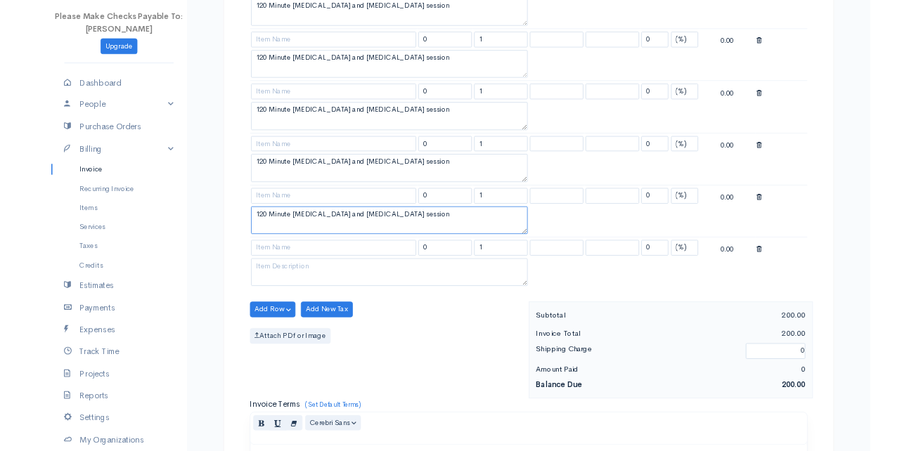
scroll to position [0, 0]
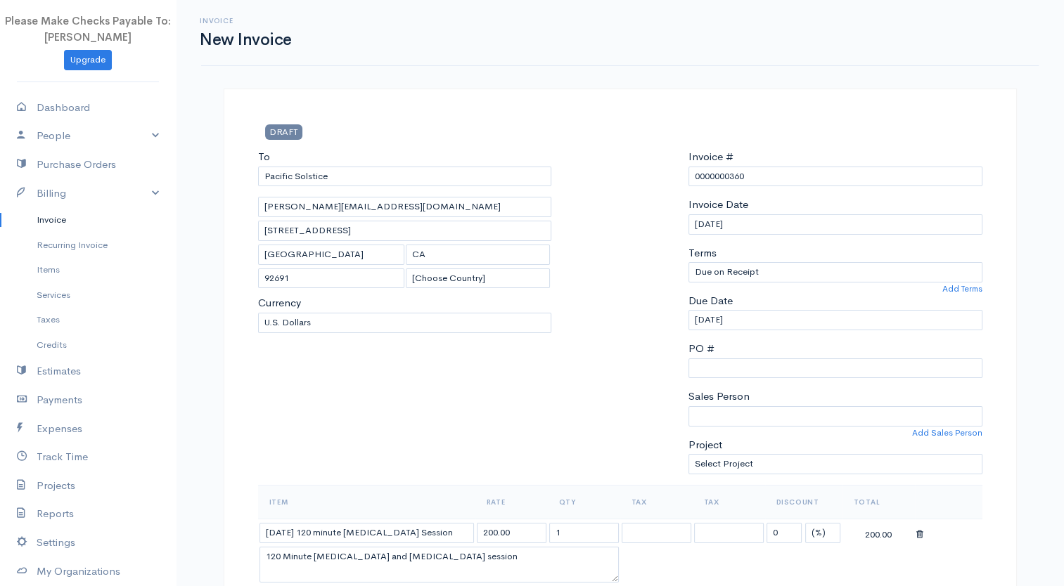
type textarea "120 Minute [MEDICAL_DATA] and [MEDICAL_DATA] session"
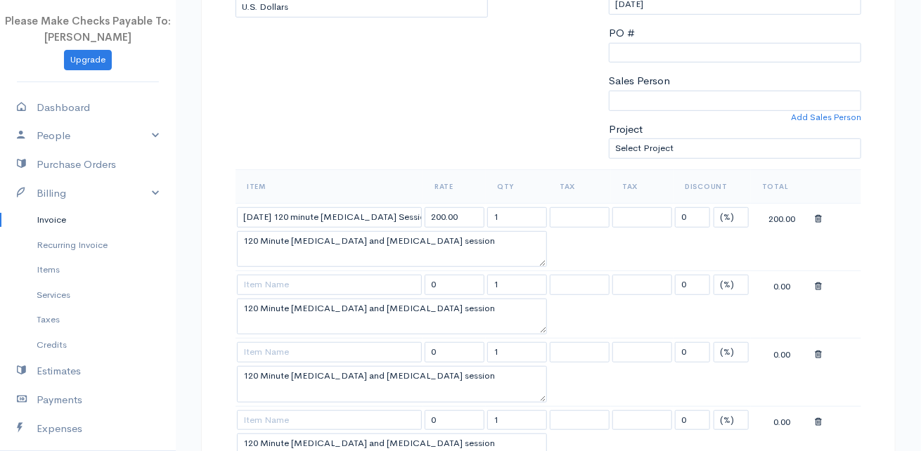
scroll to position [351, 0]
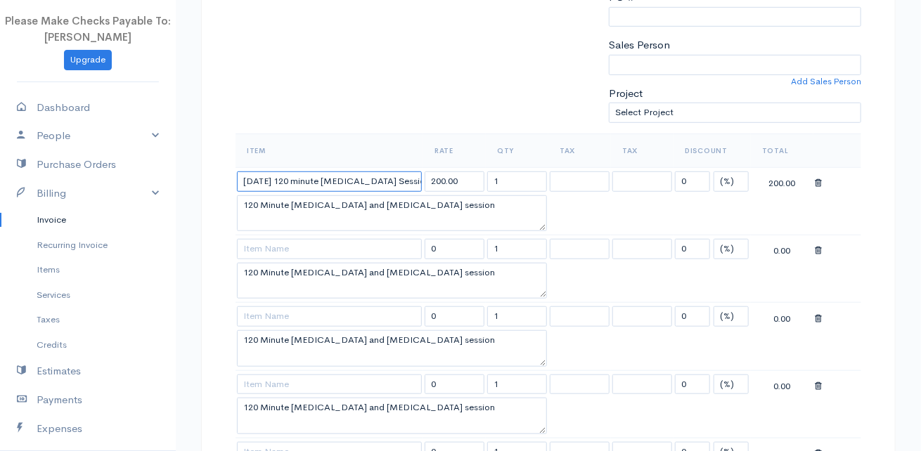
click at [257, 181] on input "[DATE] 120 minute [MEDICAL_DATA] Session" at bounding box center [329, 182] width 185 height 20
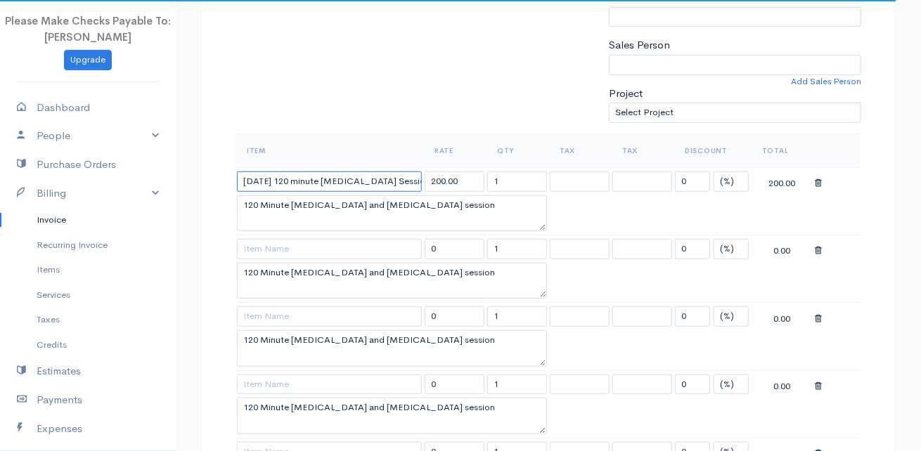
type input "[DATE] 120 minute [MEDICAL_DATA] Session"
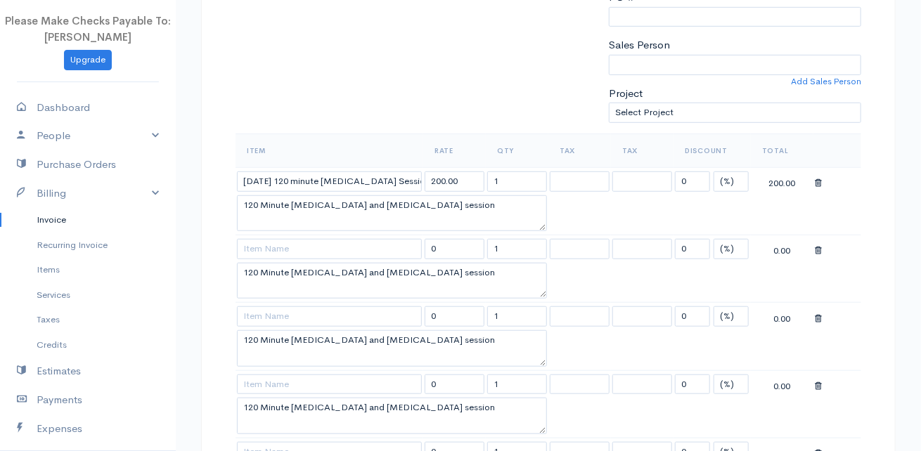
click at [334, 235] on td at bounding box center [329, 248] width 188 height 27
click at [254, 270] on textarea "120 Minute [MEDICAL_DATA] and [MEDICAL_DATA] session" at bounding box center [392, 281] width 310 height 37
click at [241, 271] on textarea "120 Minute [MEDICAL_DATA] and [MEDICAL_DATA] session" at bounding box center [392, 281] width 310 height 37
type textarea "7/21/250 120 Minute [MEDICAL_DATA] and [MEDICAL_DATA] session"
drag, startPoint x: 517, startPoint y: 245, endPoint x: 465, endPoint y: 247, distance: 52.8
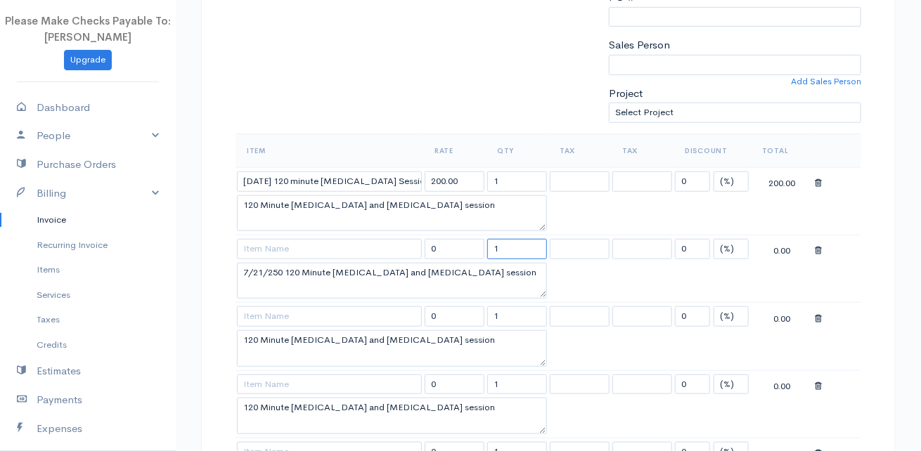
click at [465, 247] on tr "0 1 0 (%) Flat 0.00" at bounding box center [548, 248] width 626 height 27
drag, startPoint x: 444, startPoint y: 248, endPoint x: 374, endPoint y: 250, distance: 70.3
click at [377, 250] on tr "0 1 0 (%) Flat 0.00" at bounding box center [548, 248] width 626 height 27
type input "200.00"
click at [373, 247] on input at bounding box center [329, 249] width 185 height 20
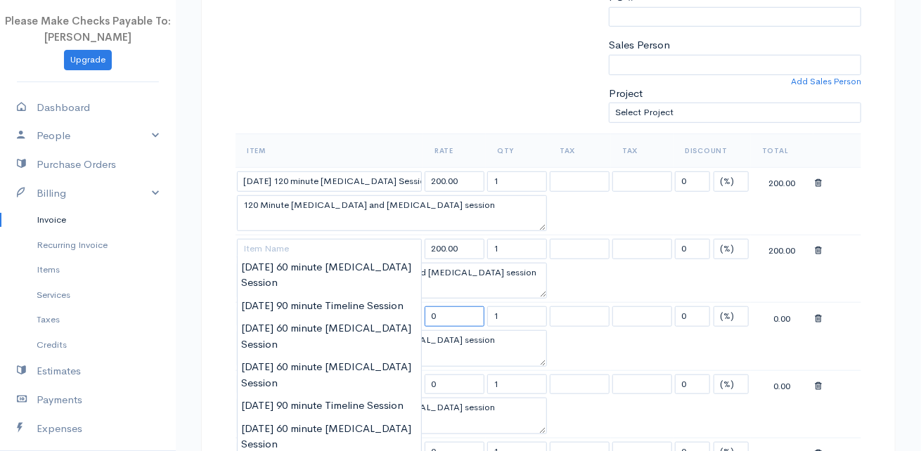
click at [468, 306] on input "0" at bounding box center [455, 316] width 60 height 20
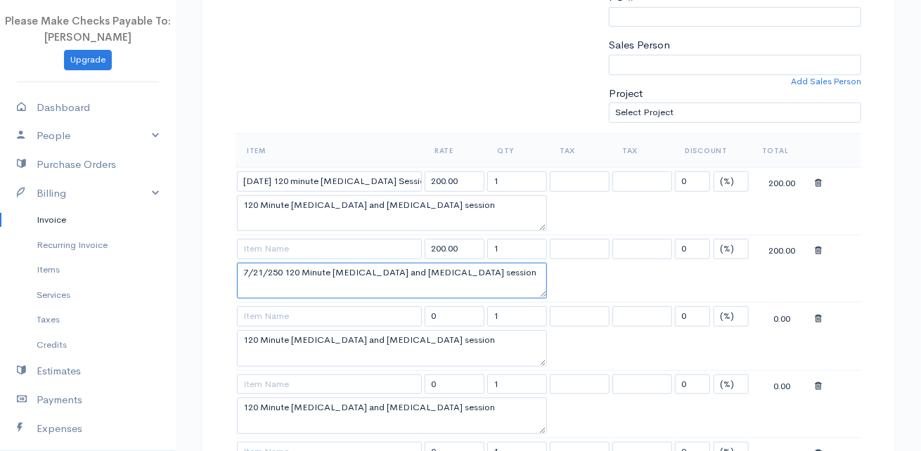
click at [467, 289] on textarea "7/21/250 120 Minute [MEDICAL_DATA] and [MEDICAL_DATA] session" at bounding box center [392, 281] width 310 height 37
drag, startPoint x: 284, startPoint y: 271, endPoint x: 200, endPoint y: 261, distance: 85.0
type textarea "120 Minute [MEDICAL_DATA] and [MEDICAL_DATA] session"
click at [264, 248] on input at bounding box center [329, 249] width 185 height 20
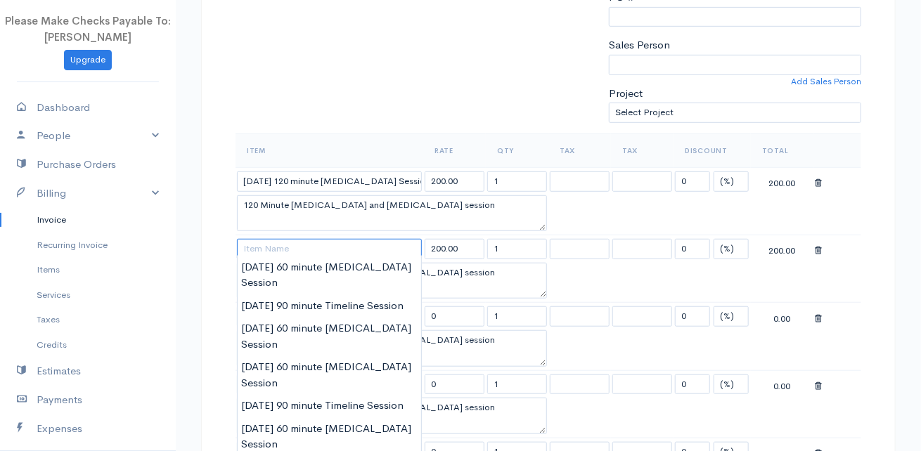
paste input "7/21/250"
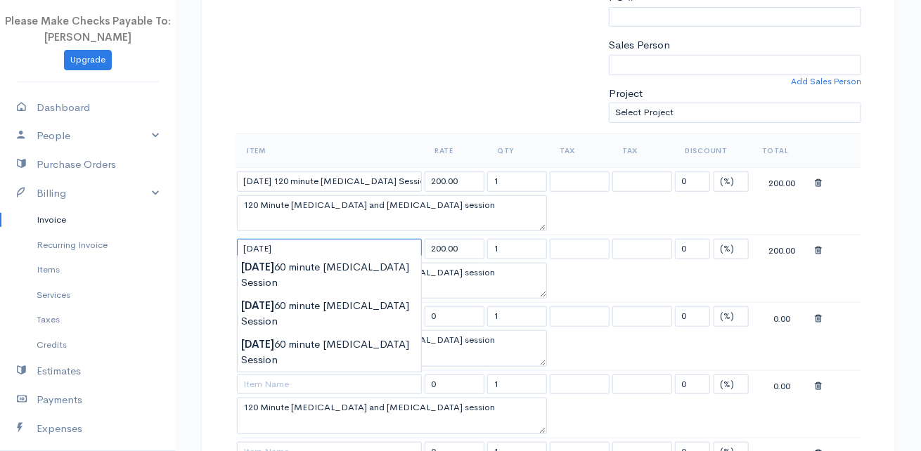
type input "[DATE]"
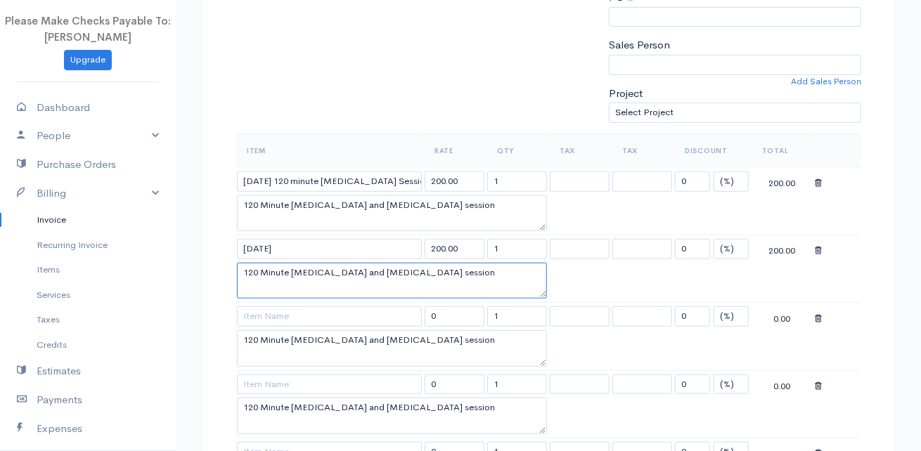
click at [245, 264] on textarea "120 Minute [MEDICAL_DATA] and [MEDICAL_DATA] session" at bounding box center [392, 281] width 310 height 37
type textarea "120 Minute [MEDICAL_DATA] and [MEDICAL_DATA] session"
drag, startPoint x: 283, startPoint y: 179, endPoint x: 416, endPoint y: 179, distance: 133.6
click at [416, 179] on input "[DATE] 120 minute [MEDICAL_DATA] Session" at bounding box center [329, 182] width 185 height 20
click at [349, 242] on input "[DATE]" at bounding box center [329, 249] width 185 height 20
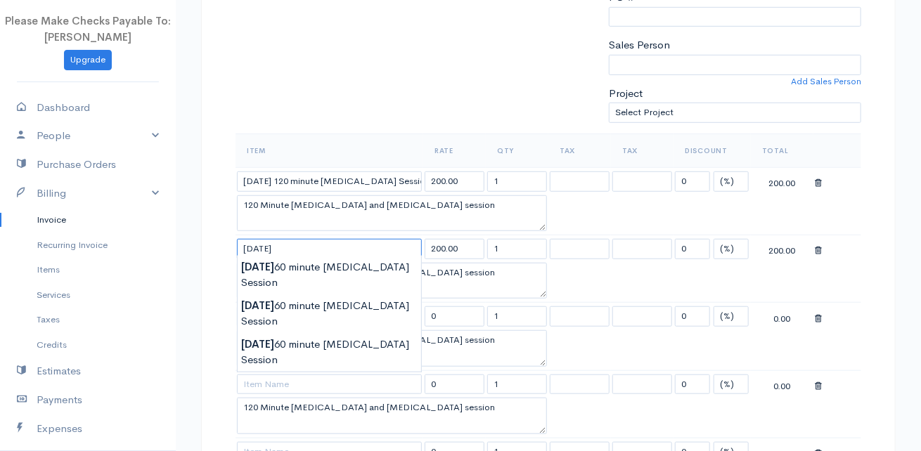
paste input "120 minute [MEDICAL_DATA] Session"
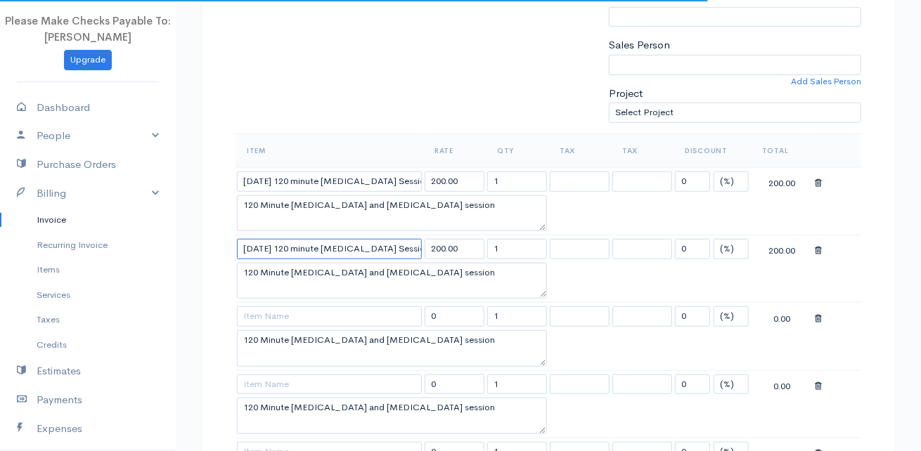
type input "[DATE] 120 minute [MEDICAL_DATA] Session"
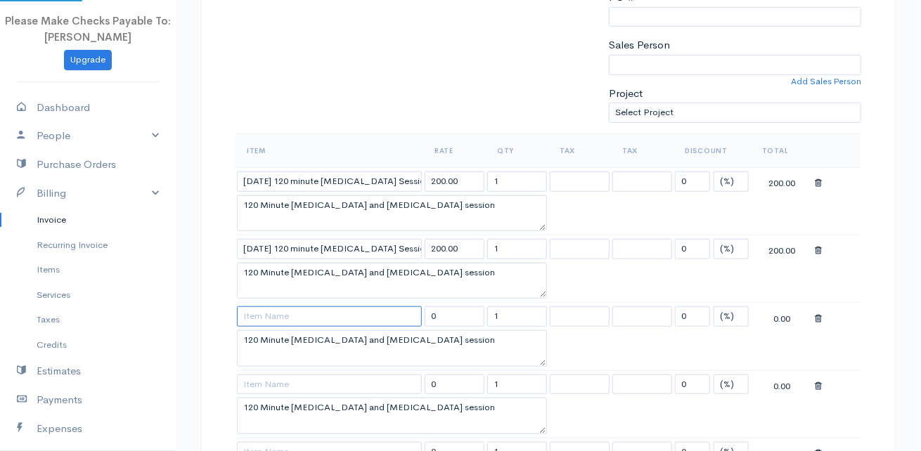
click at [406, 309] on input at bounding box center [329, 316] width 185 height 20
drag, startPoint x: 244, startPoint y: 246, endPoint x: 424, endPoint y: 244, distance: 180.0
click at [424, 244] on tr "[DATE] 120 minute [MEDICAL_DATA] Session 200.00 1 0 (%) Flat 200.00" at bounding box center [548, 248] width 626 height 27
click at [256, 306] on input at bounding box center [329, 316] width 185 height 20
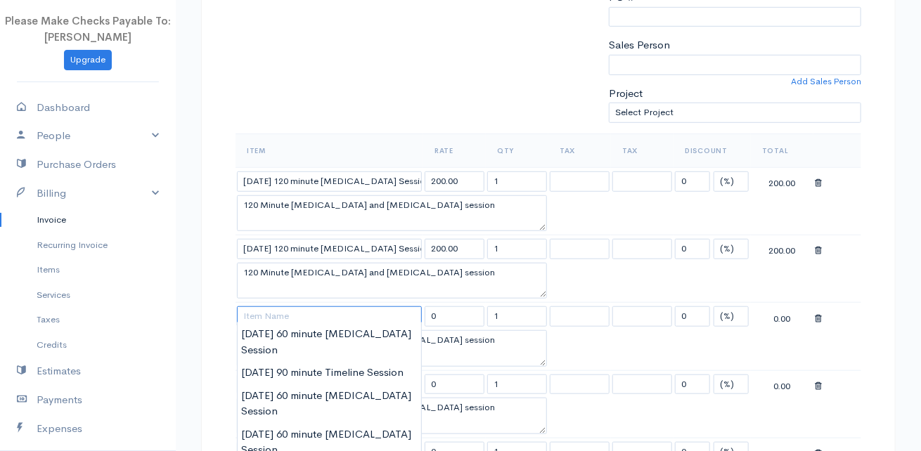
paste input "[DATE] 120 minute [MEDICAL_DATA] Session"
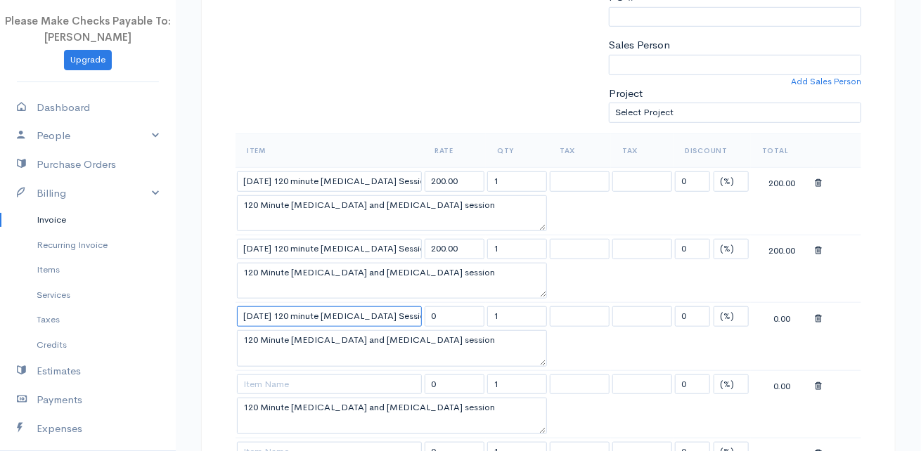
type input "[DATE] 120 minute [MEDICAL_DATA] Session"
click at [432, 359] on textarea "120 Minute [MEDICAL_DATA] and [MEDICAL_DATA] session" at bounding box center [392, 348] width 310 height 37
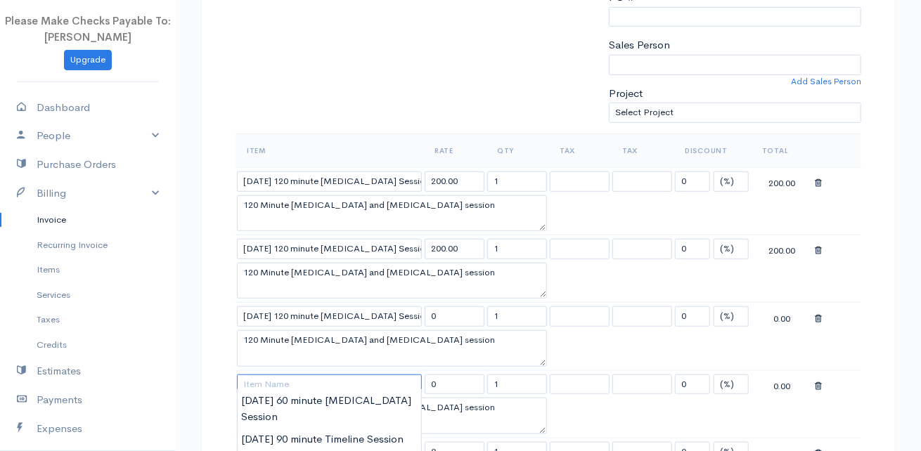
paste input "[DATE] 120 minute [MEDICAL_DATA] Session"
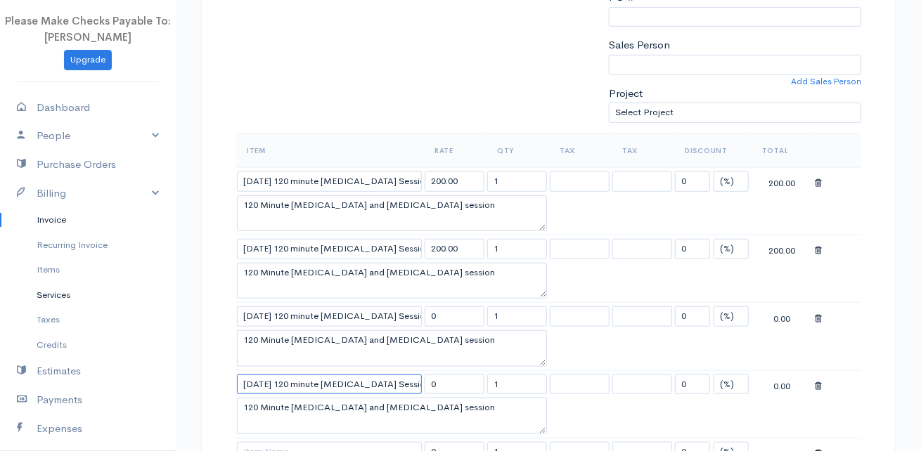
type input "[DATE] 120 minute [MEDICAL_DATA] Session"
drag, startPoint x: 262, startPoint y: 312, endPoint x: 302, endPoint y: 299, distance: 42.9
click at [262, 312] on input "[DATE] 120 minute [MEDICAL_DATA] Session" at bounding box center [329, 316] width 185 height 20
type input "[DATE] 120 minute [MEDICAL_DATA] Session"
type input "200.00"
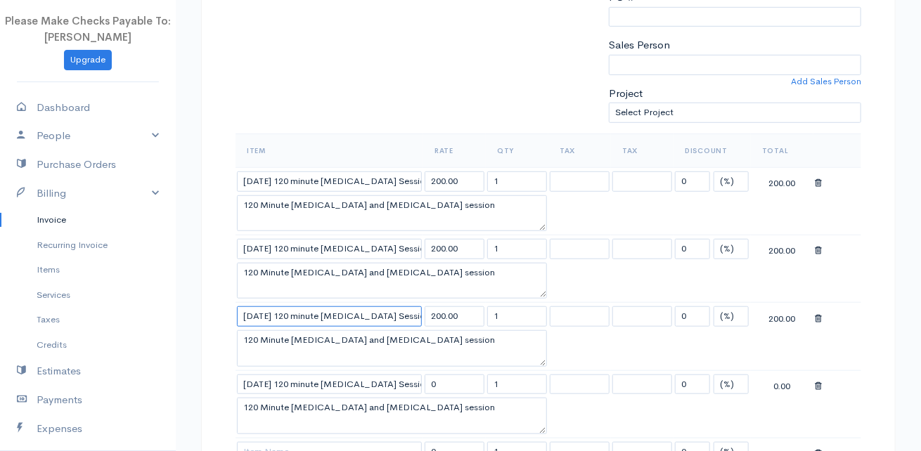
click at [256, 311] on input "[DATE] 120 minute [MEDICAL_DATA] Session" at bounding box center [329, 316] width 185 height 20
type input "[DATE] 120 minute [MEDICAL_DATA] Session"
click at [262, 379] on input "[DATE] 120 minute [MEDICAL_DATA] Session" at bounding box center [329, 385] width 185 height 20
type input "[DATE] 120 minute [MEDICAL_DATA] Session"
type input "200.00"
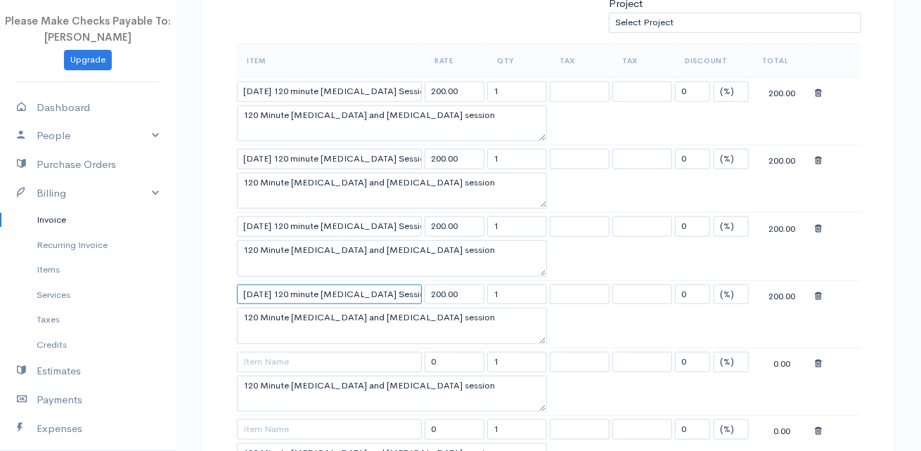
scroll to position [468, 0]
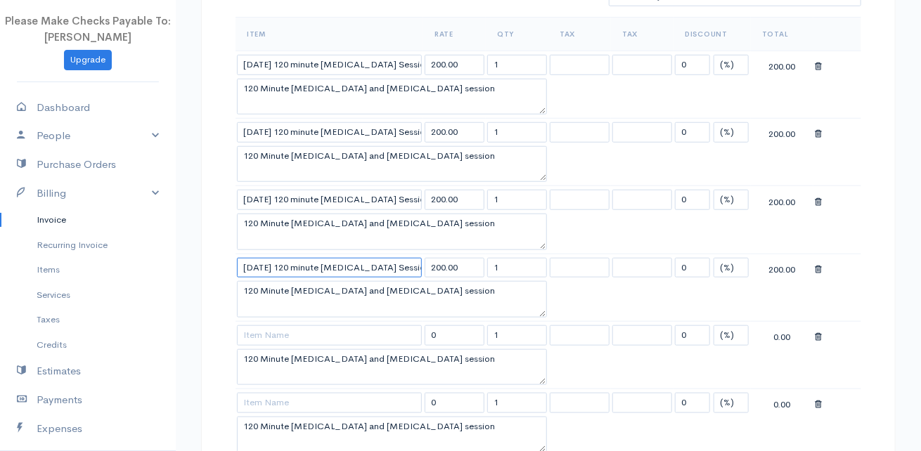
click at [252, 262] on input "[DATE] 120 minute [MEDICAL_DATA] Session" at bounding box center [329, 268] width 185 height 20
click at [262, 261] on input "[DATE] 120 minute [MEDICAL_DATA] Session" at bounding box center [329, 268] width 185 height 20
click at [259, 262] on input "[DATE] 120 minute [MEDICAL_DATA] Session" at bounding box center [329, 268] width 185 height 20
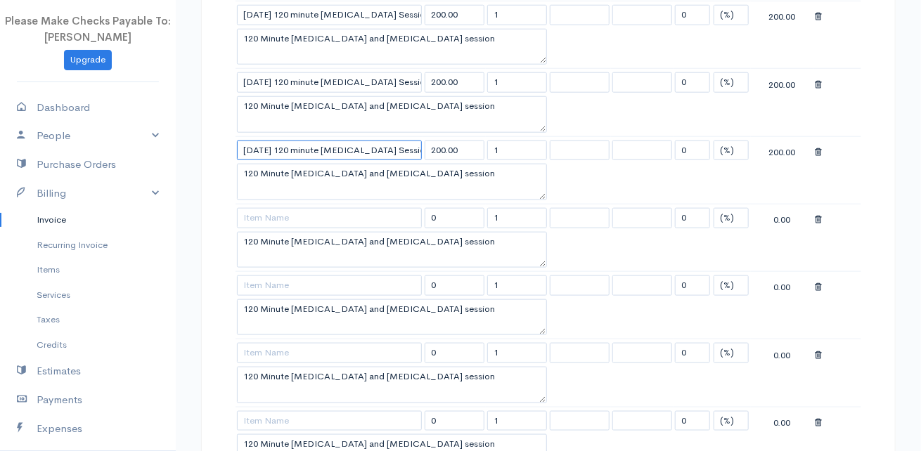
type input "[DATE] 120 minute [MEDICAL_DATA] Session"
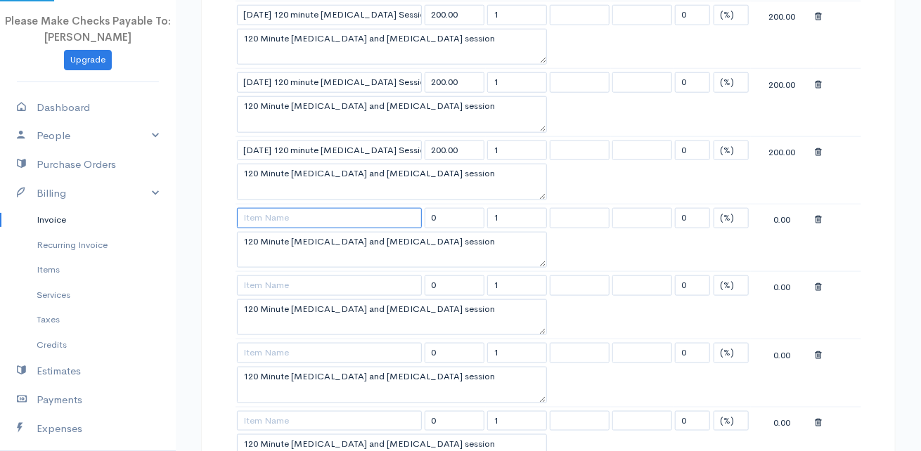
click at [273, 212] on input at bounding box center [329, 218] width 185 height 20
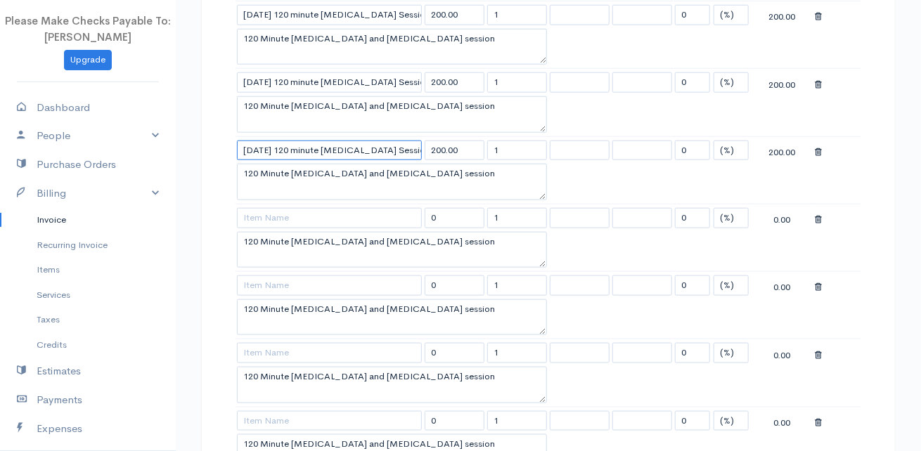
drag, startPoint x: 416, startPoint y: 148, endPoint x: 233, endPoint y: 164, distance: 183.5
click at [233, 164] on div "Item Rate Qty Tax Tax Discount Total [DATE] 120 minute [MEDICAL_DATA] Session 2…" at bounding box center [548, 263] width 640 height 728
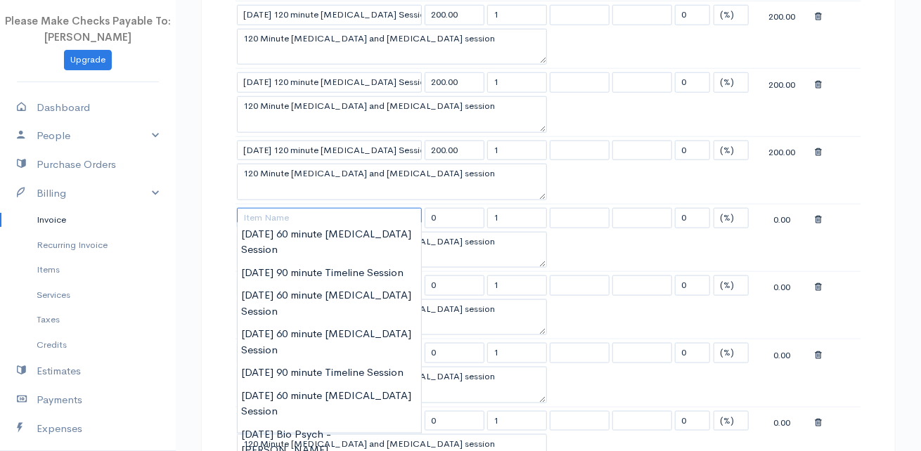
drag, startPoint x: 269, startPoint y: 212, endPoint x: 246, endPoint y: 214, distance: 23.4
paste input "[DATE] 120 minute [MEDICAL_DATA] Session"
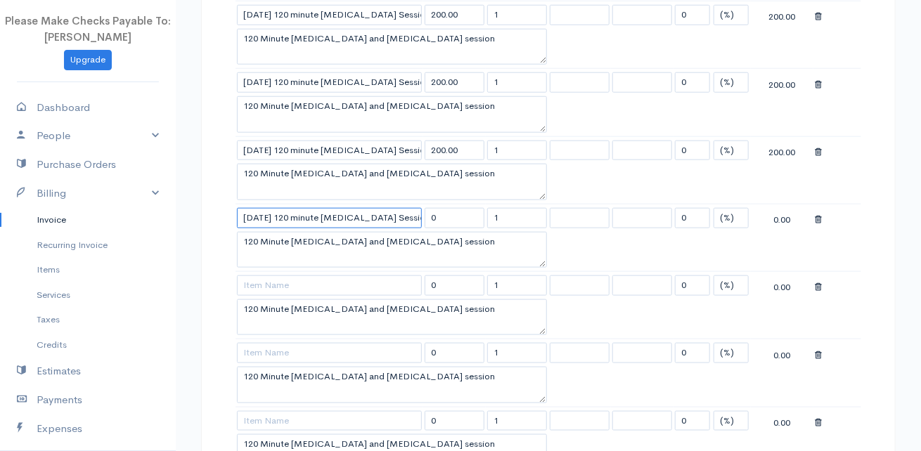
drag, startPoint x: 259, startPoint y: 212, endPoint x: 231, endPoint y: 217, distance: 28.4
click at [231, 217] on div "Item Rate Qty Tax Tax Discount Total [DATE] 120 minute [MEDICAL_DATA] Session 2…" at bounding box center [548, 263] width 640 height 728
type input "[DATE] 120 minute [MEDICAL_DATA] Session"
click at [273, 281] on input at bounding box center [329, 286] width 185 height 20
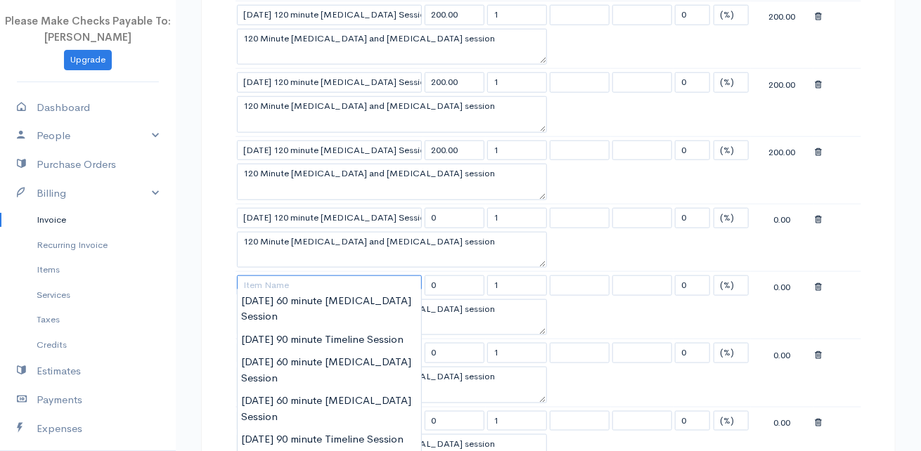
paste input "[DATE] 120 minute [MEDICAL_DATA] Session"
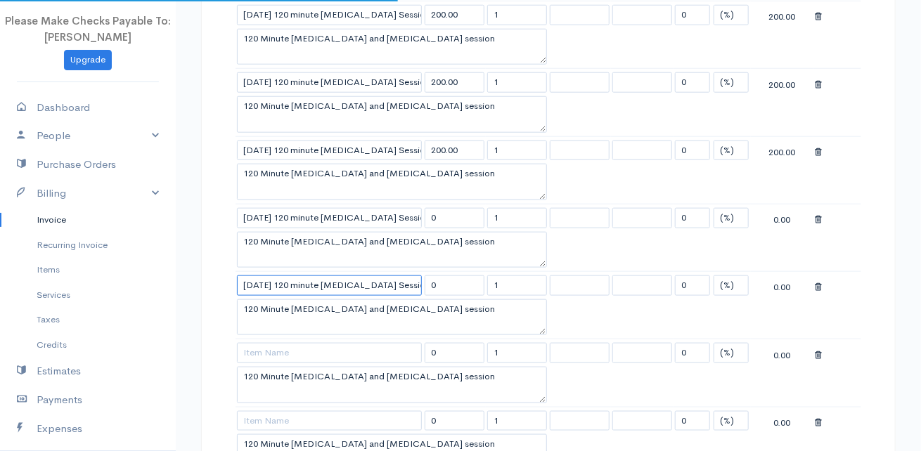
drag, startPoint x: 262, startPoint y: 275, endPoint x: 170, endPoint y: 278, distance: 92.1
click at [170, 278] on body "Please Make Checks Payable To: [PERSON_NAME] Upgrade Dashboard People Clients V…" at bounding box center [460, 326] width 921 height 1824
type input "[DATE] 120 minute [MEDICAL_DATA] Session"
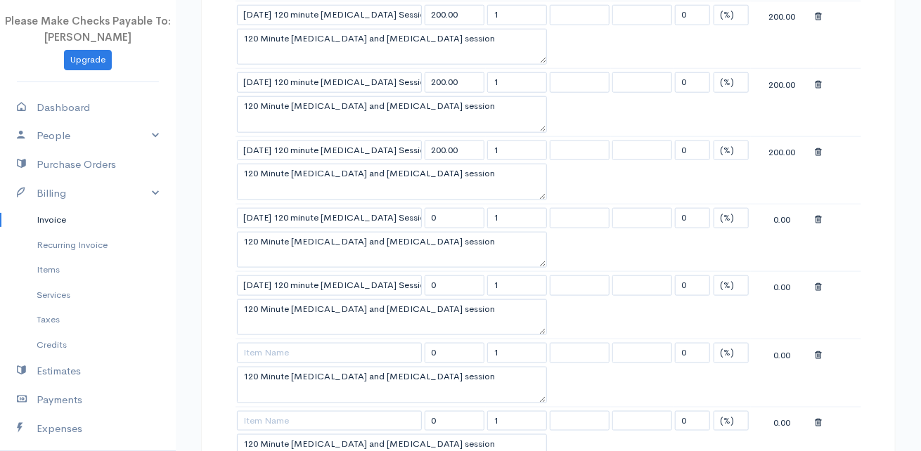
click at [306, 340] on td at bounding box center [329, 353] width 188 height 27
drag, startPoint x: 453, startPoint y: 223, endPoint x: 447, endPoint y: 217, distance: 8.0
click at [448, 220] on td "0" at bounding box center [454, 217] width 63 height 27
drag, startPoint x: 446, startPoint y: 217, endPoint x: 401, endPoint y: 214, distance: 45.1
click at [406, 219] on tr "[DATE] 120 minute [MEDICAL_DATA] Session 0 1 0 (%) Flat 0.00" at bounding box center [548, 217] width 626 height 27
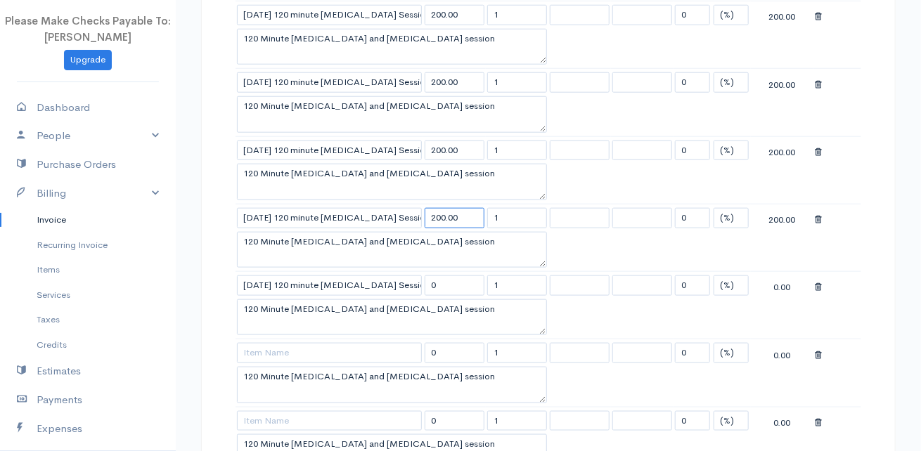
type input "200.00"
drag, startPoint x: 448, startPoint y: 288, endPoint x: 425, endPoint y: 286, distance: 23.3
click at [425, 286] on input "0" at bounding box center [455, 286] width 60 height 20
type input "200.00"
click at [207, 325] on div "DRAFT To Pacific Solstice [PERSON_NAME][EMAIL_ADDRESS][DOMAIN_NAME] [STREET_ADD…" at bounding box center [548, 356] width 695 height 1707
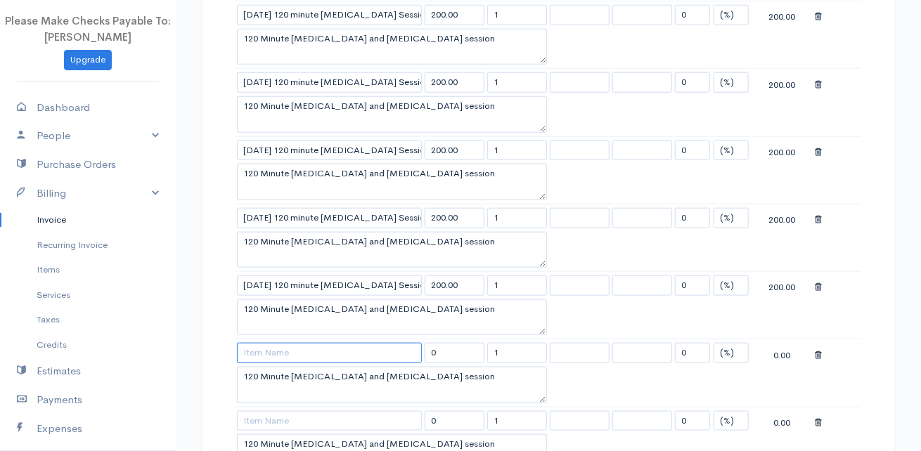
click at [269, 343] on input at bounding box center [329, 353] width 185 height 20
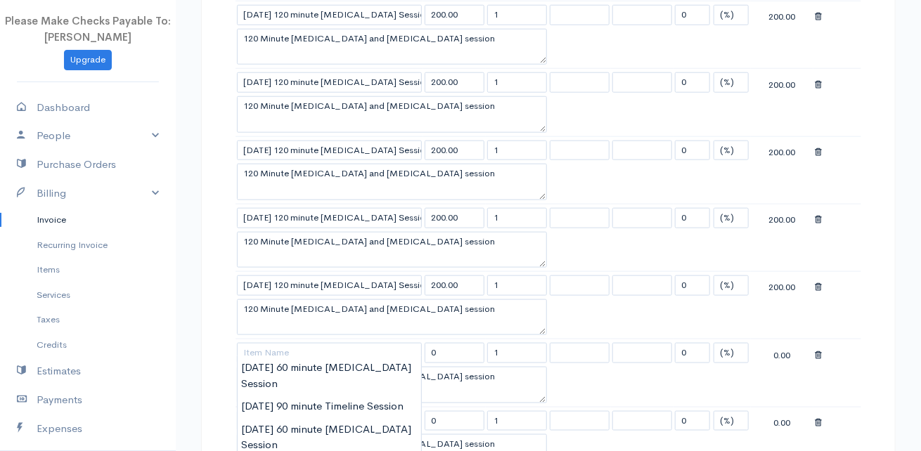
click at [196, 303] on div "DRAFT To Pacific Solstice [PERSON_NAME][EMAIL_ADDRESS][DOMAIN_NAME] [STREET_ADD…" at bounding box center [548, 371] width 745 height 1736
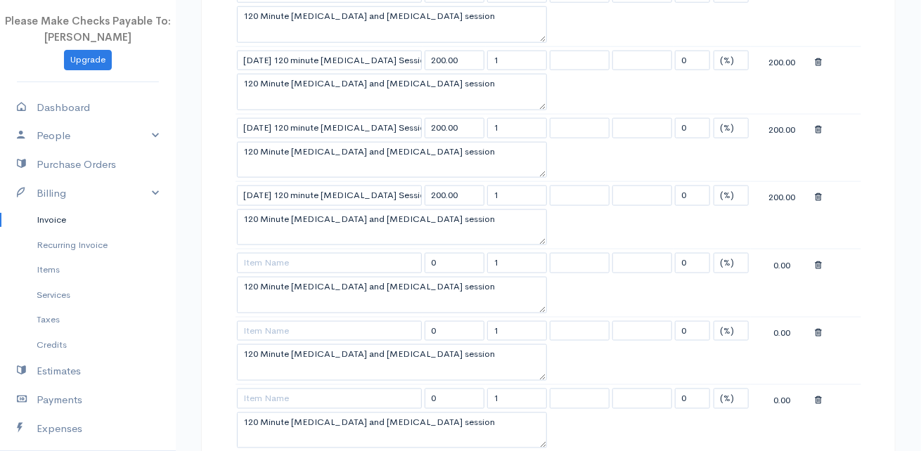
scroll to position [703, 0]
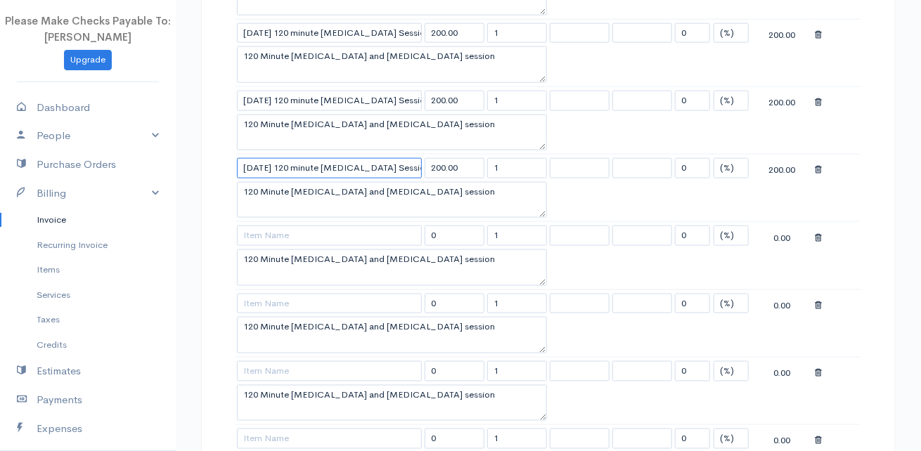
drag, startPoint x: 413, startPoint y: 164, endPoint x: 227, endPoint y: 179, distance: 186.2
click at [227, 179] on div "DRAFT To Pacific Solstice [PERSON_NAME][EMAIL_ADDRESS][DOMAIN_NAME] [STREET_ADD…" at bounding box center [548, 239] width 695 height 1707
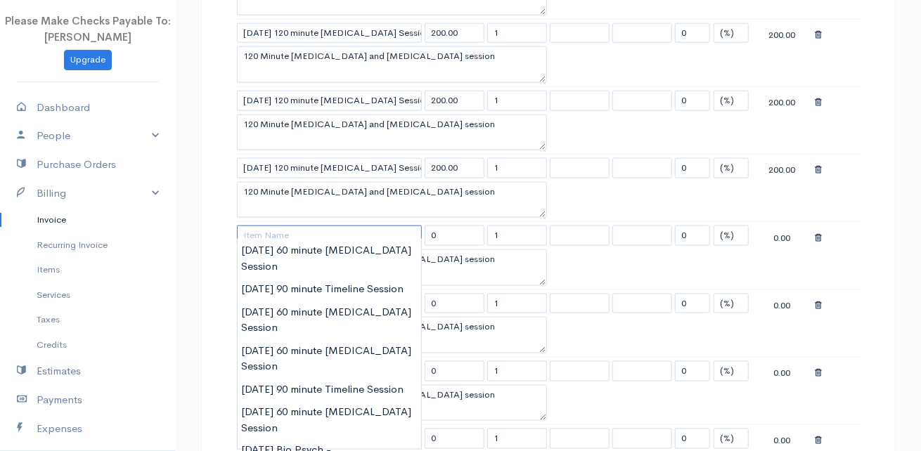
paste input "[DATE] 120 minute [MEDICAL_DATA] Session"
type input "[DATE] 120 minute [MEDICAL_DATA] Session"
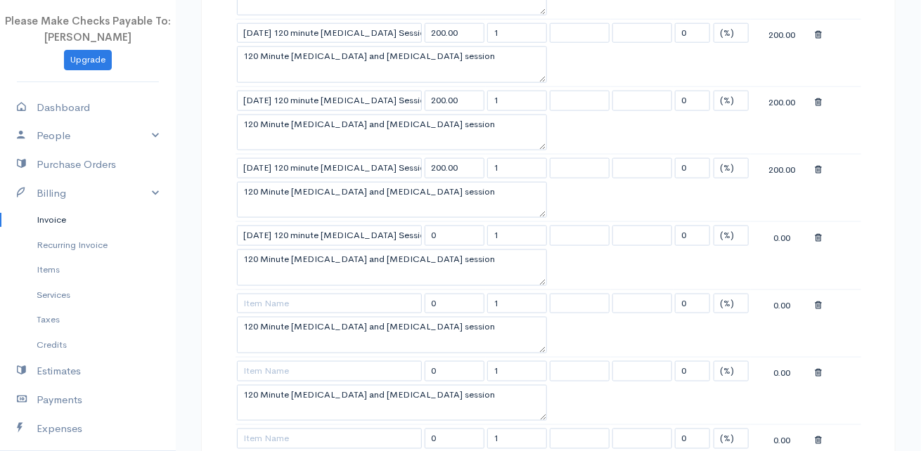
click at [211, 282] on div "DRAFT To Pacific Solstice [PERSON_NAME][EMAIL_ADDRESS][DOMAIN_NAME] [STREET_ADD…" at bounding box center [548, 239] width 695 height 1707
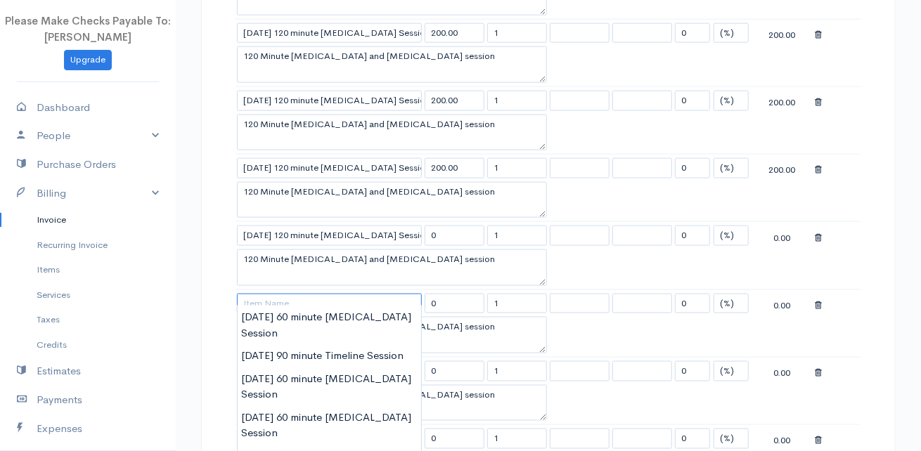
paste input "[DATE] 120 minute [MEDICAL_DATA] Session"
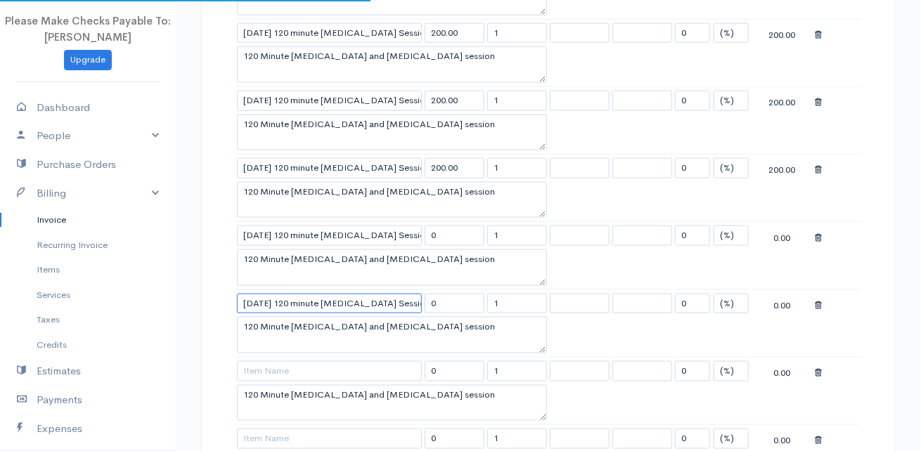
type input "[DATE] 120 minute [MEDICAL_DATA] Session"
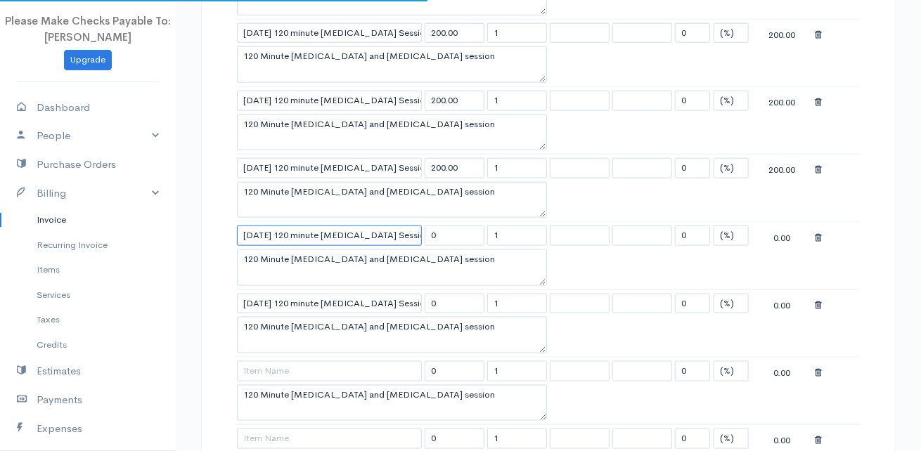
click at [259, 226] on input "[DATE] 120 minute [MEDICAL_DATA] Session" at bounding box center [329, 236] width 185 height 20
type input "[DATE] 120 minute [MEDICAL_DATA] Session"
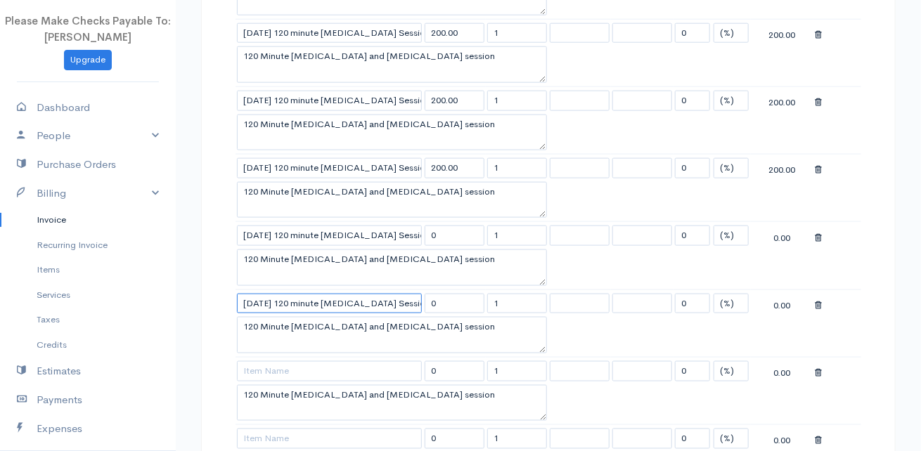
click at [254, 298] on input "[DATE] 120 minute [MEDICAL_DATA] Session" at bounding box center [329, 304] width 185 height 20
click at [259, 295] on input "[DATE] 120 minute [MEDICAL_DATA] Session" at bounding box center [329, 304] width 185 height 20
type input "[DATE] 120 minute [MEDICAL_DATA] Session"
click at [205, 274] on div "DRAFT To Pacific Solstice [PERSON_NAME][EMAIL_ADDRESS][DOMAIN_NAME] [STREET_ADD…" at bounding box center [548, 239] width 695 height 1707
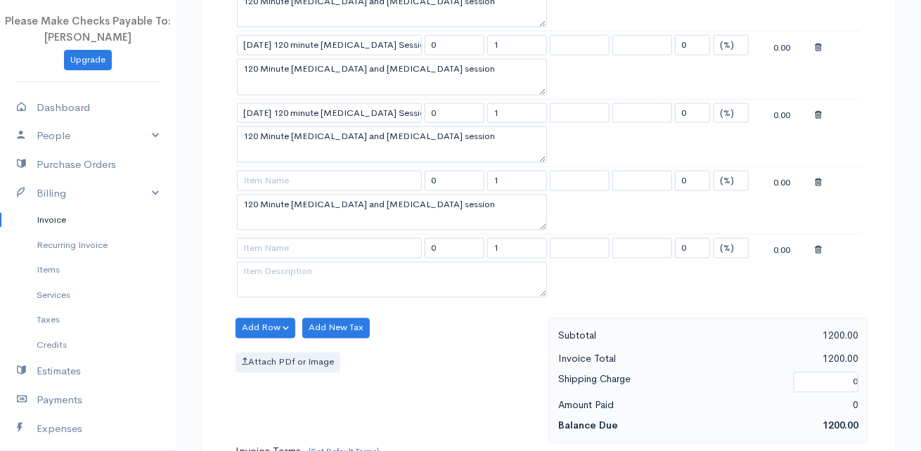
scroll to position [937, 0]
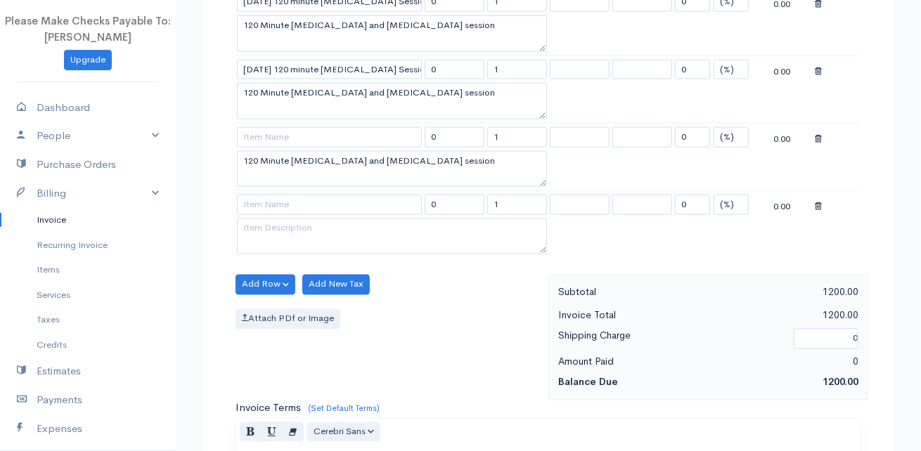
click at [816, 134] on icon at bounding box center [818, 139] width 7 height 10
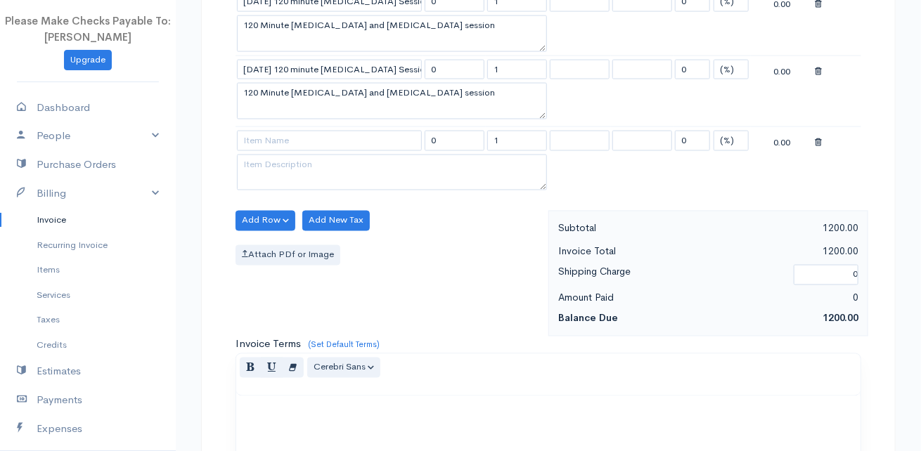
click at [816, 138] on icon at bounding box center [818, 143] width 7 height 10
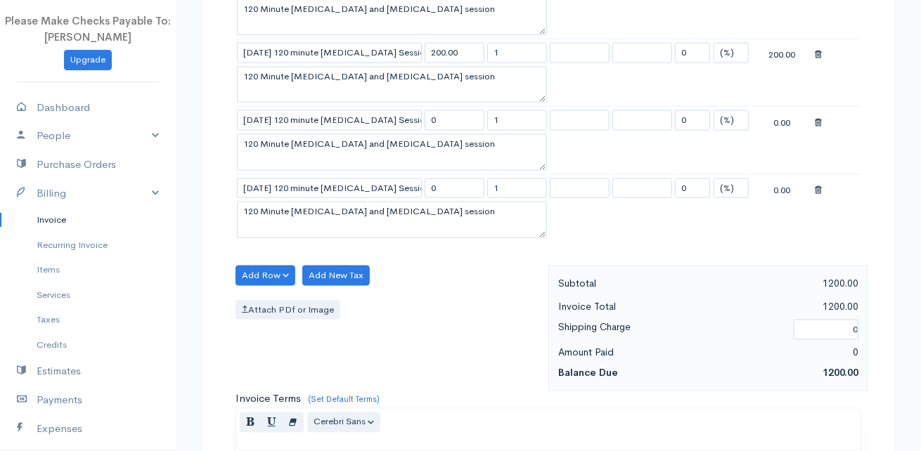
scroll to position [703, 0]
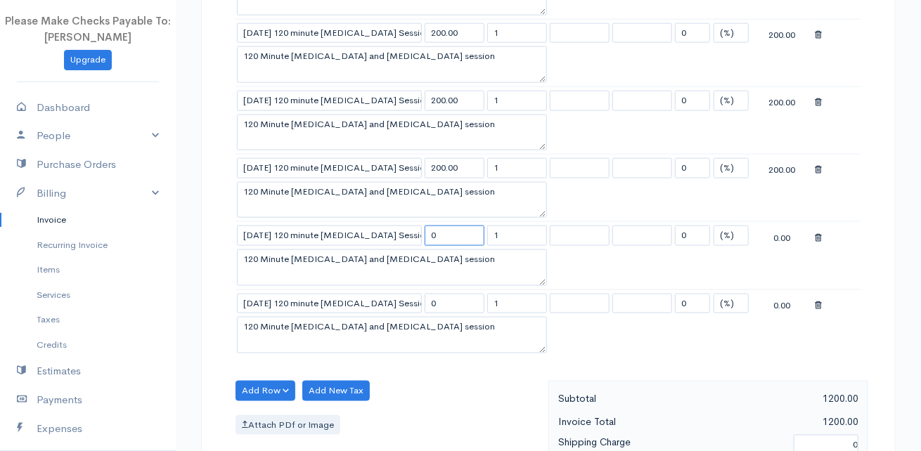
drag, startPoint x: 461, startPoint y: 221, endPoint x: 354, endPoint y: 228, distance: 107.1
click at [360, 228] on tr "[DATE] 120 minute [MEDICAL_DATA] Session 0 1 0 (%) Flat 0.00" at bounding box center [548, 235] width 626 height 27
type input "200.00"
drag, startPoint x: 456, startPoint y: 297, endPoint x: 358, endPoint y: 293, distance: 98.5
click at [370, 294] on tr "[DATE] 120 minute [MEDICAL_DATA] Session 0 1 0 (%) Flat 0.00" at bounding box center [548, 303] width 626 height 27
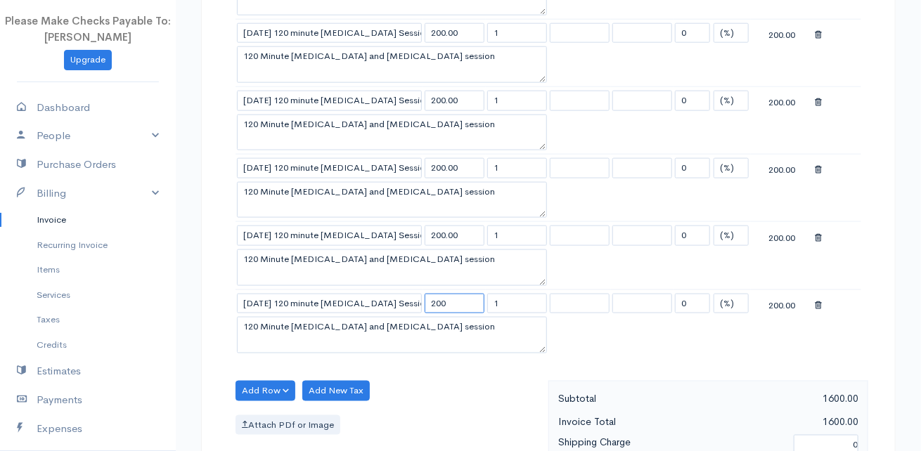
type input "200.00"
click at [458, 334] on textarea "120 Minute [MEDICAL_DATA] and [MEDICAL_DATA] session" at bounding box center [392, 335] width 310 height 37
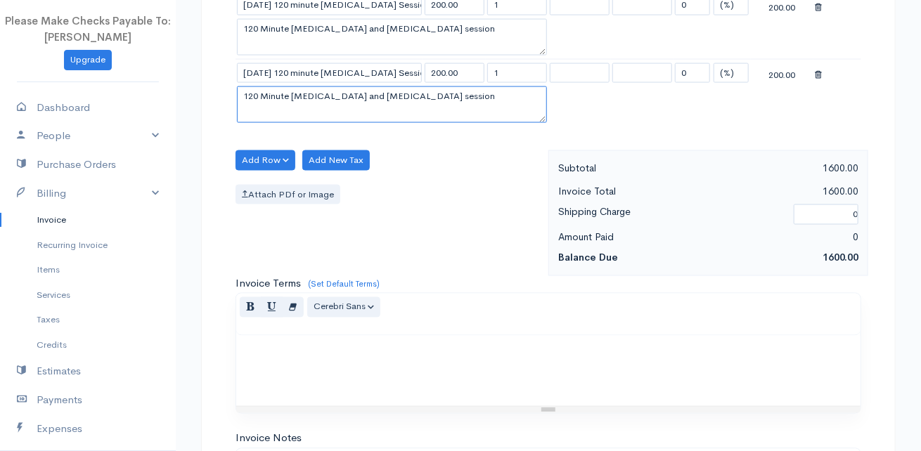
scroll to position [937, 0]
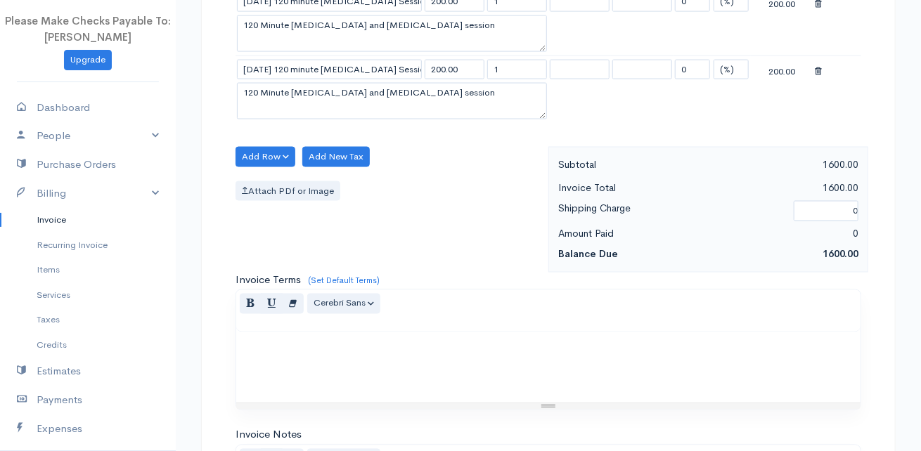
click at [448, 256] on div "Add Row Add Item Row Add Time Row Add New Tax Attach PDf or Image" at bounding box center [388, 210] width 320 height 126
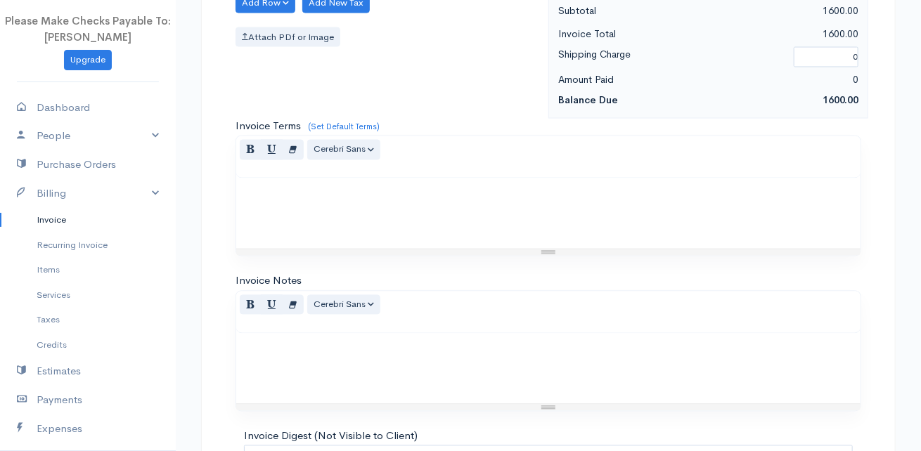
scroll to position [1234, 0]
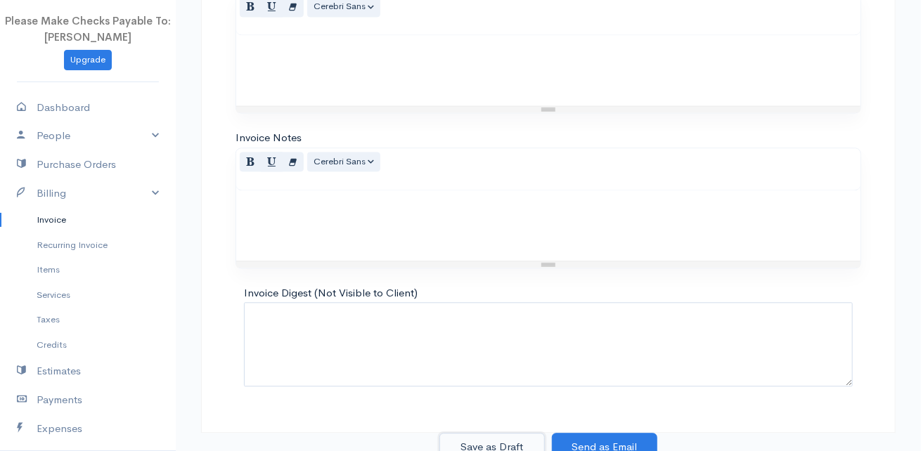
click at [495, 437] on button "Save as Draft" at bounding box center [491, 447] width 105 height 29
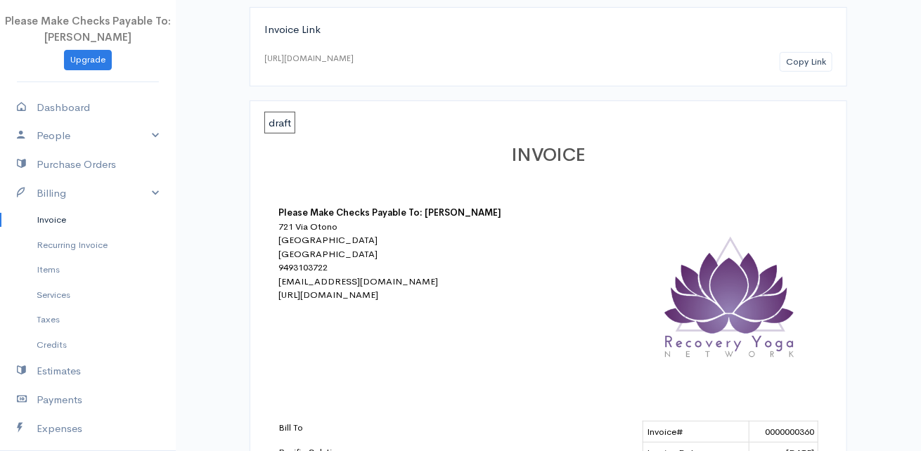
scroll to position [34, 0]
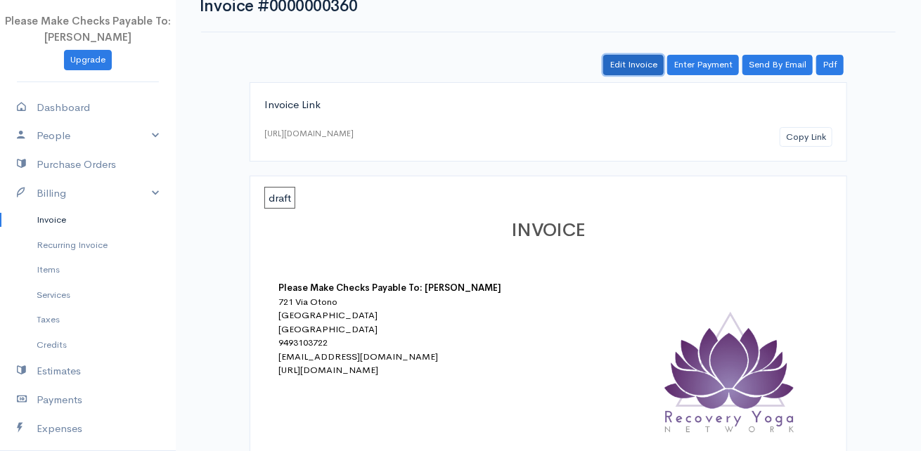
click at [629, 64] on link "Edit Invoice" at bounding box center [633, 65] width 60 height 20
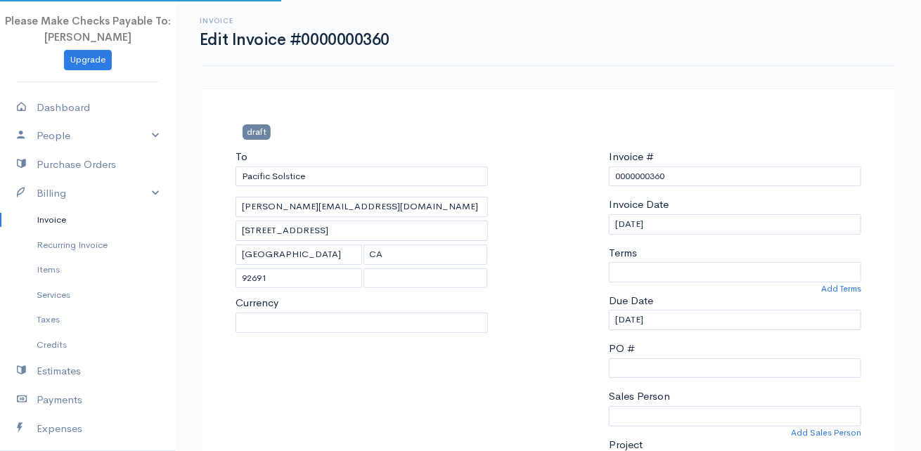
select select "[GEOGRAPHIC_DATA]"
select select "USD"
select select "0"
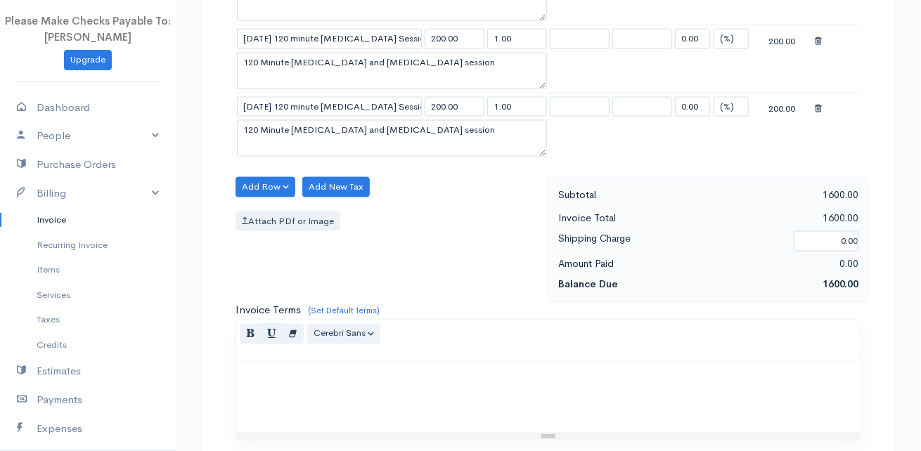
scroll to position [937, 0]
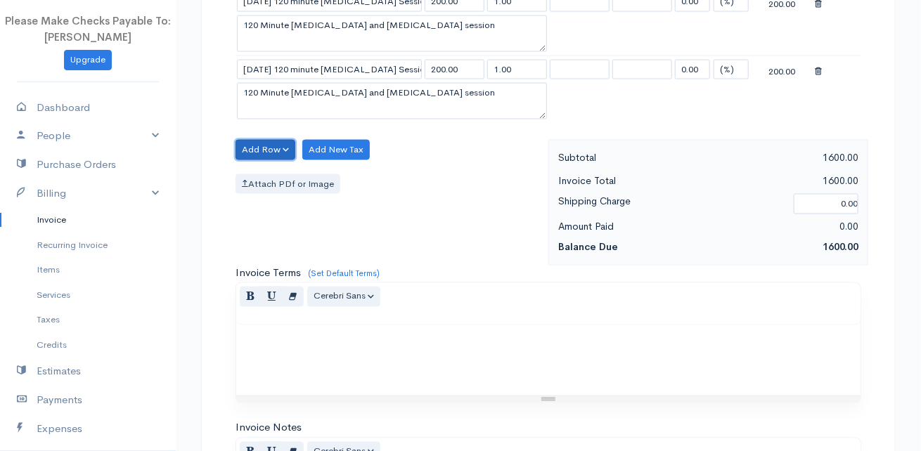
click at [273, 141] on button "Add Row" at bounding box center [265, 150] width 60 height 20
click at [276, 167] on link "Add Item Row" at bounding box center [291, 179] width 111 height 25
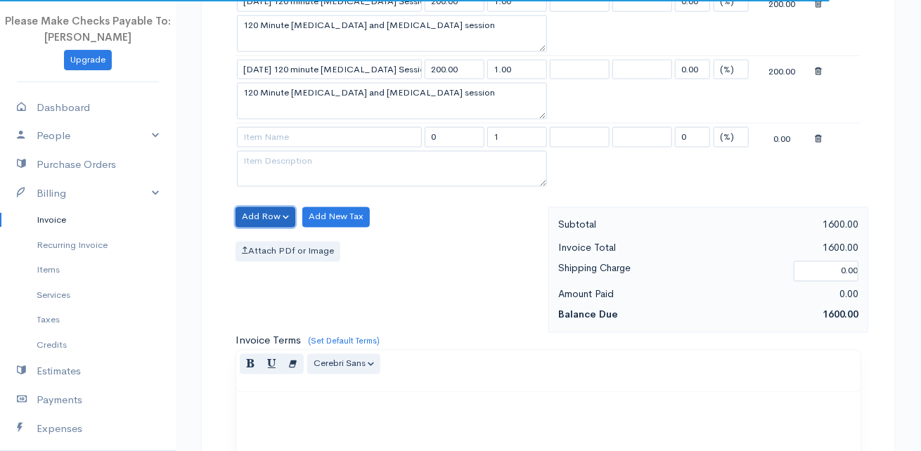
click at [267, 207] on button "Add Row" at bounding box center [265, 217] width 60 height 20
click at [288, 244] on link "Add Item Row" at bounding box center [291, 246] width 111 height 25
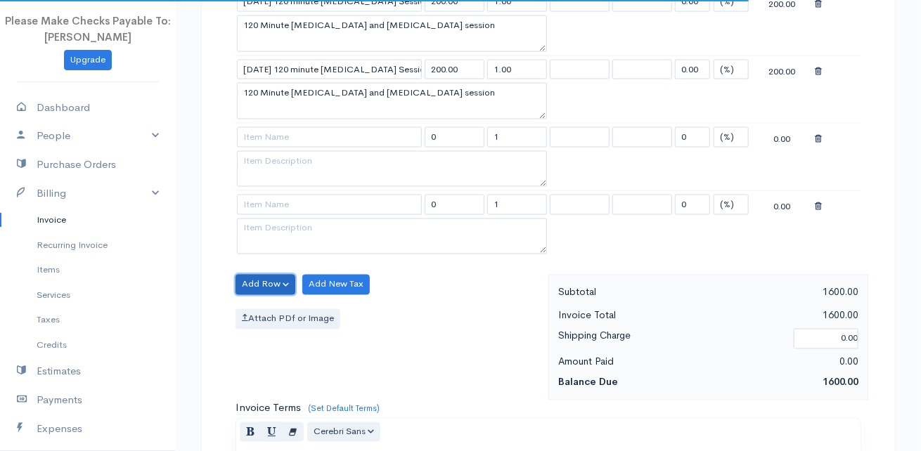
click at [270, 275] on button "Add Row" at bounding box center [265, 285] width 60 height 20
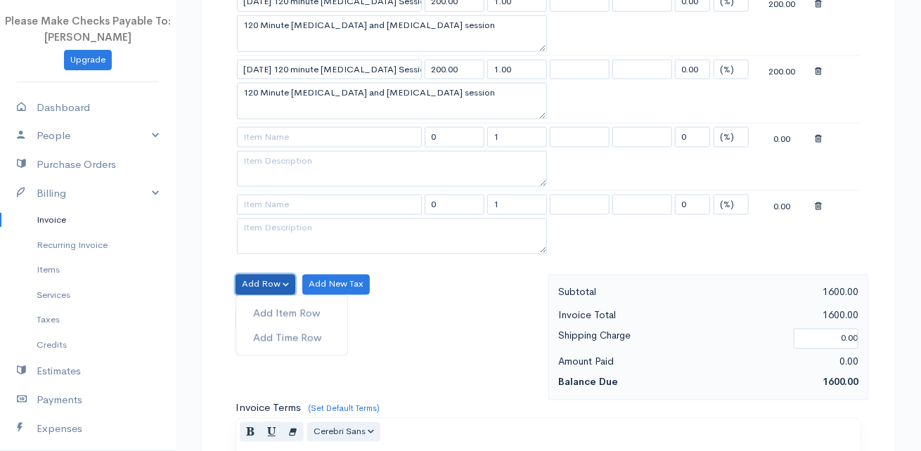
drag, startPoint x: 271, startPoint y: 276, endPoint x: 267, endPoint y: 283, distance: 8.5
drag, startPoint x: 267, startPoint y: 283, endPoint x: 246, endPoint y: 302, distance: 28.4
click at [246, 302] on link "Add Item Row" at bounding box center [291, 314] width 111 height 25
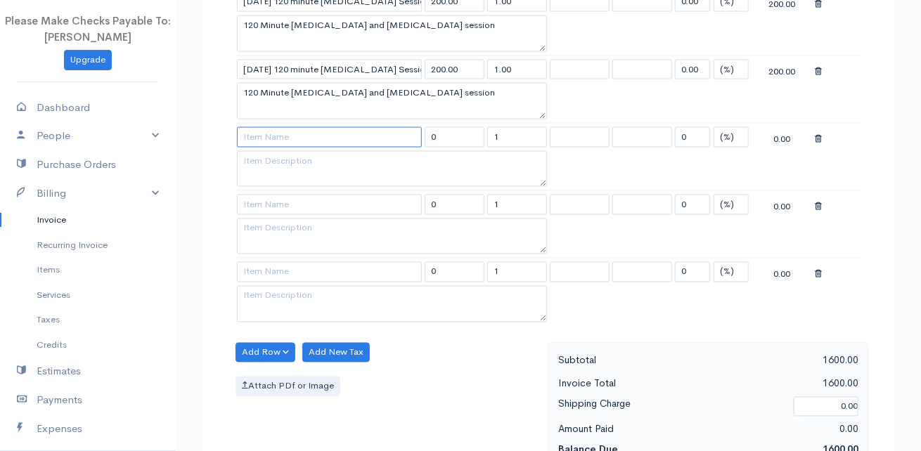
click at [389, 134] on input at bounding box center [329, 137] width 185 height 20
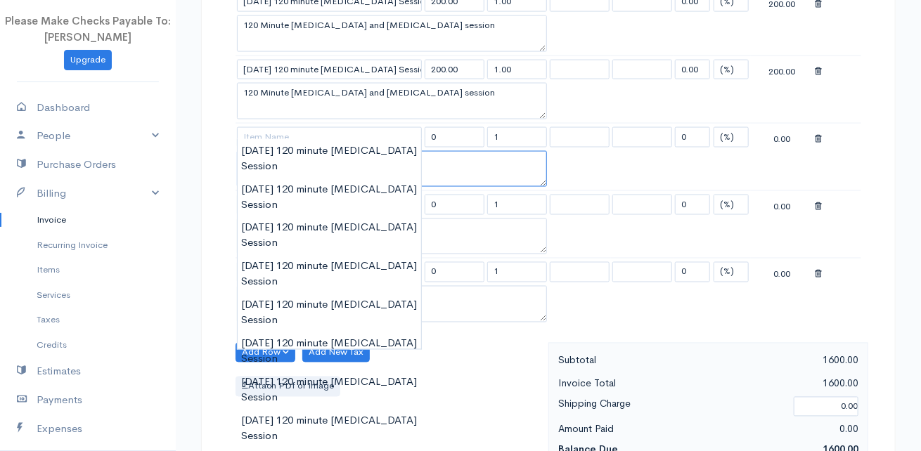
click at [467, 172] on textarea at bounding box center [392, 169] width 310 height 37
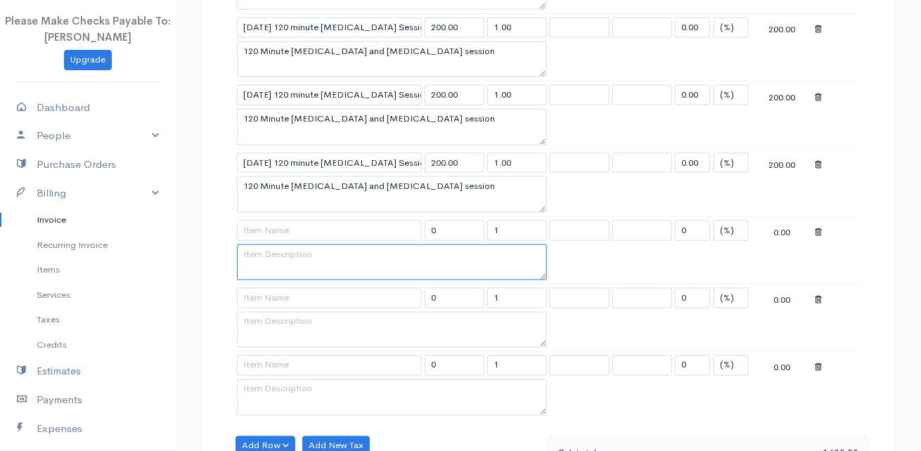
scroll to position [820, 0]
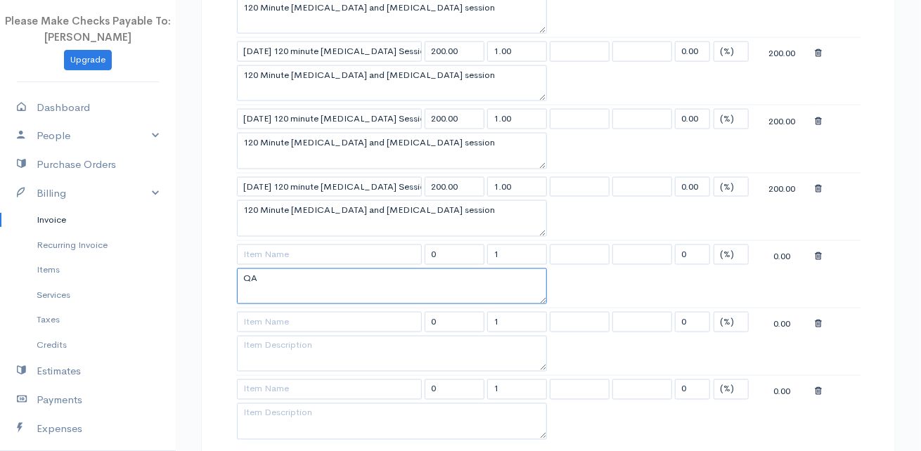
type textarea "QA"
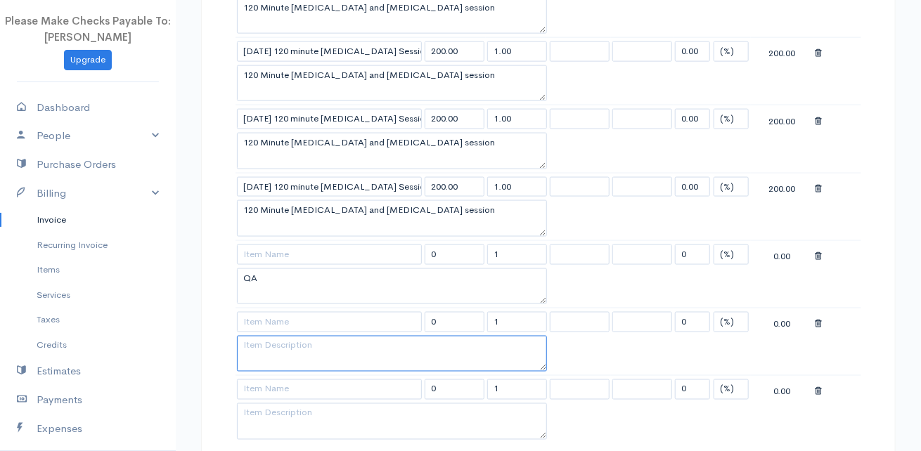
click at [304, 345] on textarea at bounding box center [392, 354] width 310 height 37
type textarea "QA"
click at [300, 407] on textarea at bounding box center [392, 421] width 310 height 37
type textarea "QA"
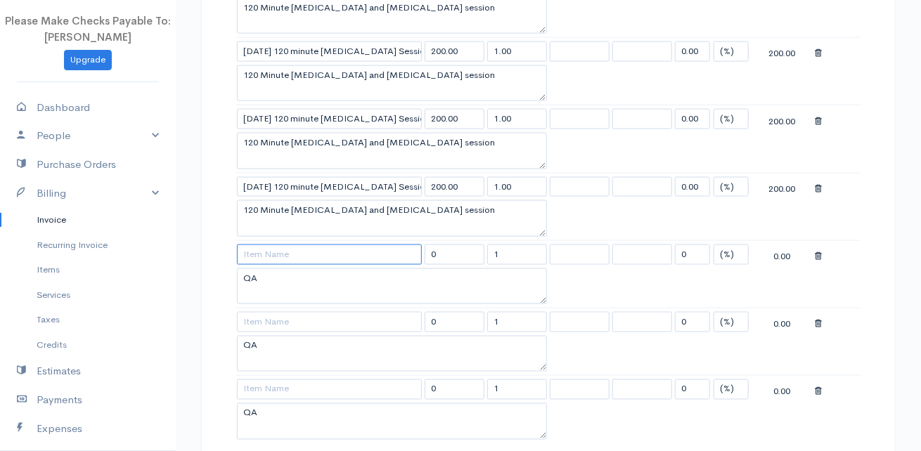
click at [289, 250] on input at bounding box center [329, 255] width 185 height 20
type input "QA Matt"
drag, startPoint x: 472, startPoint y: 245, endPoint x: 318, endPoint y: 241, distance: 154.0
click at [318, 241] on tr "QA Matt 0 1 0 (%) Flat 0.00" at bounding box center [548, 253] width 626 height 27
type input "75.00"
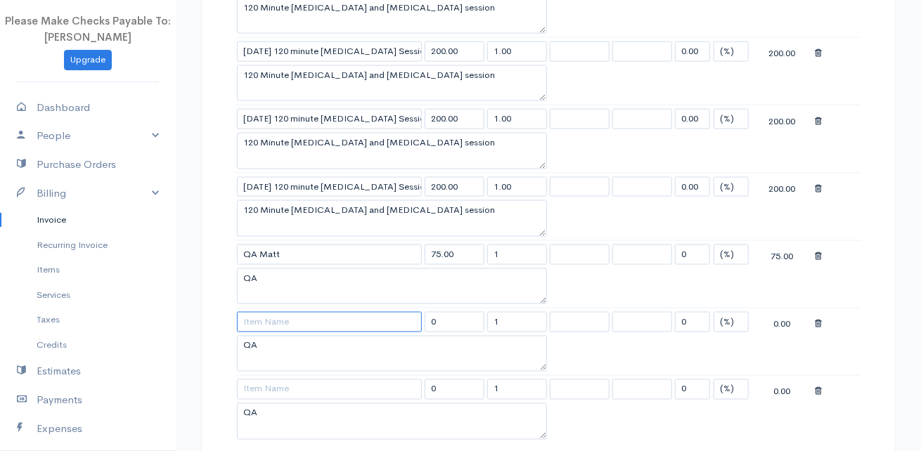
click at [269, 313] on input at bounding box center [329, 322] width 185 height 20
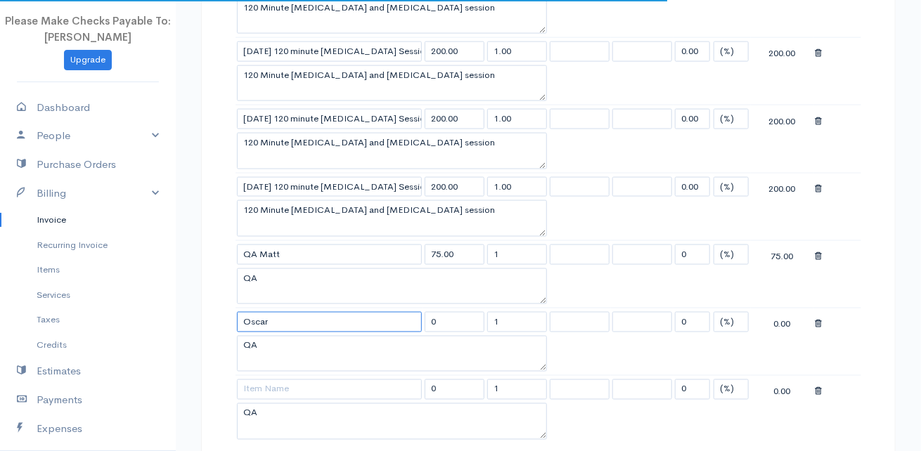
type input "Oscar"
drag, startPoint x: 448, startPoint y: 323, endPoint x: 409, endPoint y: 306, distance: 42.6
click at [409, 309] on tr "Oscar 0 1 0 (%) Flat 0.00" at bounding box center [548, 322] width 626 height 27
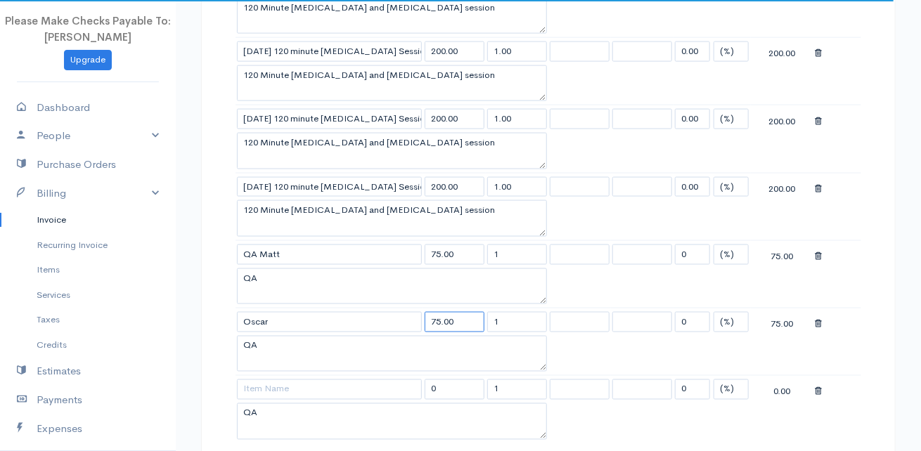
type input "75.00"
click at [269, 385] on input at bounding box center [329, 390] width 185 height 20
type input "Lilly"
drag, startPoint x: 444, startPoint y: 377, endPoint x: 325, endPoint y: 393, distance: 120.5
click at [325, 393] on tbody "[DATE] 120 minute [MEDICAL_DATA] Session 200.00 1.00 0.00 (%) Flat 200.00 120 M…" at bounding box center [548, 71] width 626 height 744
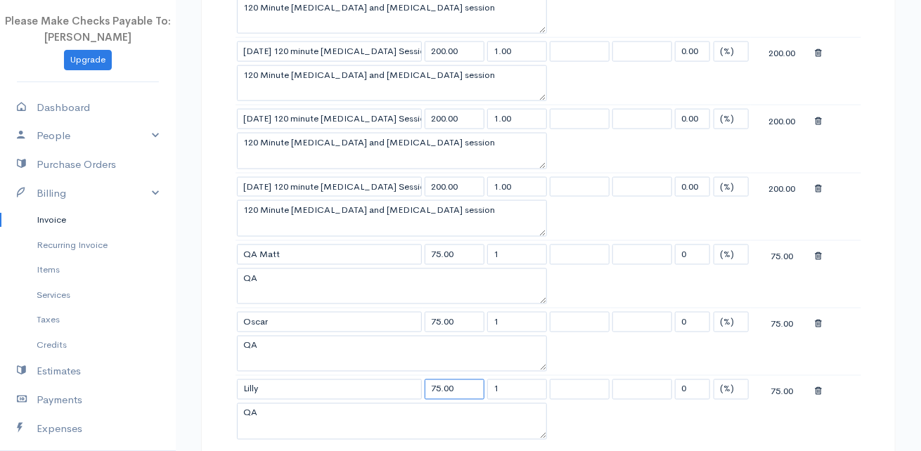
type input "75.00"
click at [600, 421] on table "Item Rate Qty Tax Tax Discount Total [DATE] 120 minute [MEDICAL_DATA] Session 2…" at bounding box center [548, 54] width 626 height 778
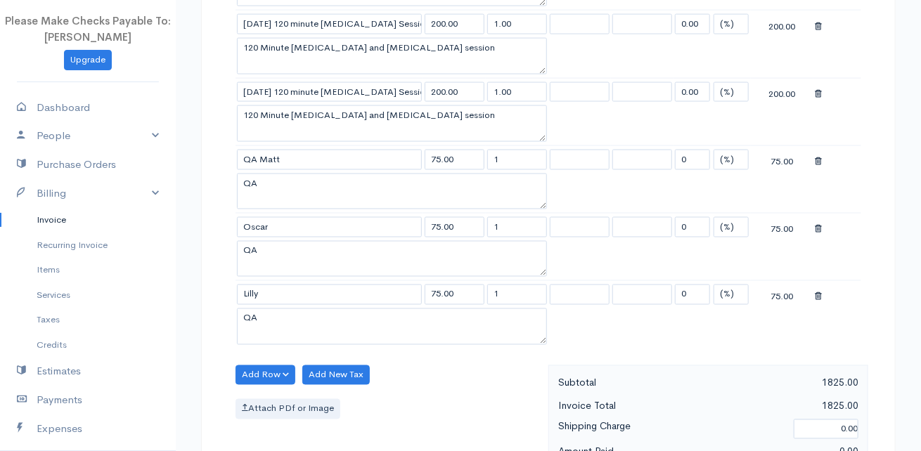
scroll to position [937, 0]
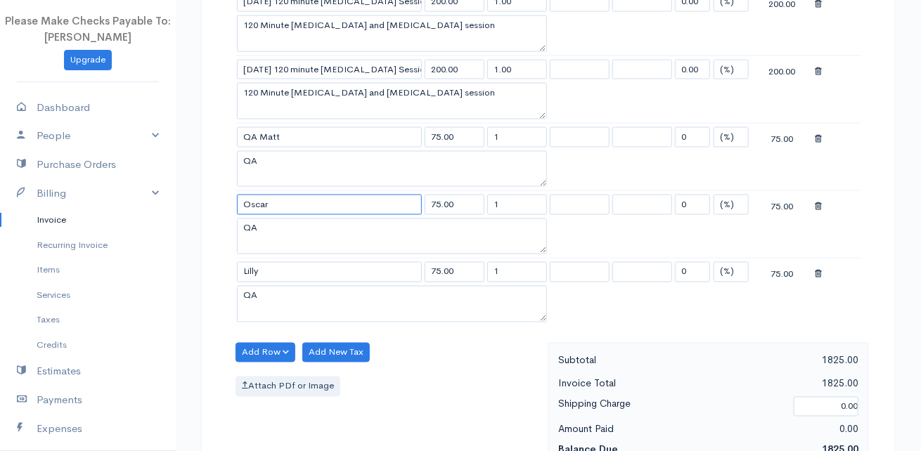
click at [243, 197] on input "Oscar" at bounding box center [329, 205] width 185 height 20
type input "QA Oscar"
click at [242, 262] on input "Lilly" at bounding box center [329, 272] width 185 height 20
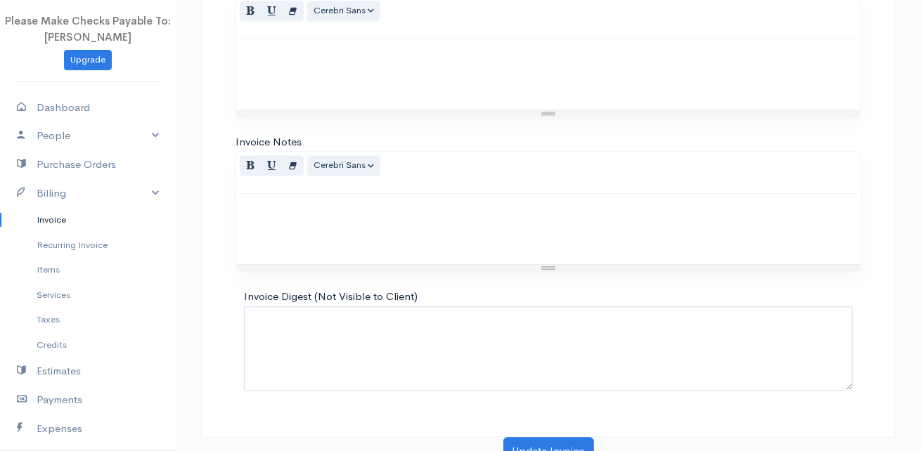
scroll to position [1428, 0]
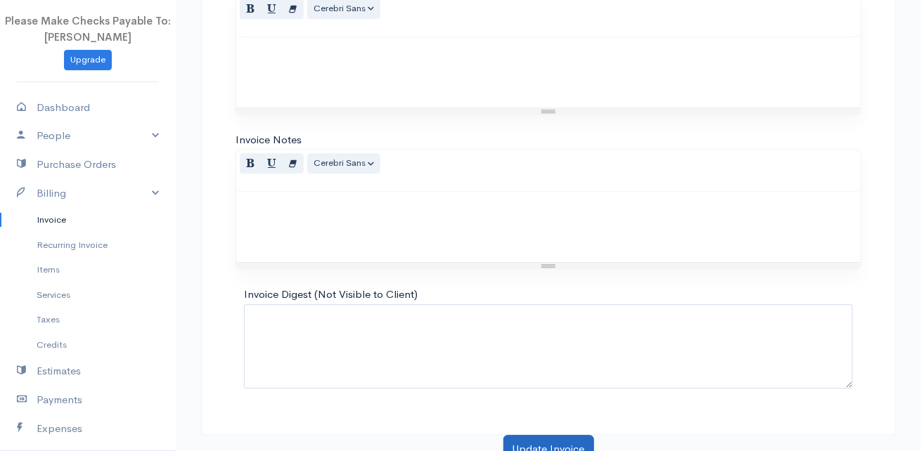
type input "QA Lilly"
click at [544, 437] on button "Update Invoice" at bounding box center [548, 449] width 91 height 29
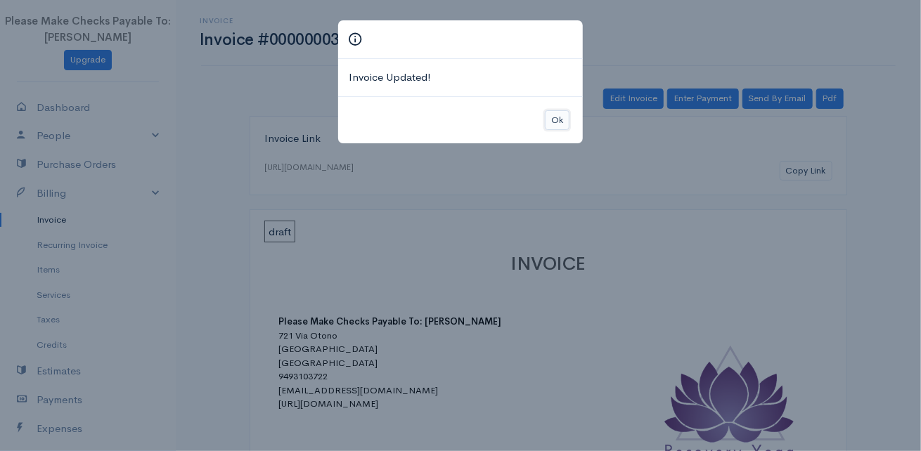
click at [553, 119] on button "Ok" at bounding box center [557, 120] width 25 height 20
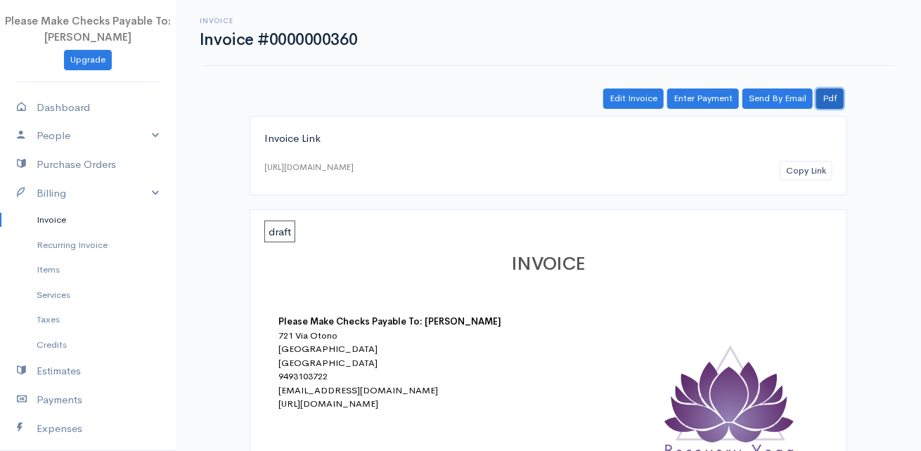
click at [830, 98] on link "Pdf" at bounding box center [829, 99] width 27 height 20
click at [49, 214] on link "Invoice" at bounding box center [88, 219] width 176 height 25
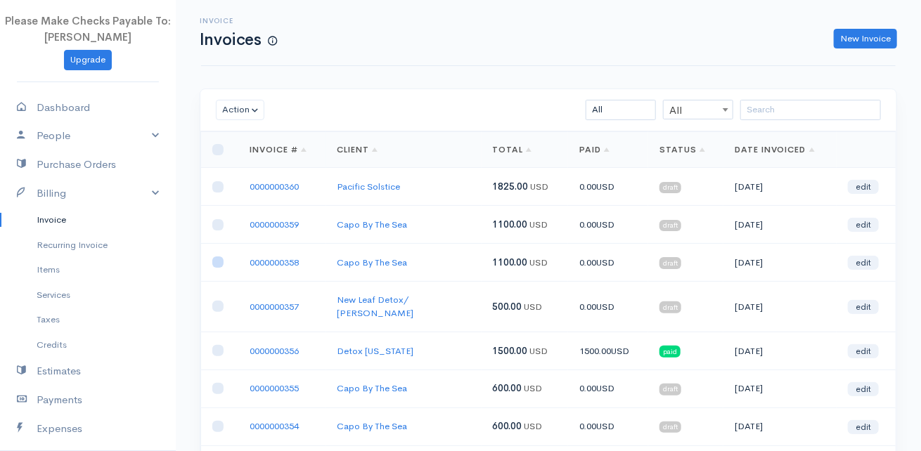
click at [217, 259] on input "checkbox" at bounding box center [217, 262] width 11 height 11
checkbox input "true"
click at [213, 345] on input "checkbox" at bounding box center [217, 350] width 11 height 11
checkbox input "false"
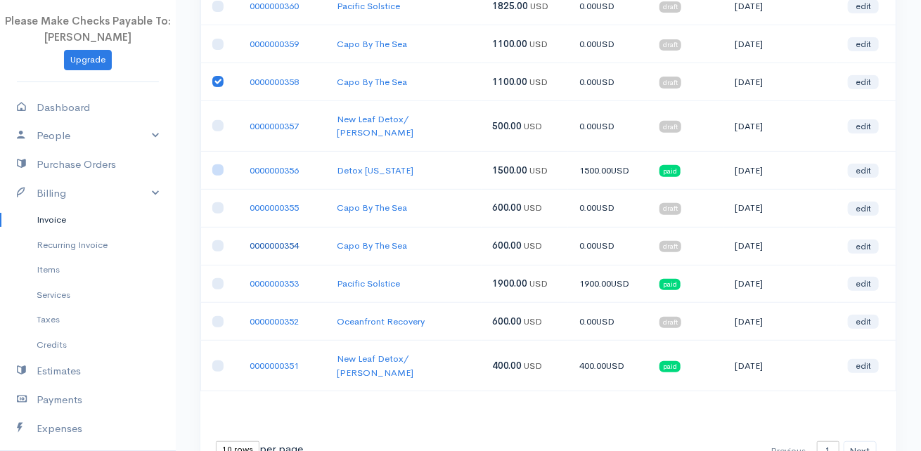
scroll to position [218, 0]
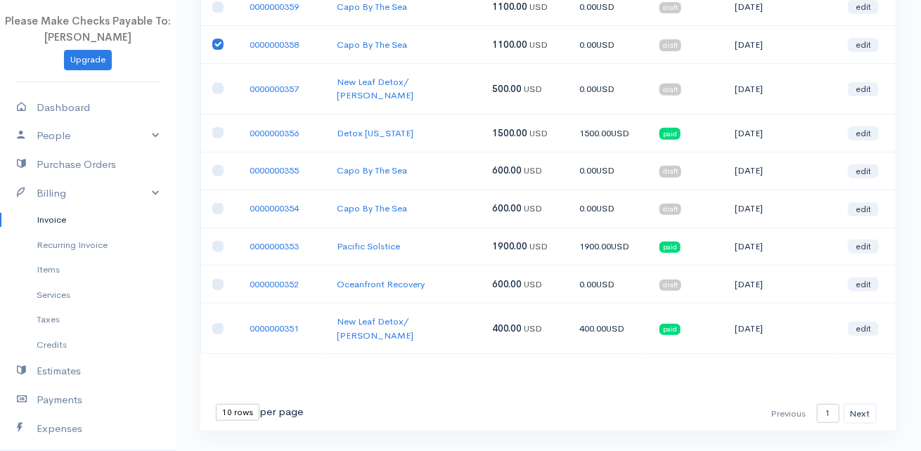
click at [788, 404] on div "First Previous 1 2 3 4 5 6 7 8 9 10 11 12 13 14 15 16 17 18 19 20 21 22 23 24 N…" at bounding box center [822, 414] width 117 height 20
click at [852, 404] on button "Next" at bounding box center [860, 414] width 33 height 20
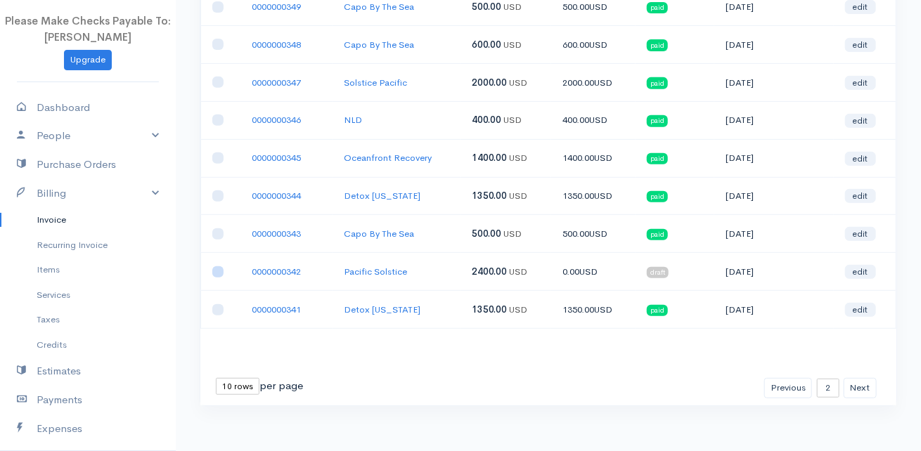
click at [215, 266] on input "checkbox" at bounding box center [217, 271] width 11 height 11
checkbox input "true"
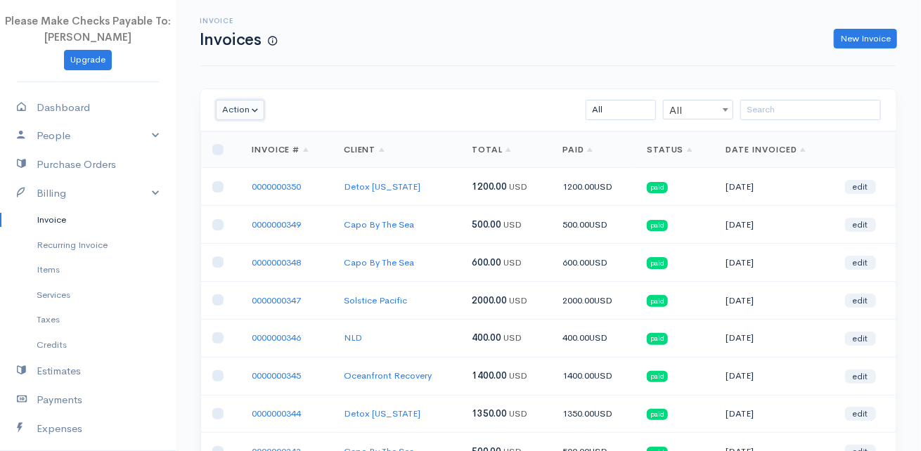
click at [250, 112] on button "Action" at bounding box center [240, 110] width 49 height 20
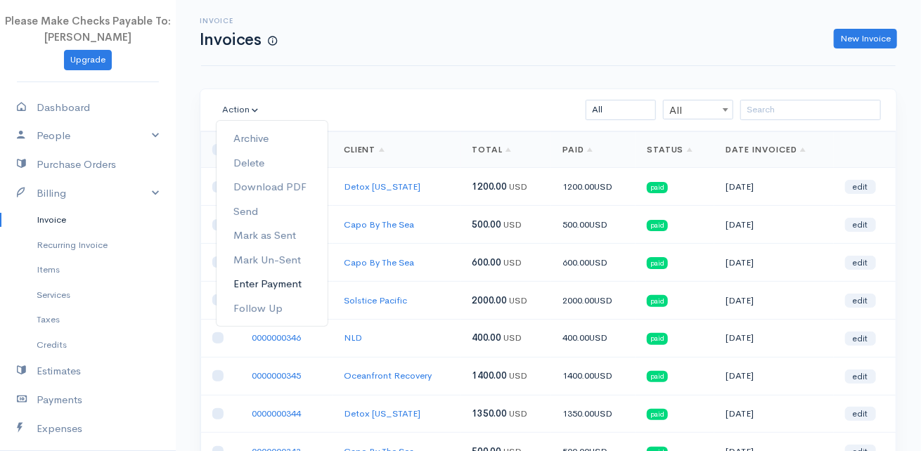
click at [271, 282] on link "Enter Payment" at bounding box center [272, 284] width 111 height 25
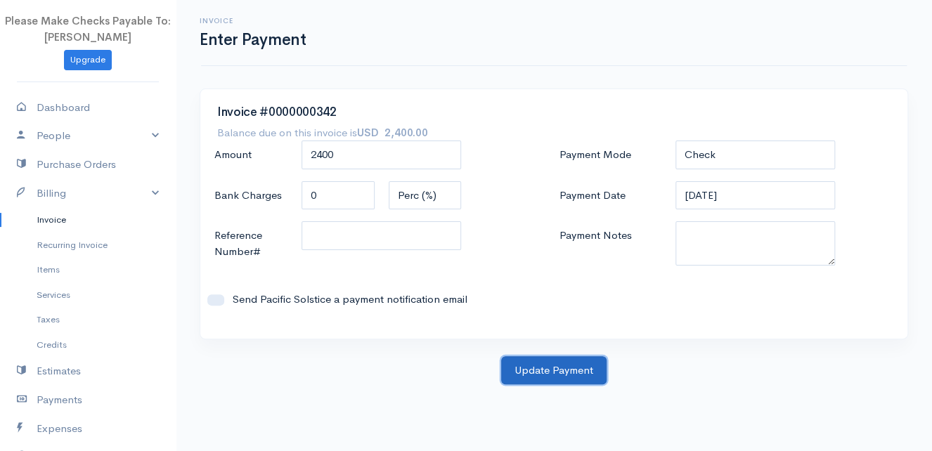
click at [539, 371] on button "Update Payment" at bounding box center [553, 370] width 105 height 29
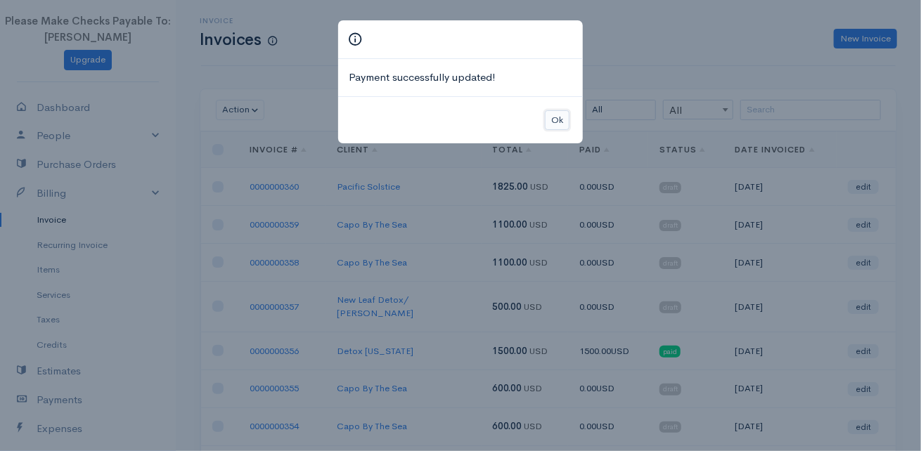
click at [562, 115] on button "Ok" at bounding box center [557, 120] width 25 height 20
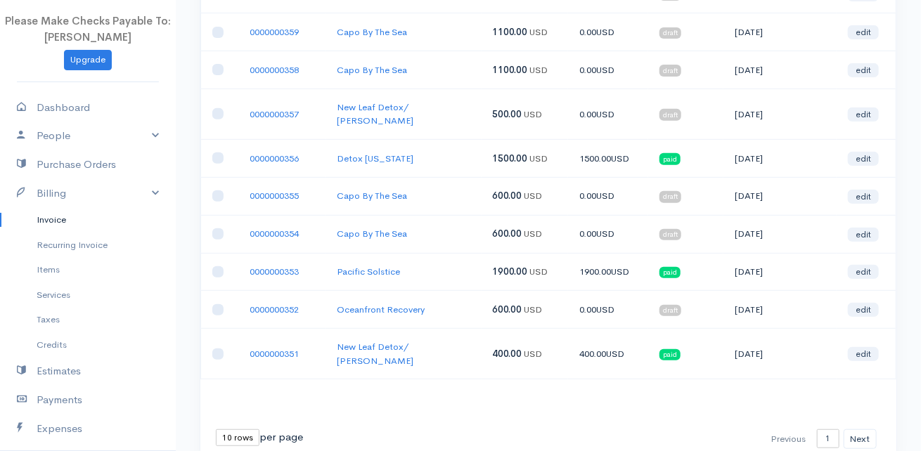
scroll to position [218, 0]
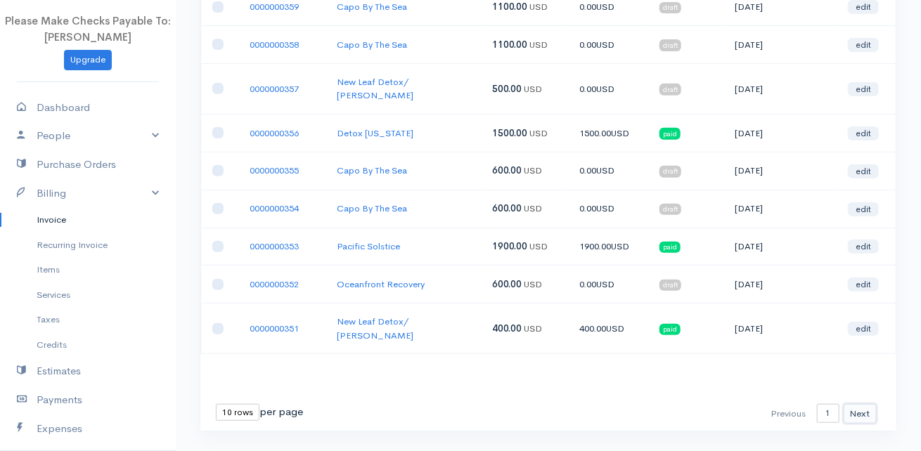
click at [862, 404] on button "Next" at bounding box center [860, 414] width 33 height 20
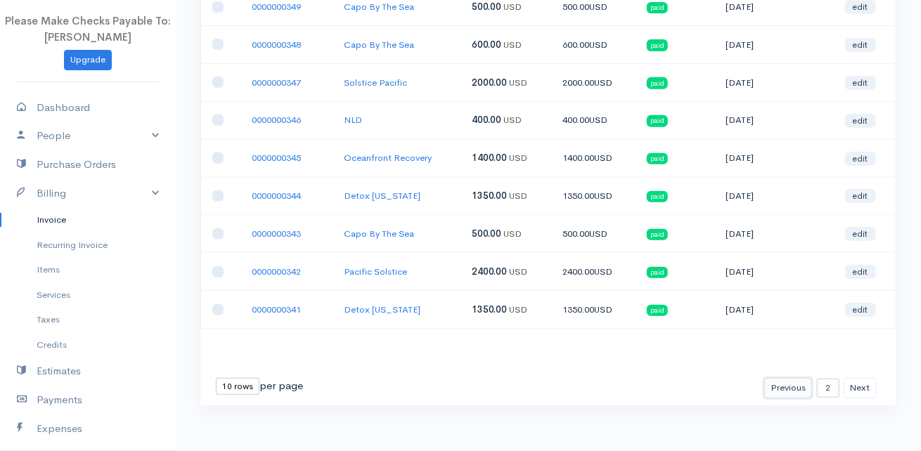
click at [786, 382] on button "Previous" at bounding box center [788, 388] width 48 height 20
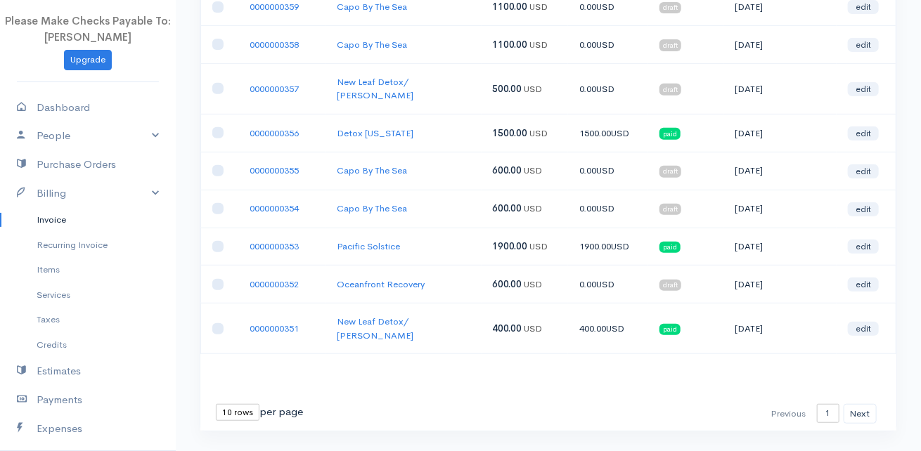
scroll to position [0, 0]
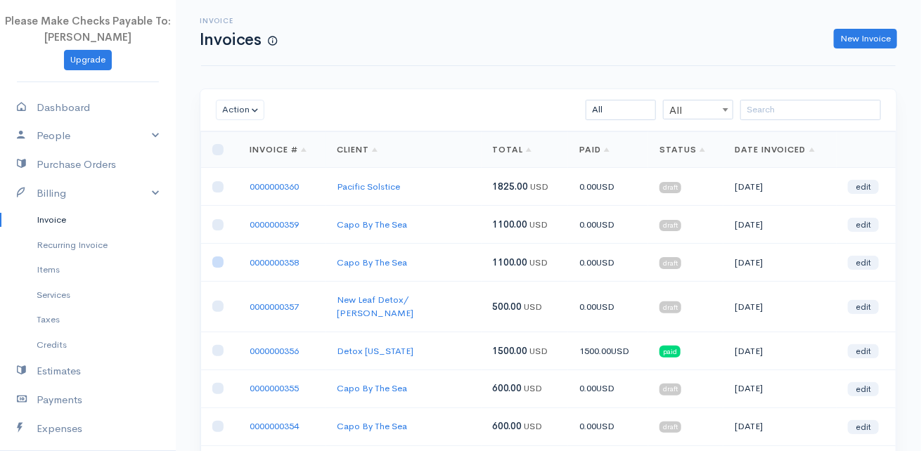
click at [217, 261] on input "checkbox" at bounding box center [217, 262] width 11 height 11
checkbox input "true"
click at [232, 105] on button "Action" at bounding box center [240, 110] width 49 height 20
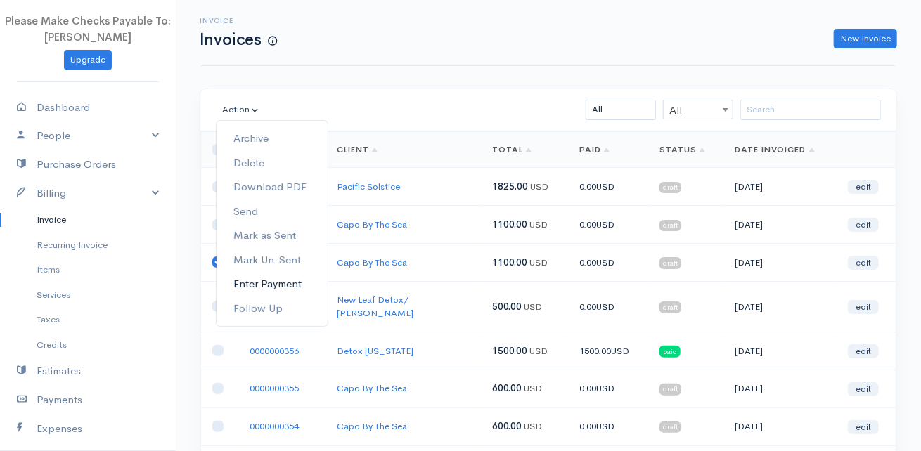
click at [265, 279] on link "Enter Payment" at bounding box center [272, 284] width 111 height 25
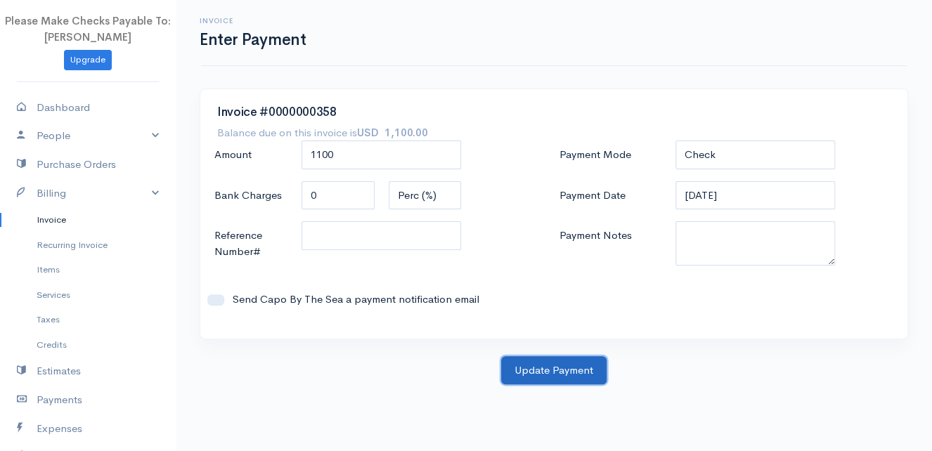
click at [584, 378] on button "Update Payment" at bounding box center [553, 370] width 105 height 29
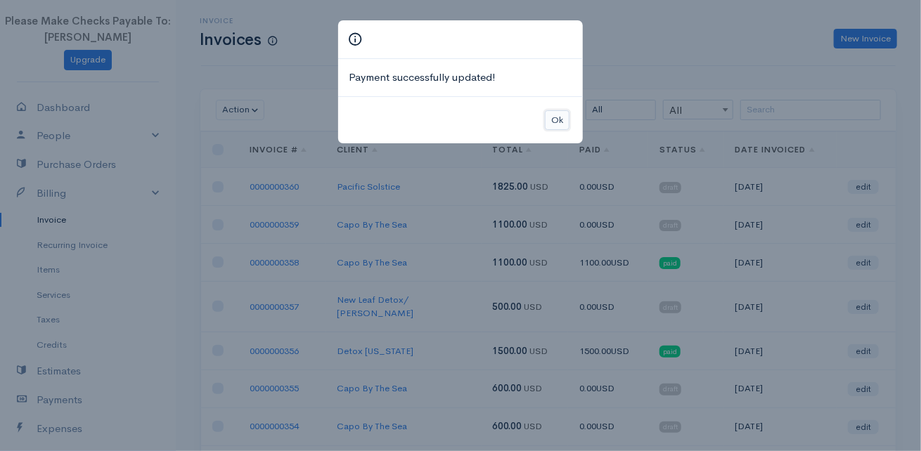
click at [555, 115] on button "Ok" at bounding box center [557, 120] width 25 height 20
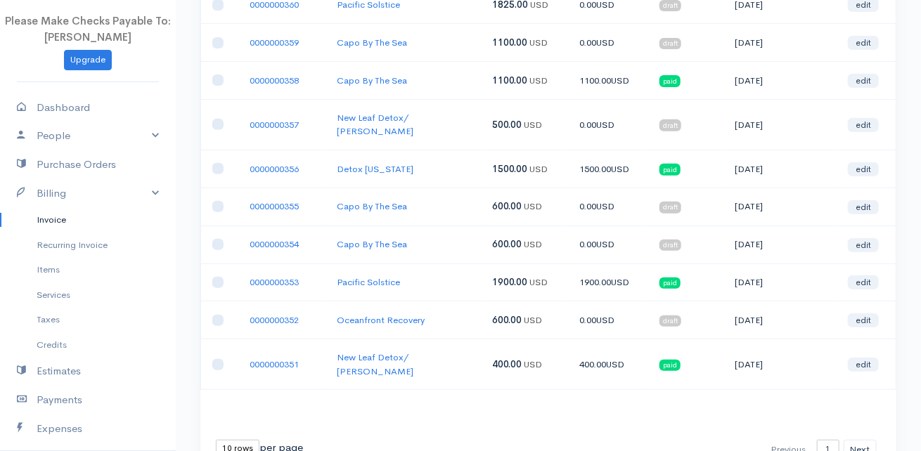
scroll to position [218, 0]
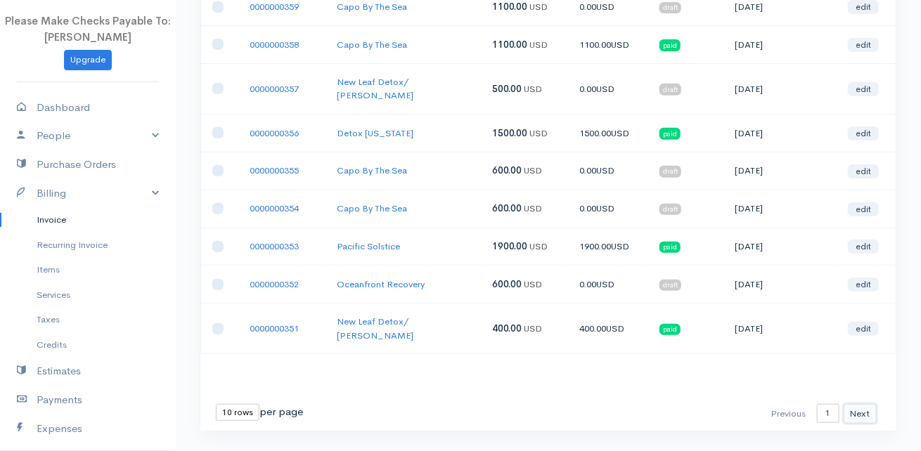
click at [860, 404] on button "Next" at bounding box center [860, 414] width 33 height 20
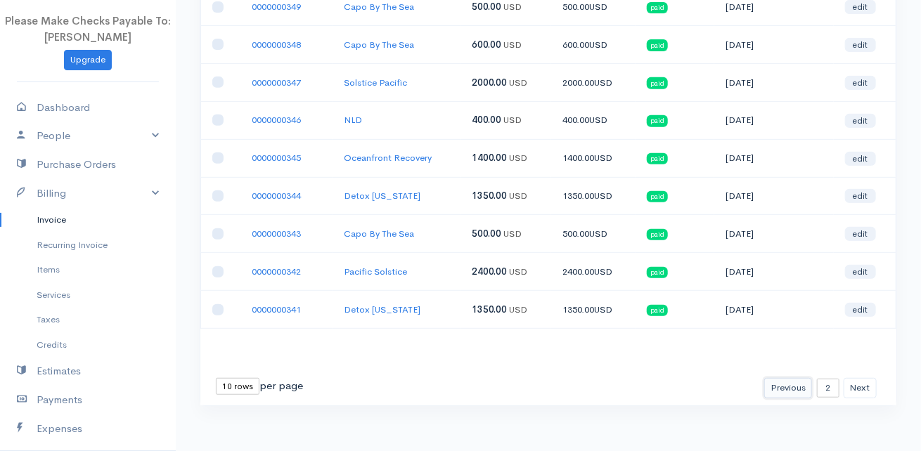
click at [795, 381] on button "Previous" at bounding box center [788, 388] width 48 height 20
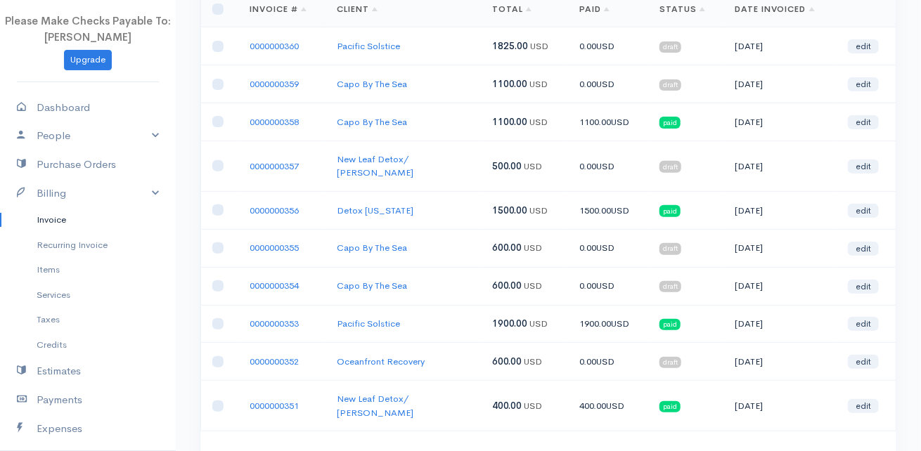
scroll to position [101, 0]
